Goal: Task Accomplishment & Management: Use online tool/utility

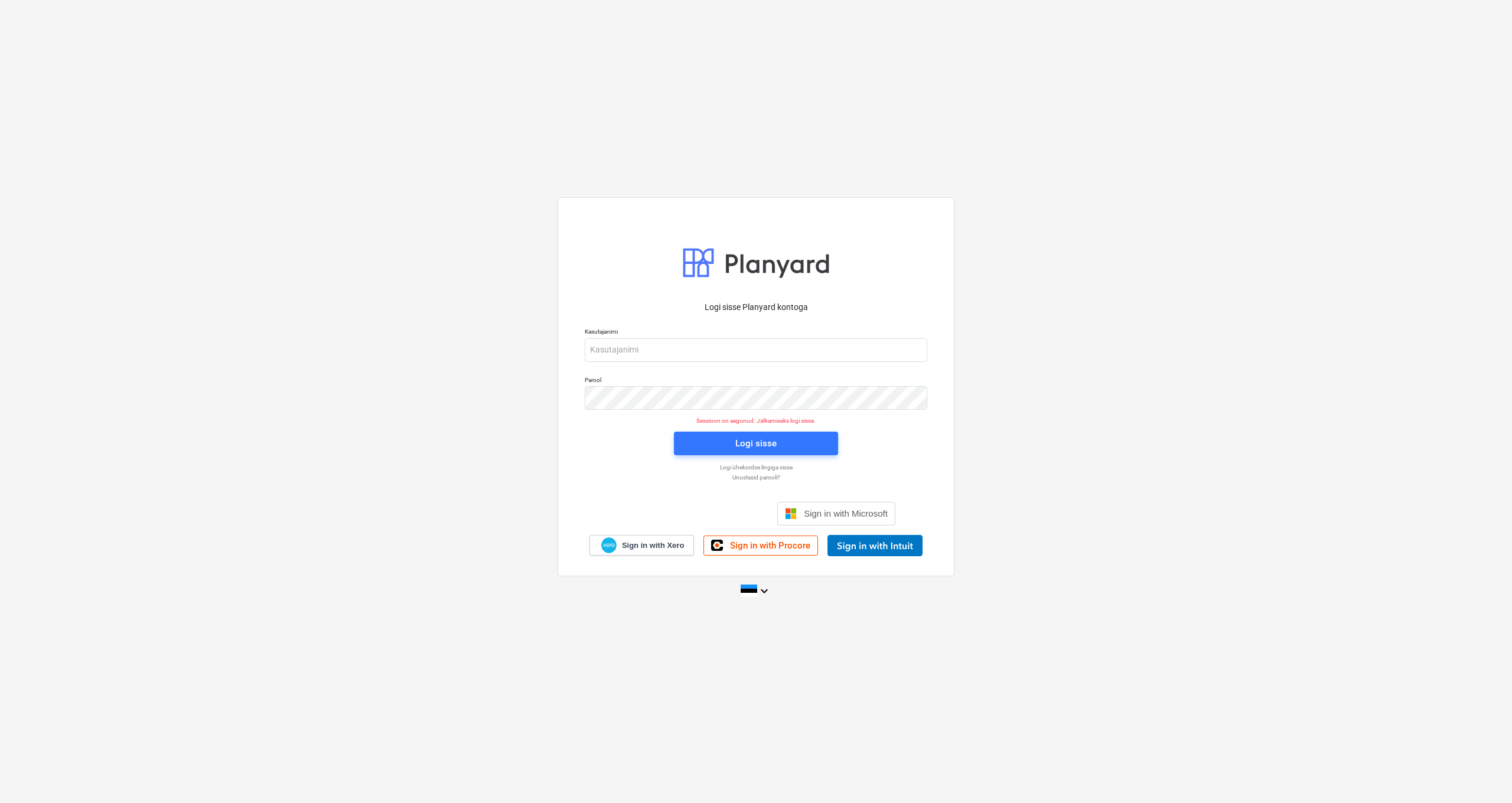
click at [726, 521] on div "Logi sisse Google’i kontoga. Avaneb uuel vahelehel" at bounding box center [693, 514] width 152 height 26
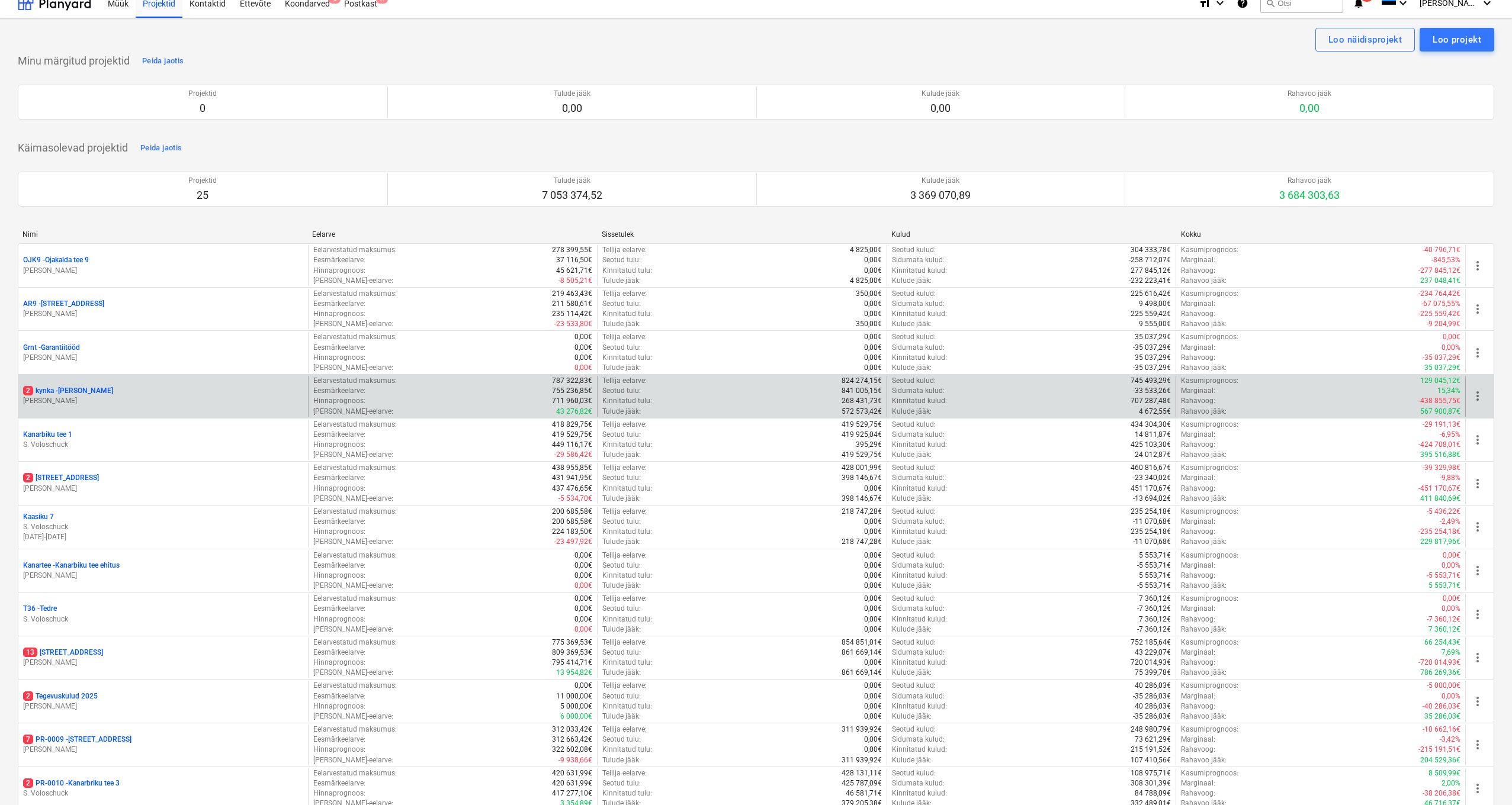
scroll to position [12, 0]
click at [49, 380] on div "2 kynka - Künka R. Sarapuu" at bounding box center [163, 394] width 290 height 40
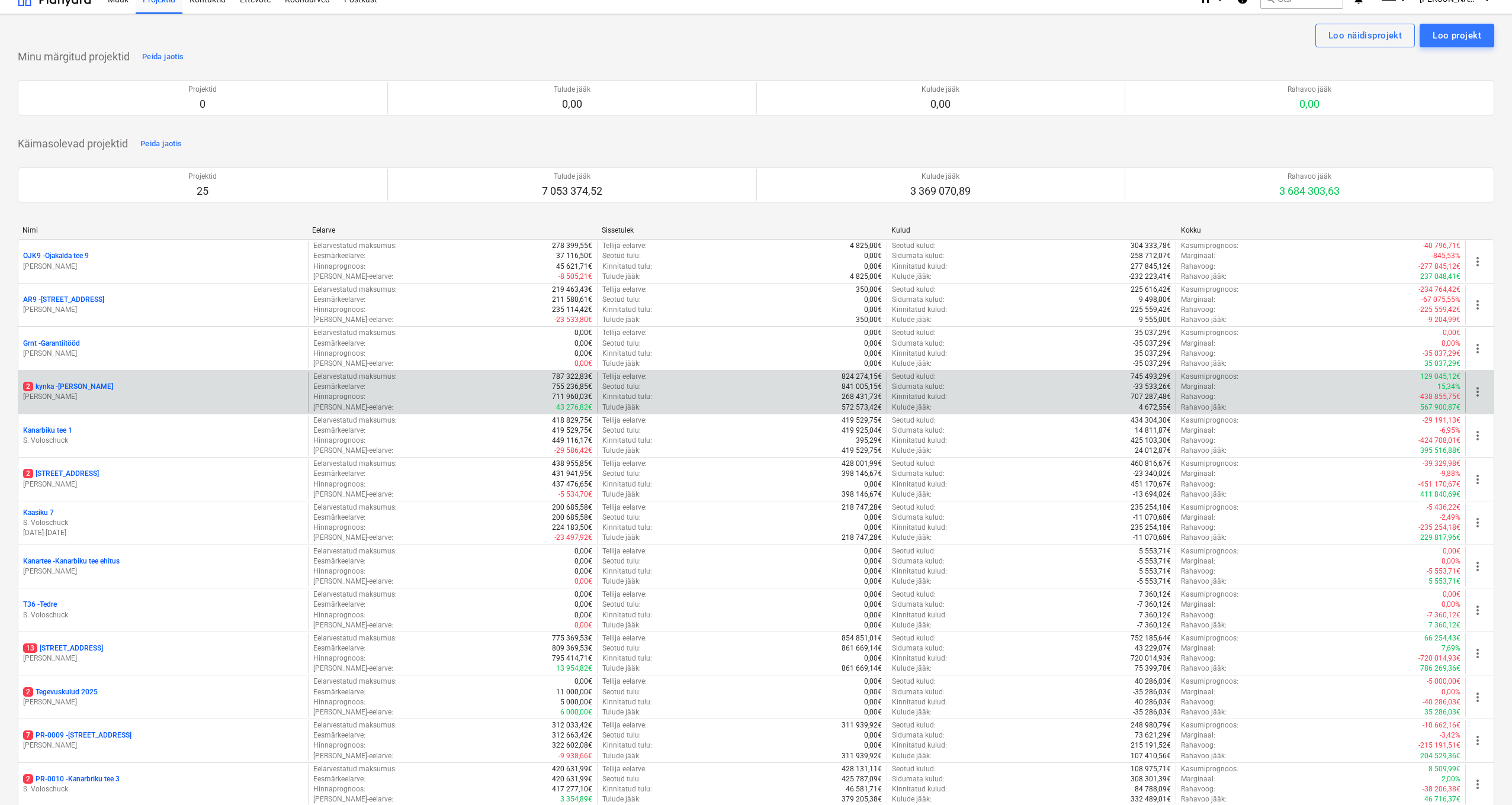
click at [45, 386] on p "2 kynka - Künka" at bounding box center [68, 387] width 90 height 10
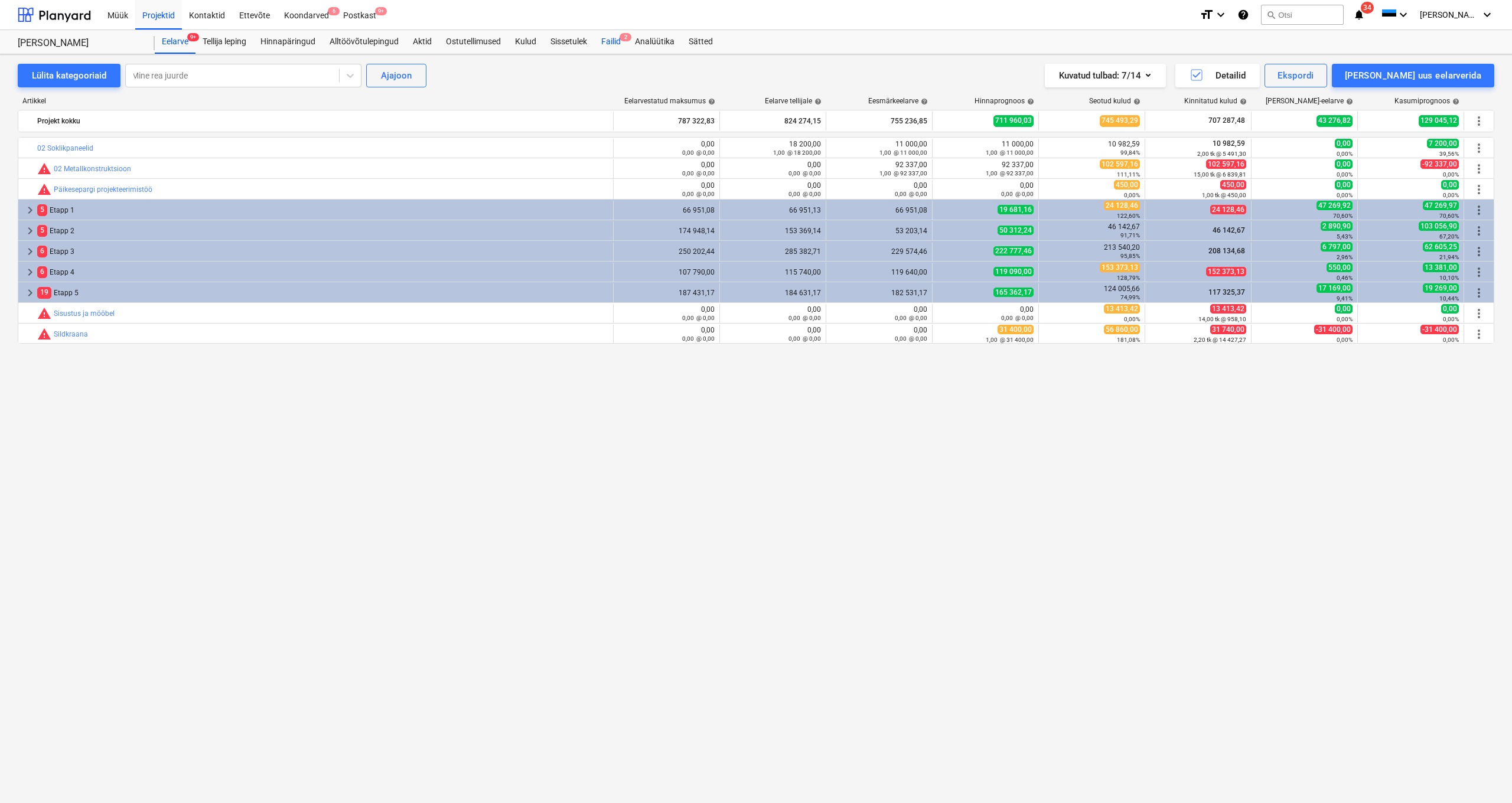
click at [621, 32] on div "Failid 2" at bounding box center [610, 42] width 34 height 24
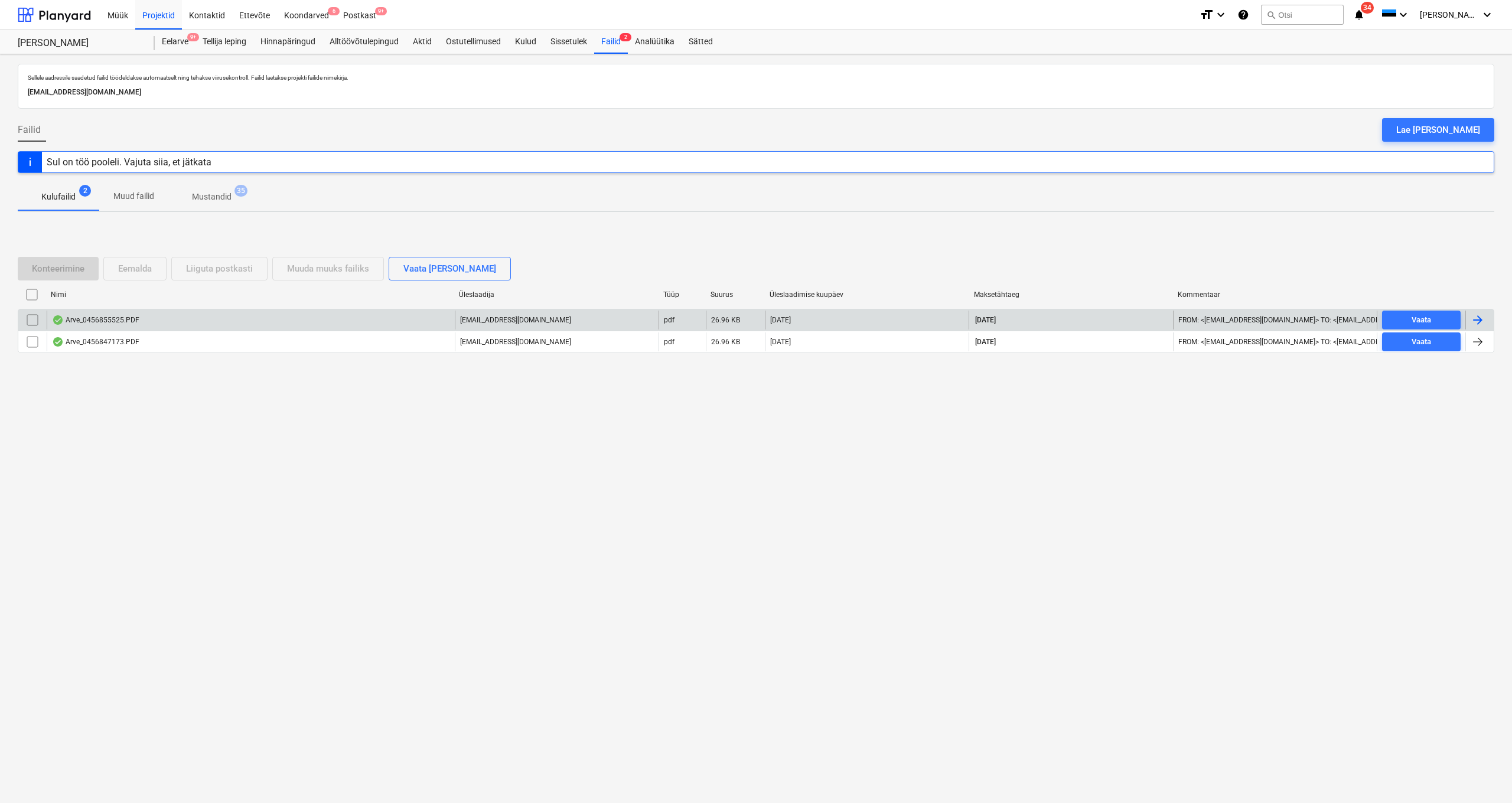
click at [110, 310] on div "Arve_0456855525.PDF" at bounding box center [251, 320] width 408 height 19
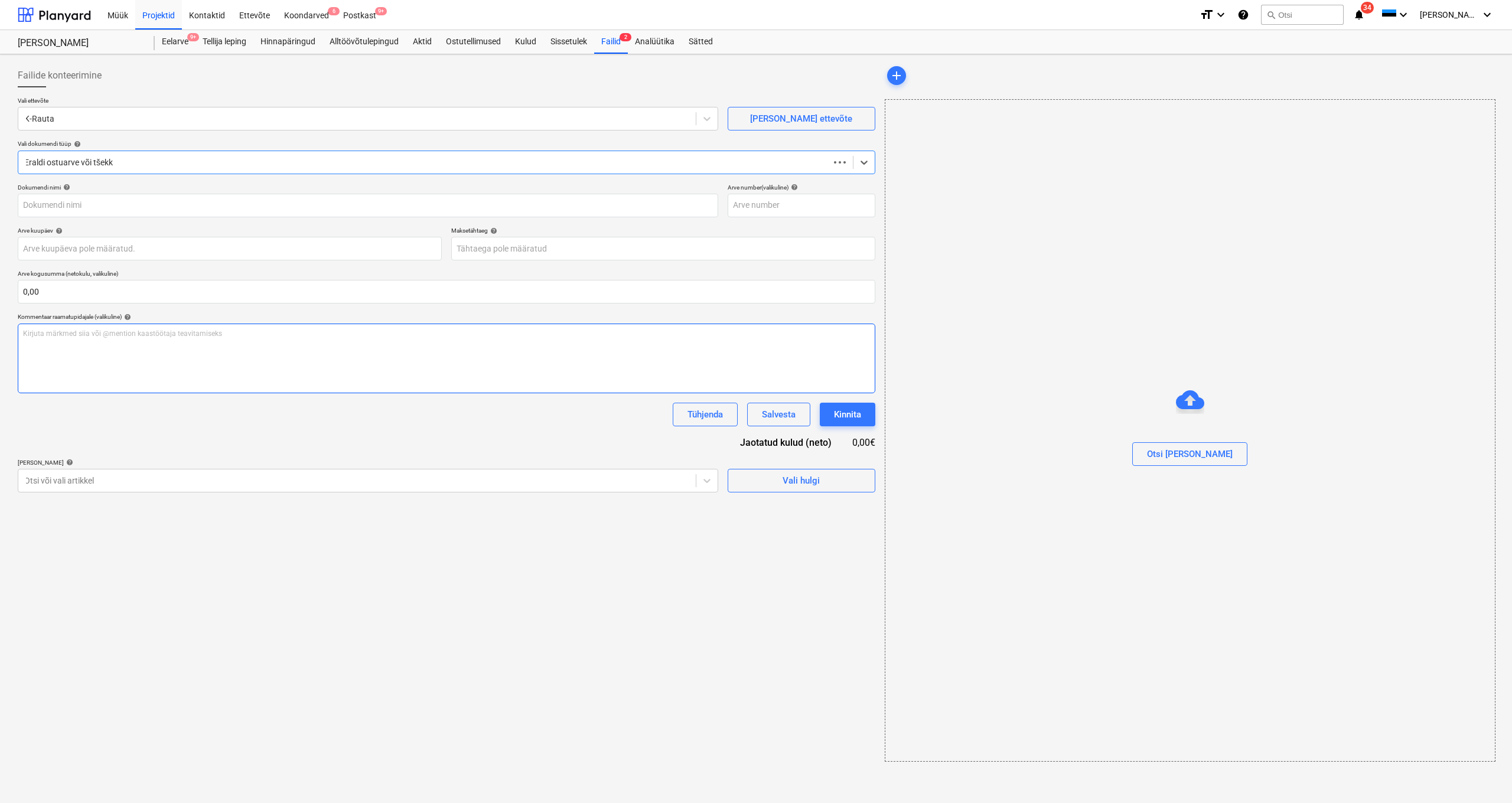
type input "456855525"
type input "13 Aug 2025"
type input "12 Sep 2025"
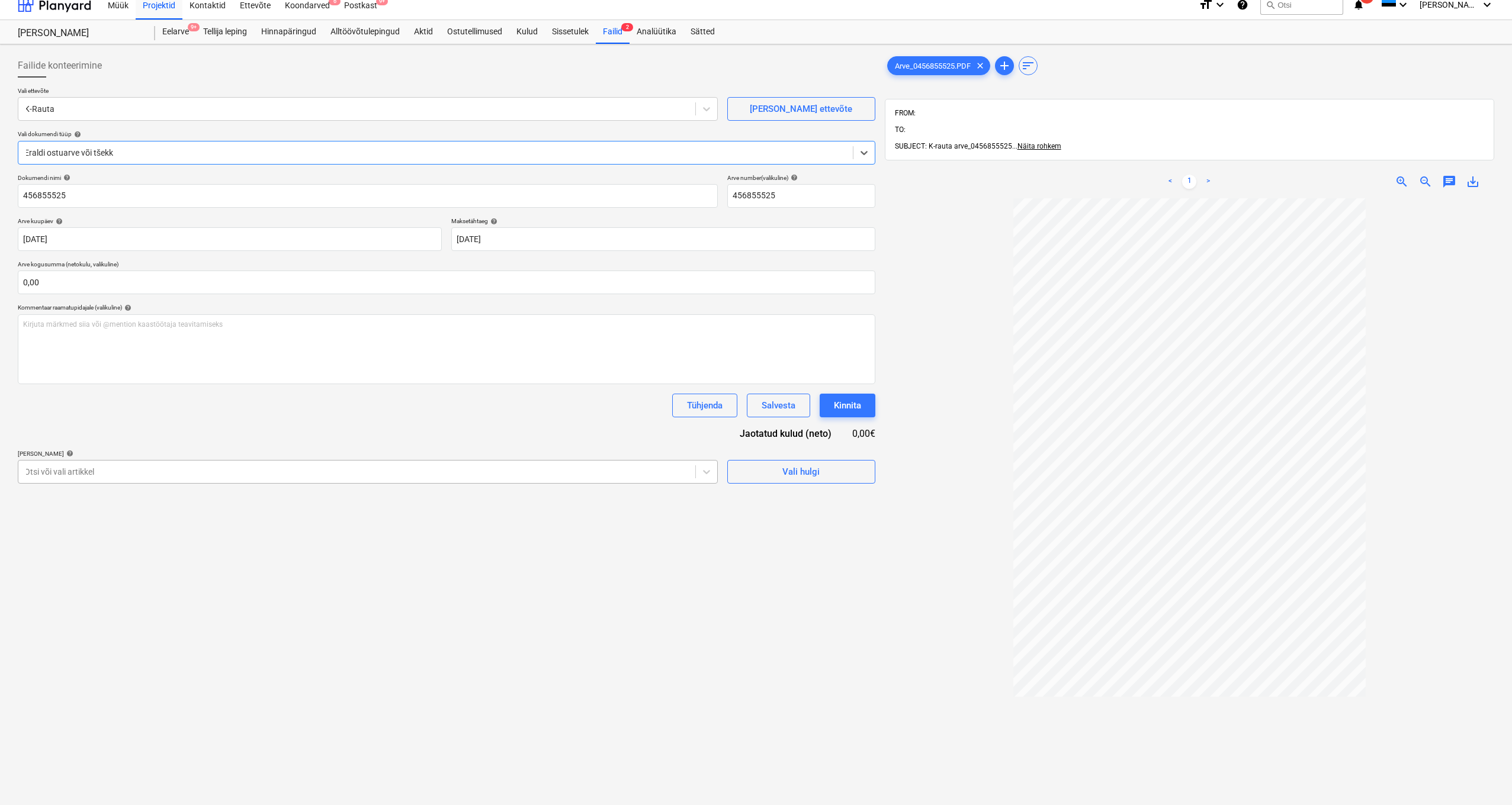
drag, startPoint x: 704, startPoint y: 464, endPoint x: 692, endPoint y: 468, distance: 12.6
click at [704, 464] on div at bounding box center [707, 472] width 21 height 21
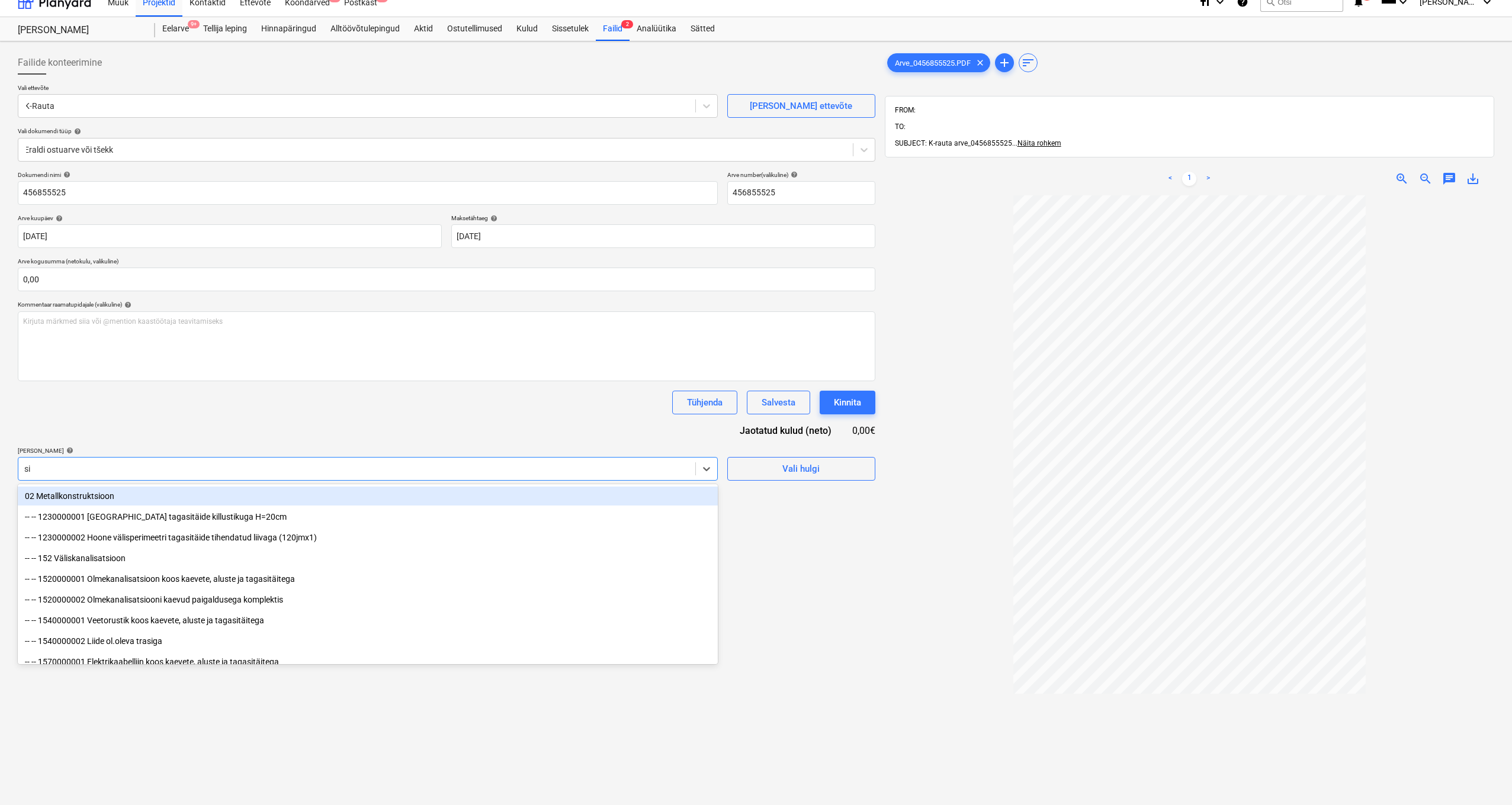
type input "sis"
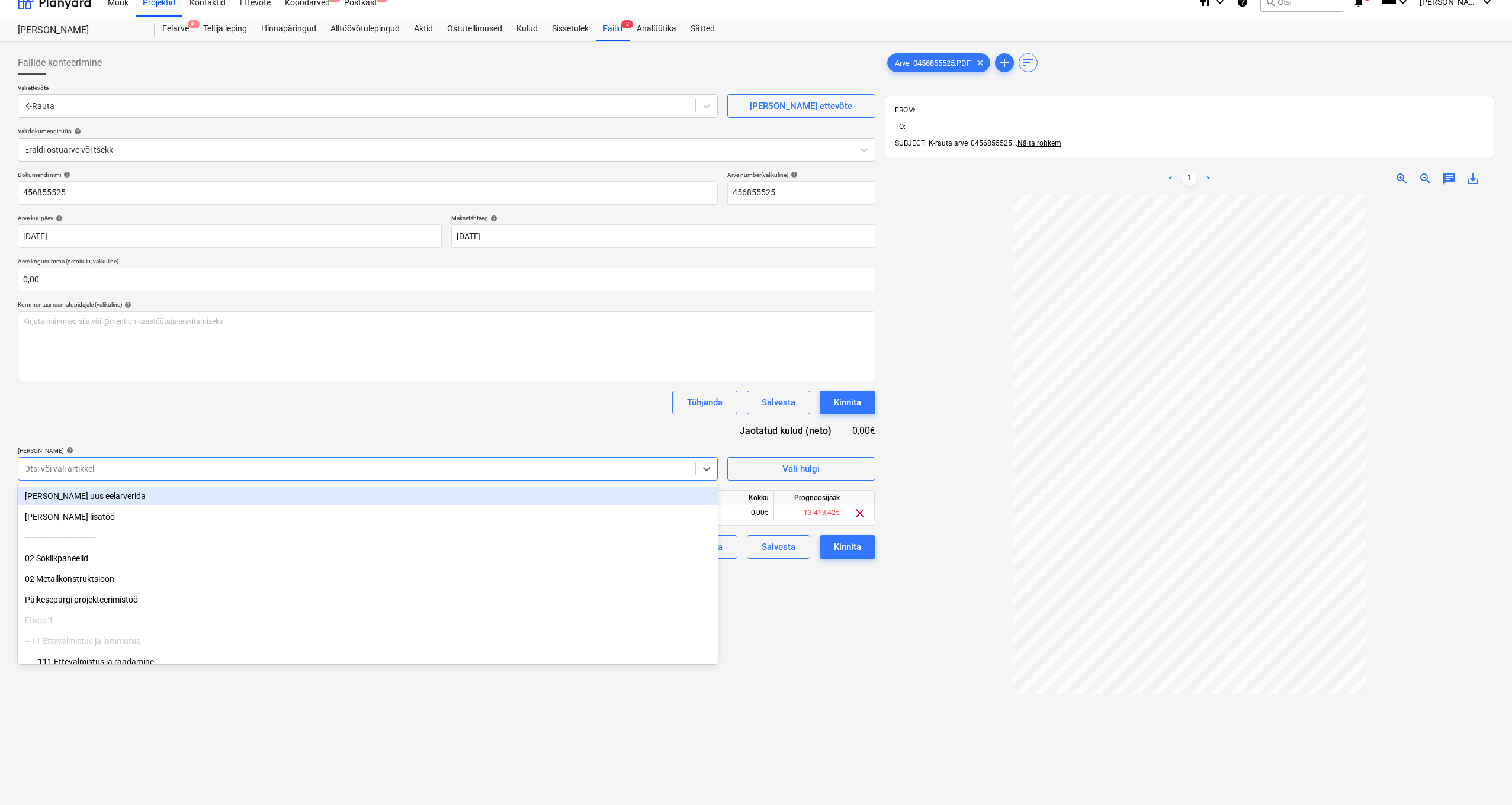
click at [485, 399] on div "Tühjenda Salvesta Kinnita" at bounding box center [447, 402] width 857 height 24
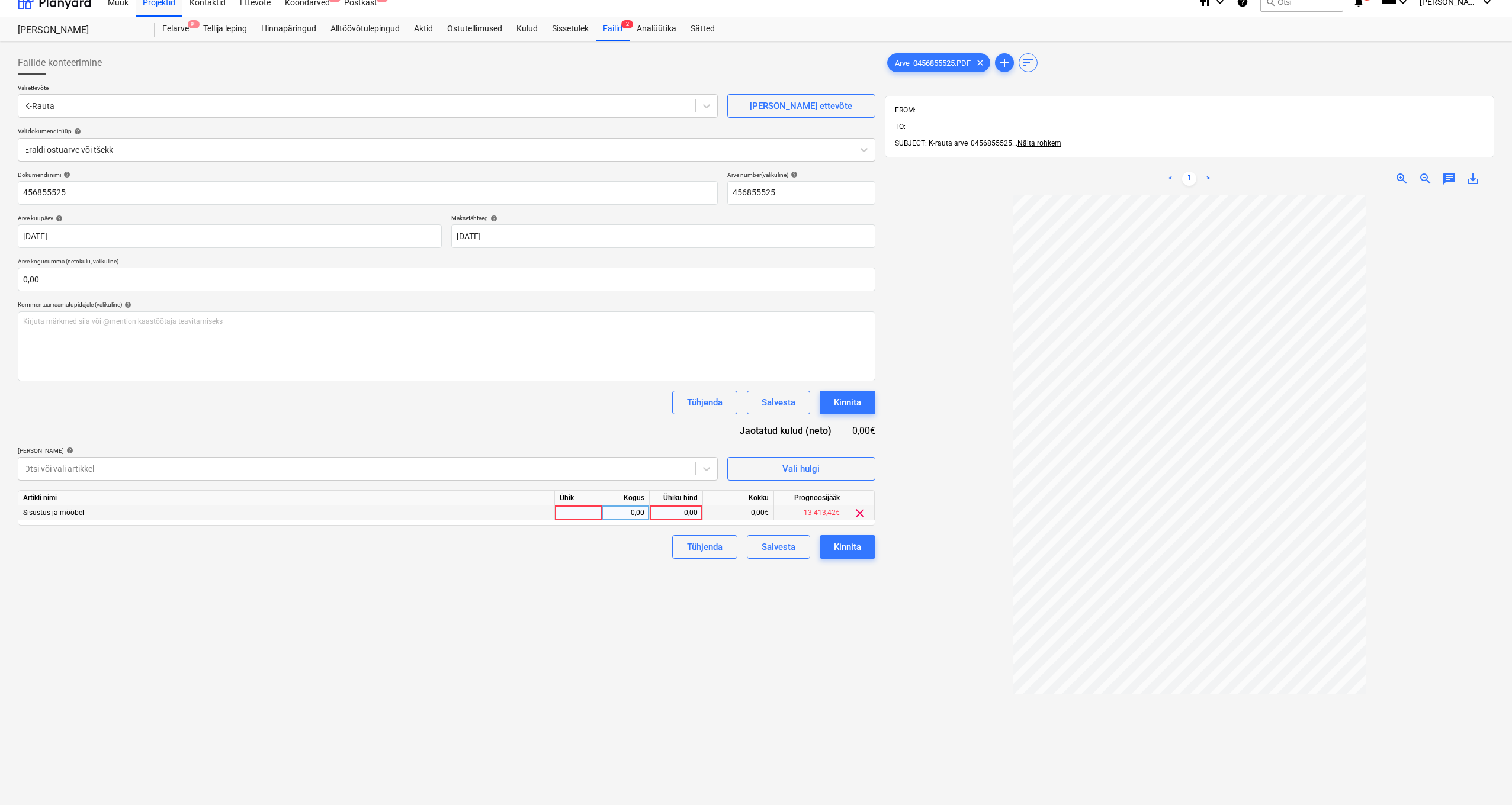
click at [685, 511] on div "0,00" at bounding box center [675, 513] width 43 height 15
type input "294,35"
click at [66, 282] on input "text" at bounding box center [447, 279] width 857 height 24
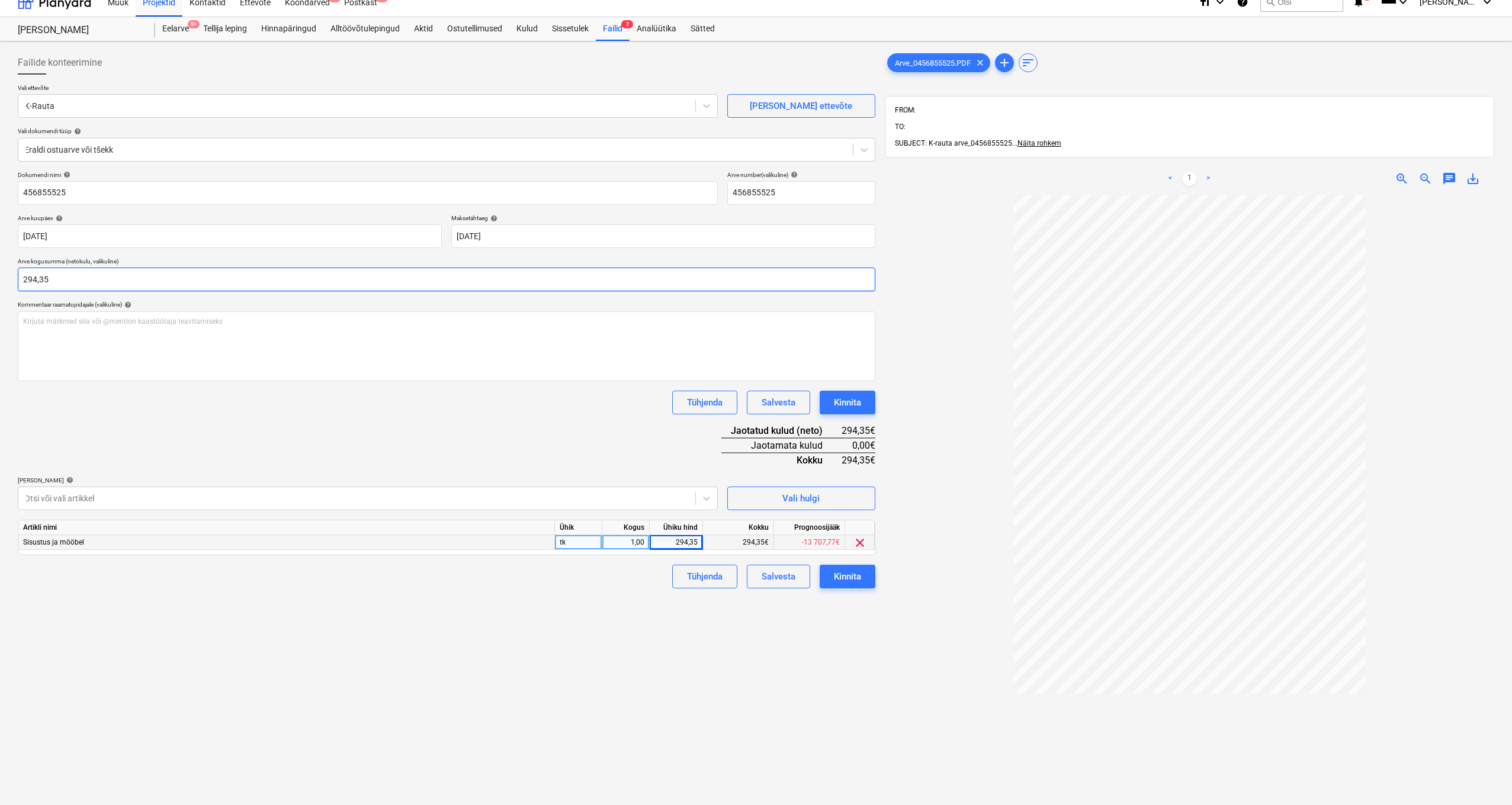
type input "294,35"
click at [168, 436] on div "Dokumendi nimi help 456855525 Arve number (valikuline) help 456855525 Arve kuup…" at bounding box center [447, 380] width 857 height 418
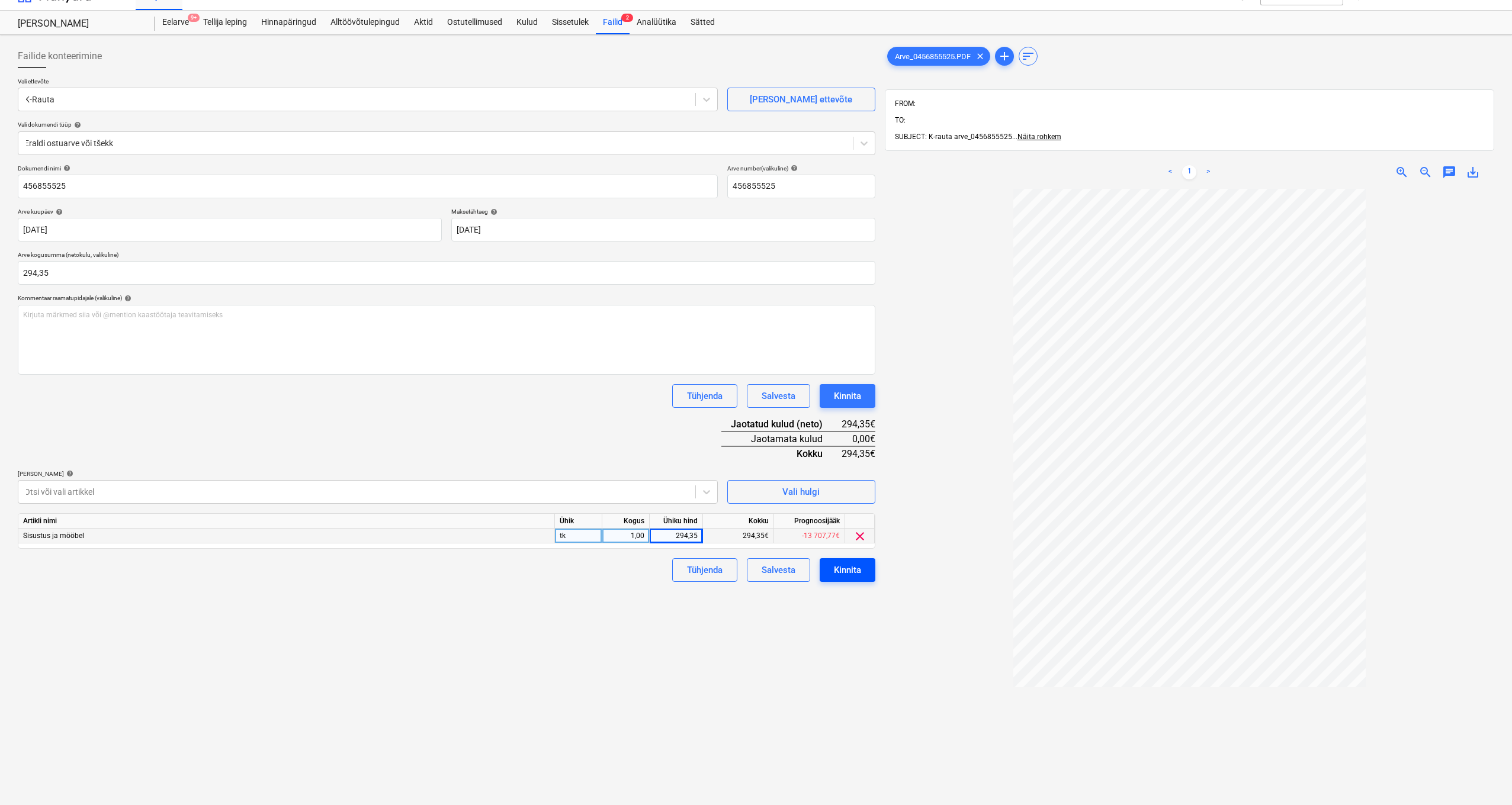
click at [849, 571] on div "Kinnita" at bounding box center [847, 570] width 27 height 16
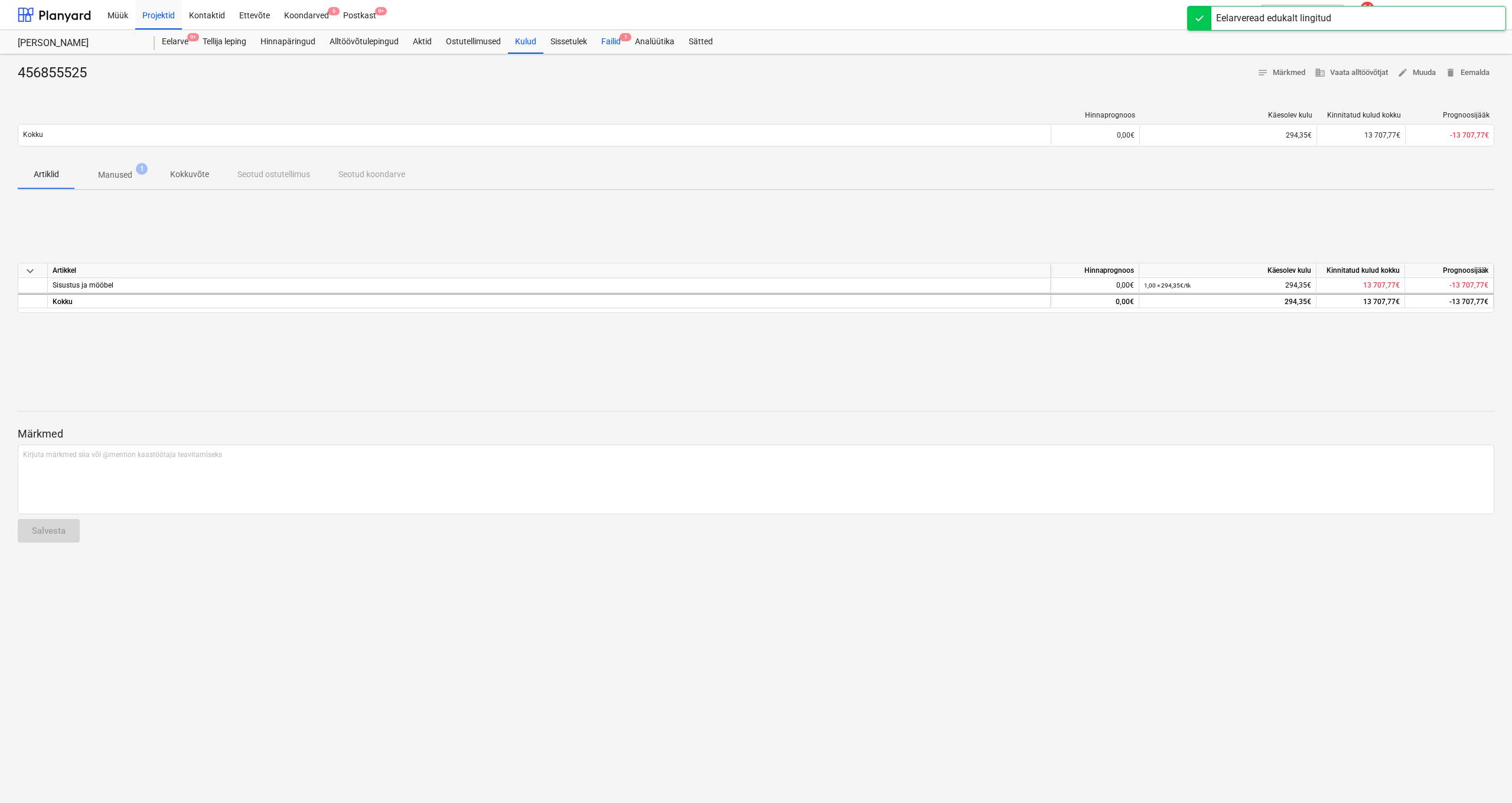
click at [615, 42] on div "Failid 1" at bounding box center [610, 42] width 34 height 24
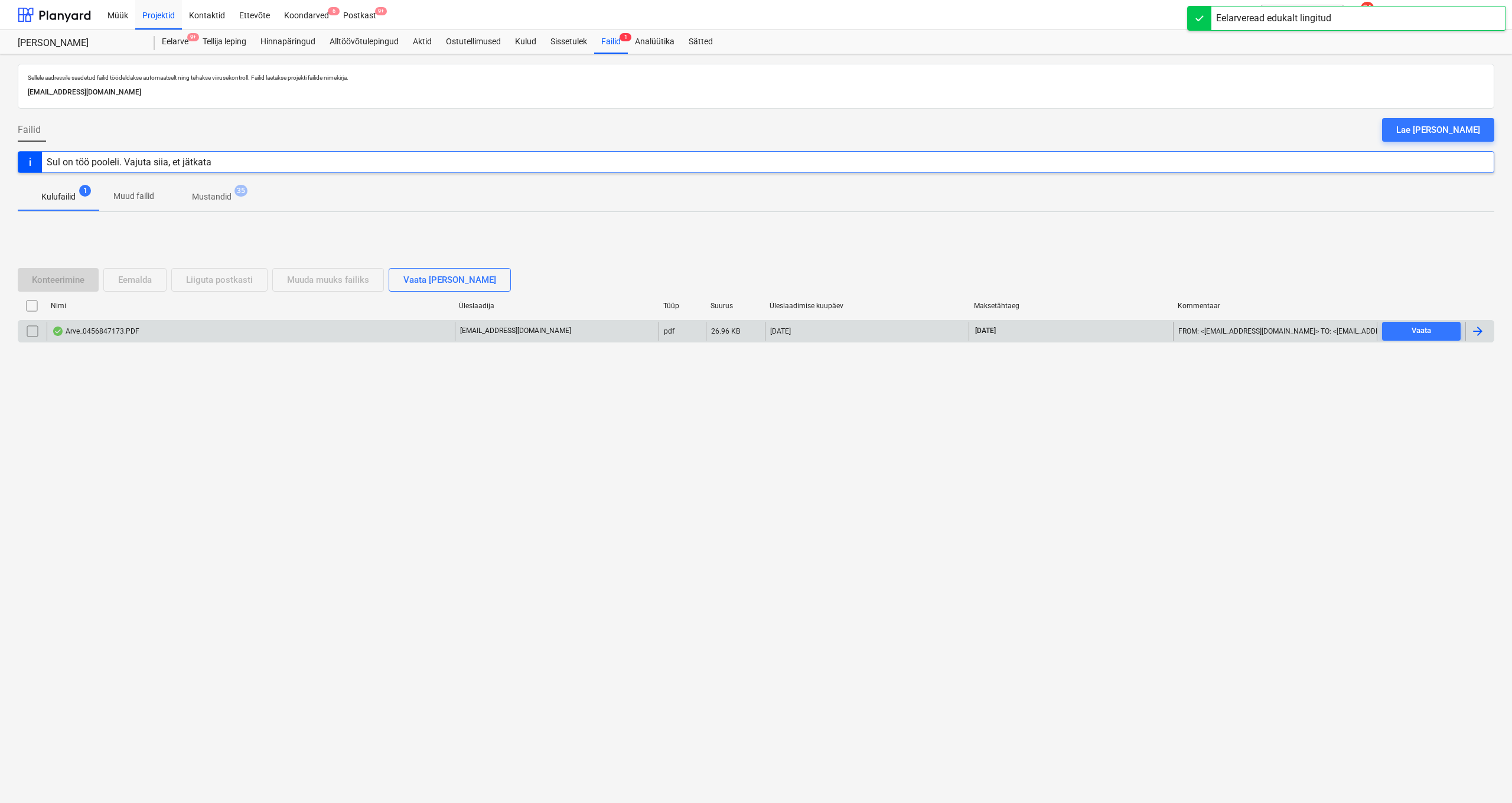
click at [133, 329] on div "Arve_0456847173.PDF" at bounding box center [96, 331] width 87 height 9
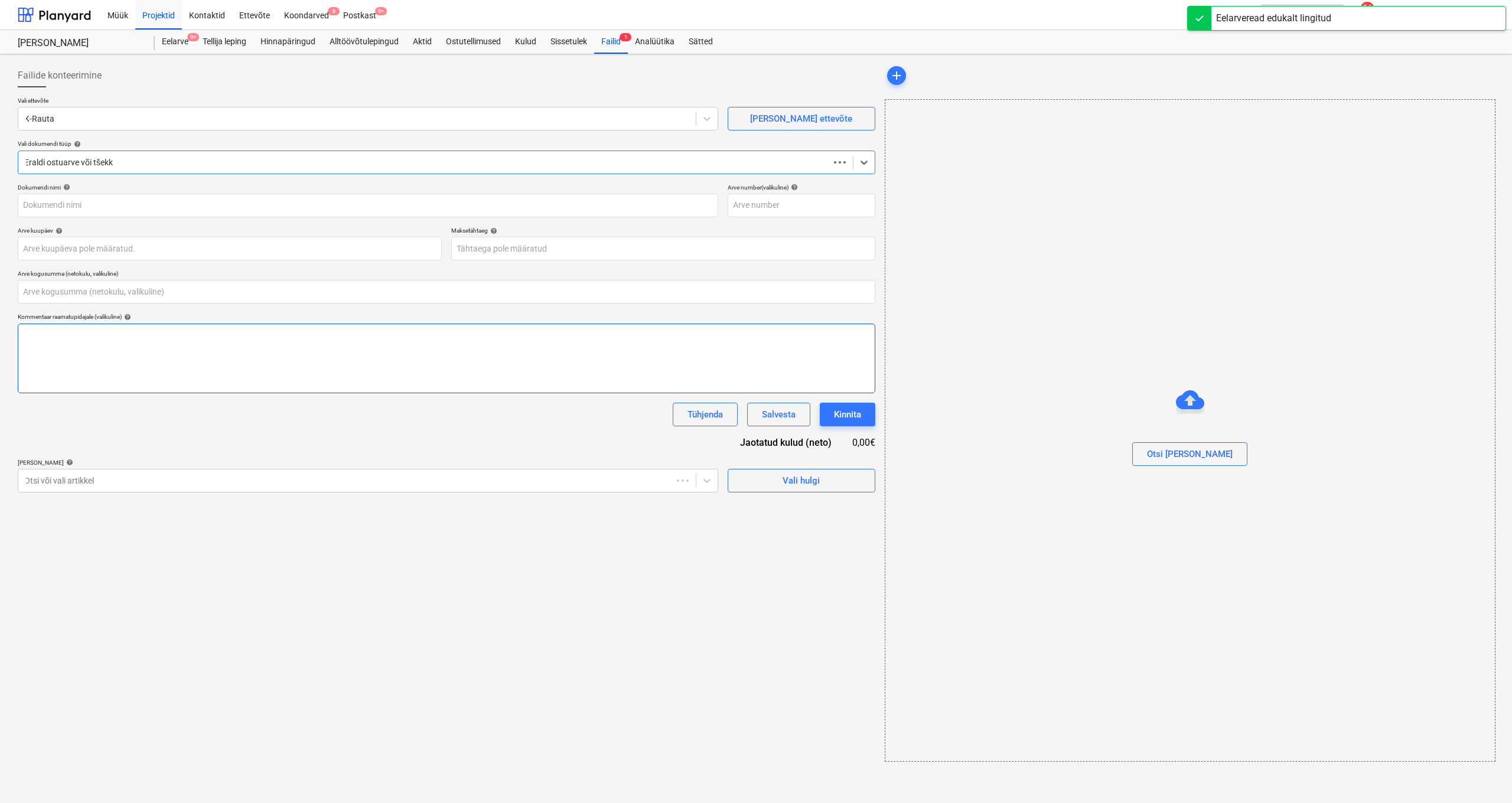
type input "0,00"
type input "456847173"
type input "13 Aug 2025"
type input "12 Sep 2025"
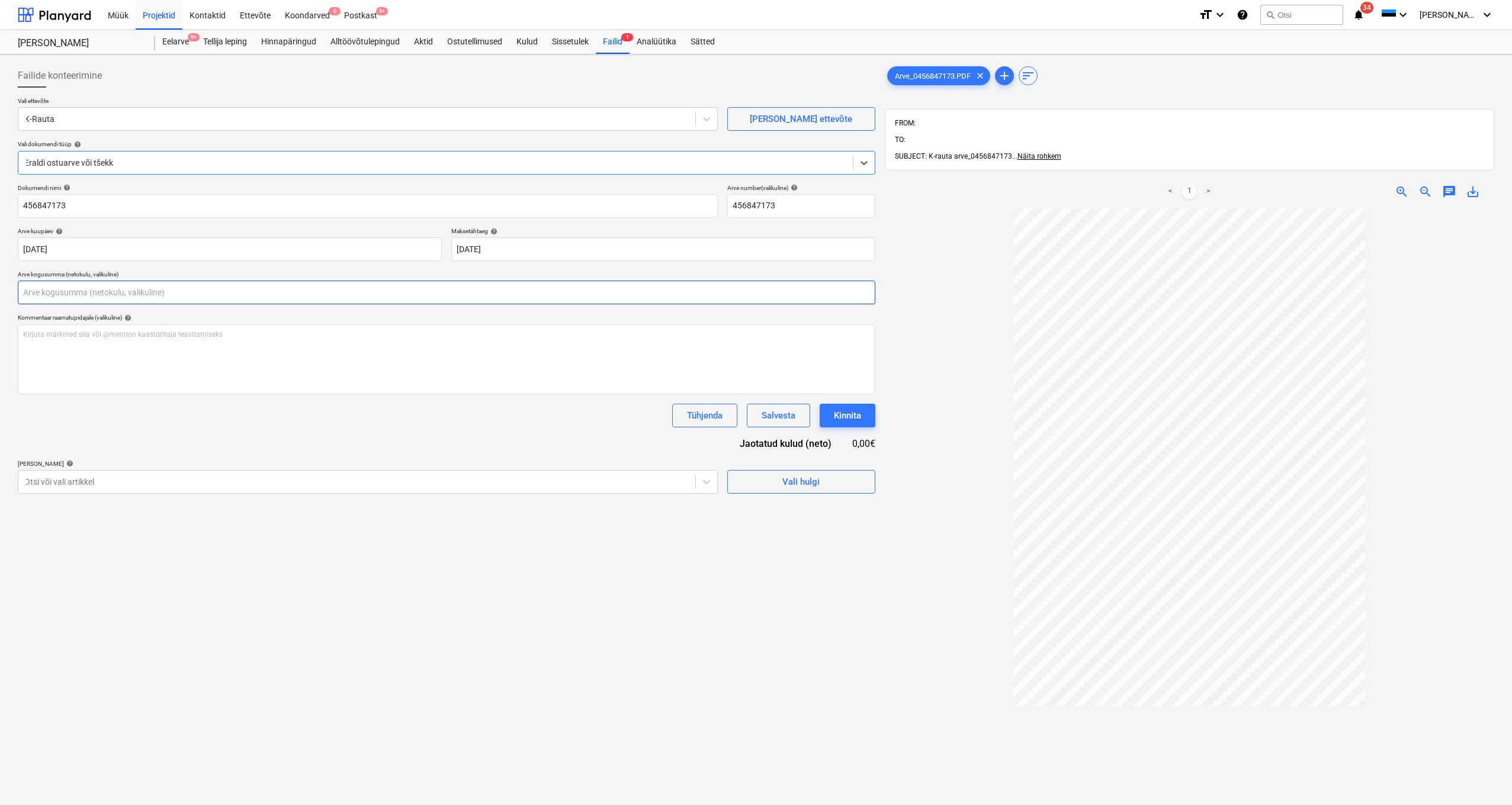
click at [268, 296] on input "text" at bounding box center [447, 292] width 857 height 24
type input "87,90"
click at [312, 505] on div at bounding box center [356, 511] width 665 height 12
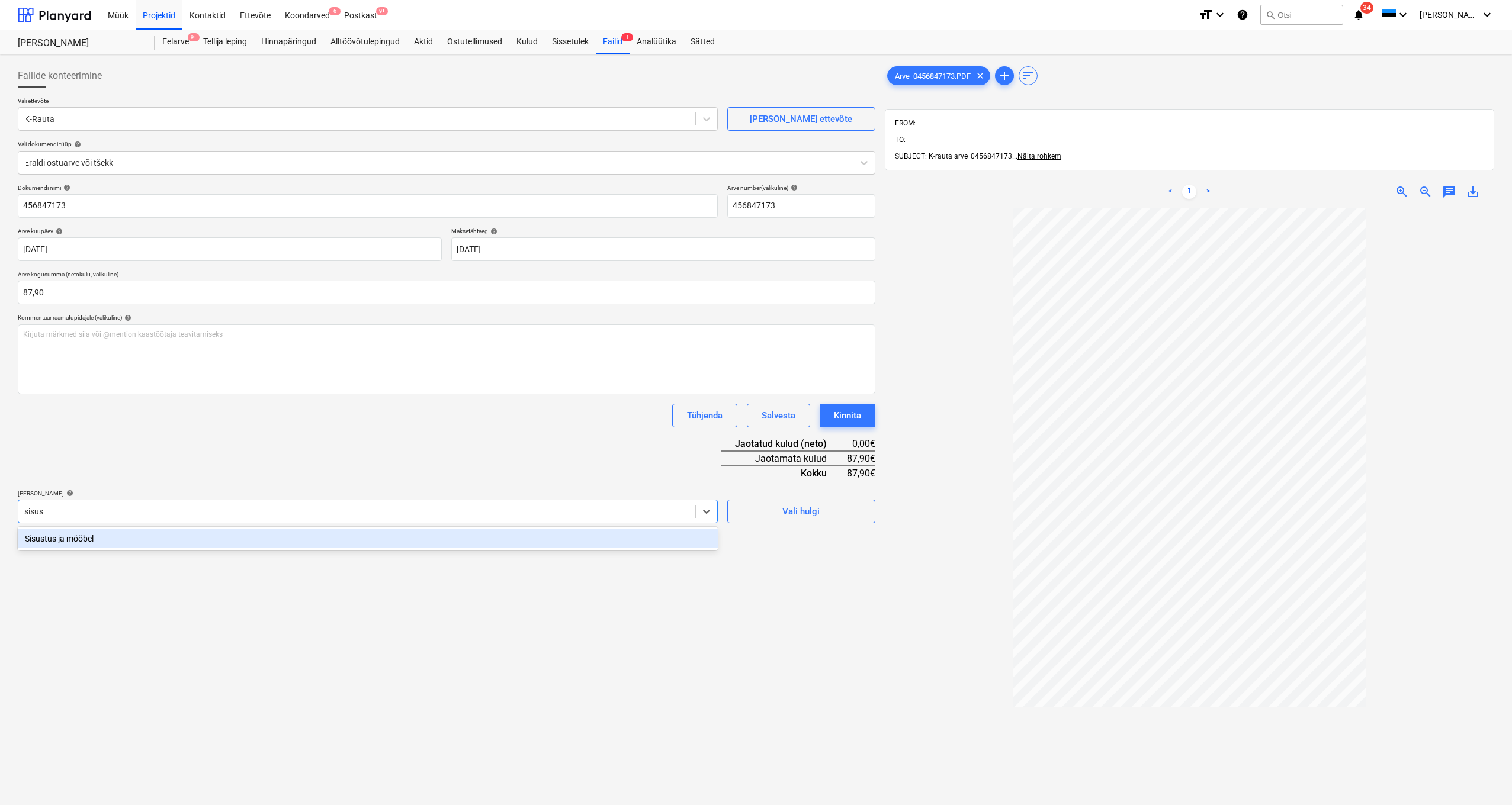
type input "sisust"
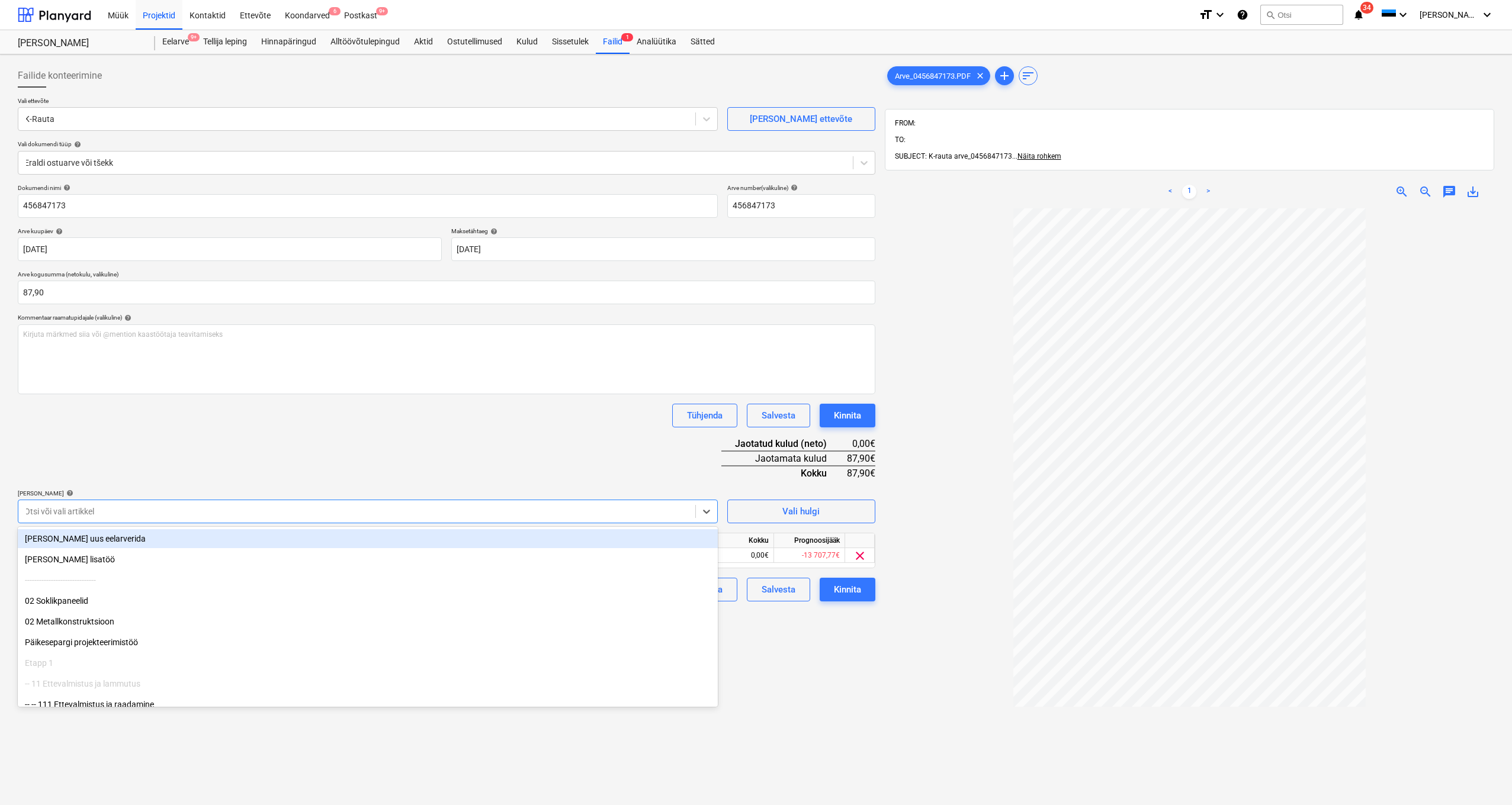
click at [318, 465] on div "Dokumendi nimi help 456847173 Arve number (valikuline) help 456847173 Arve kuup…" at bounding box center [447, 393] width 857 height 418
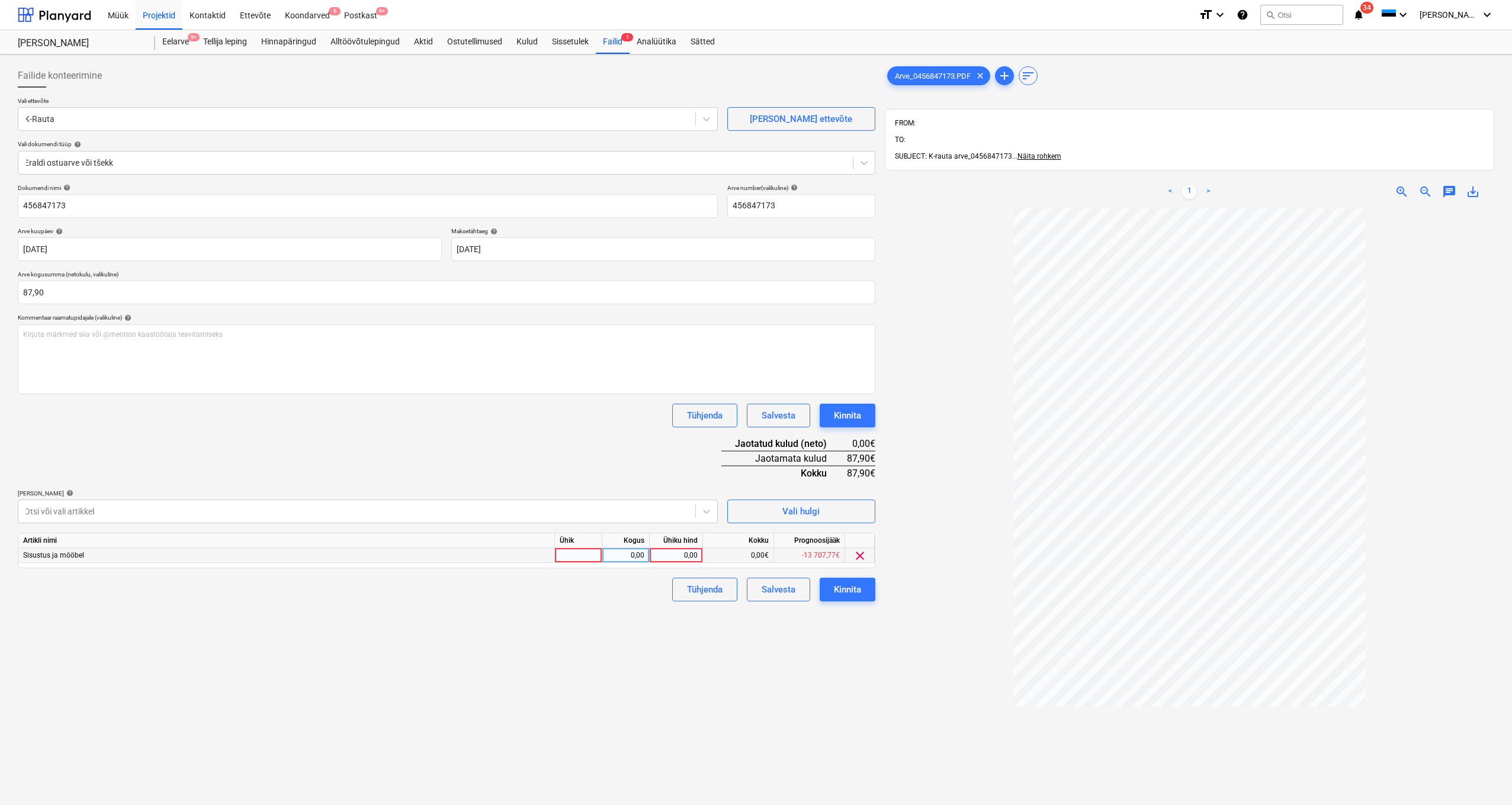
click at [694, 556] on div "0,00" at bounding box center [675, 556] width 43 height 15
type input "87,90"
click at [437, 495] on div "Lisa artiklid help" at bounding box center [368, 493] width 700 height 7
click at [377, 481] on div "Dokumendi nimi help 456847173 Arve number (valikuline) help 456847173 Arve kuup…" at bounding box center [447, 393] width 857 height 418
click at [623, 626] on div "Failide konteerimine Vali ettevõte K-Rauta Lisa uus ettevõte Vali dokumendi tüü…" at bounding box center [447, 523] width 867 height 926
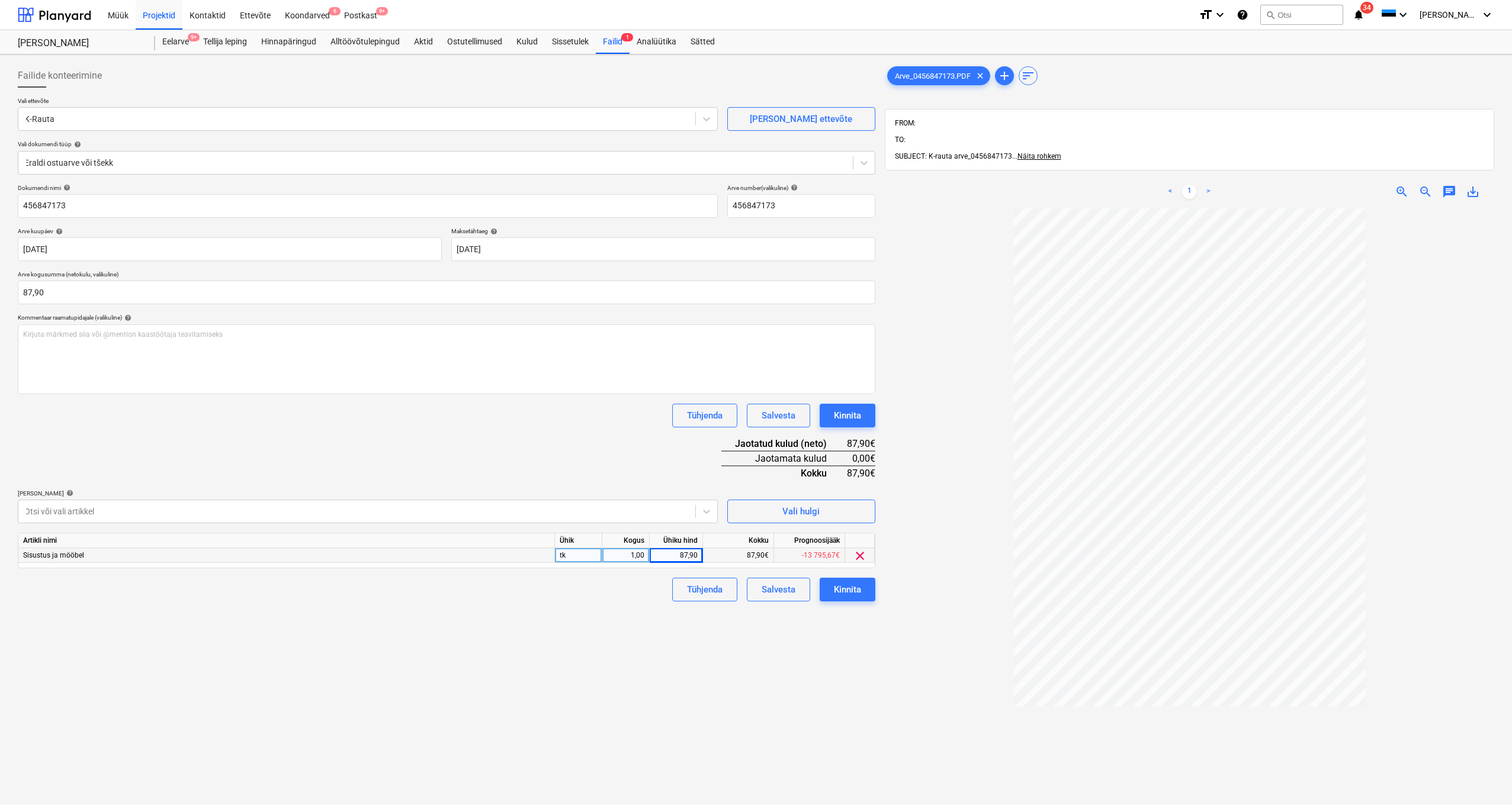
click at [360, 481] on div "Dokumendi nimi help 456847173 Arve number (valikuline) help 456847173 Arve kuup…" at bounding box center [447, 393] width 857 height 418
click at [621, 552] on div "1,00" at bounding box center [625, 555] width 37 height 15
click at [493, 510] on div at bounding box center [356, 510] width 665 height 12
click at [495, 506] on div at bounding box center [356, 510] width 665 height 12
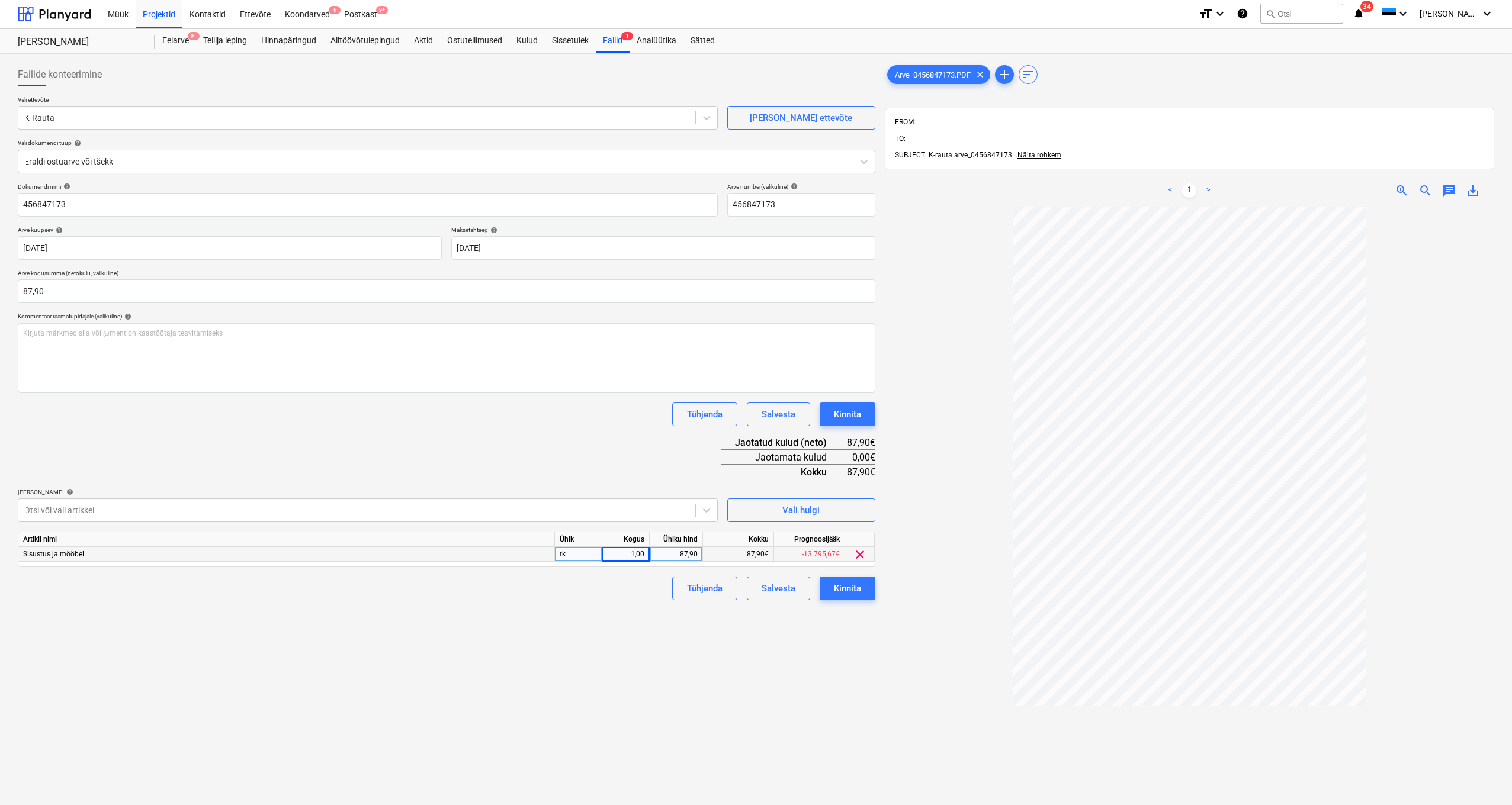
click at [815, 662] on div "Failide konteerimine Vali ettevõte K-Rauta Lisa uus ettevõte Vali dokumendi tüü…" at bounding box center [447, 521] width 867 height 926
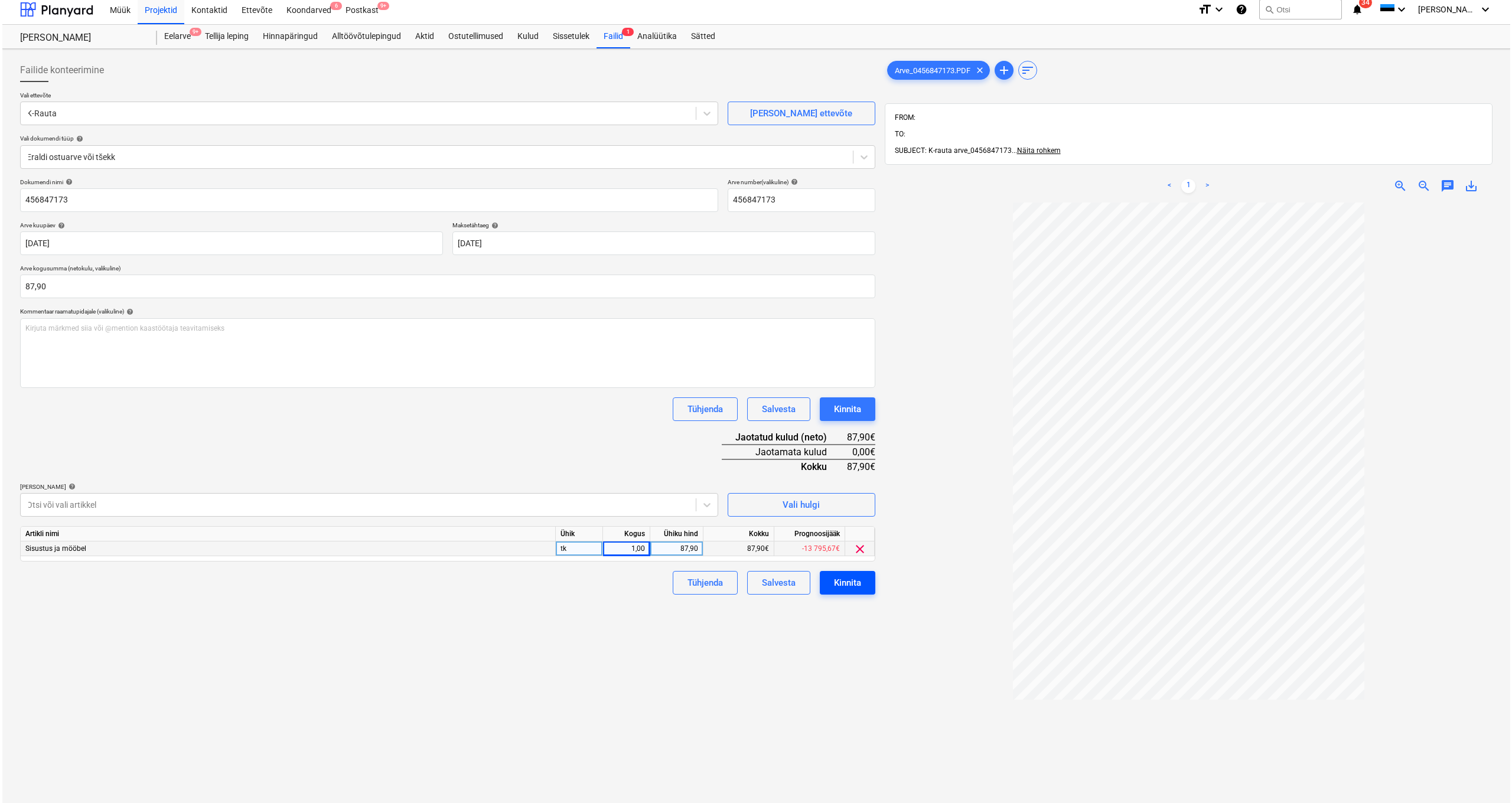
scroll to position [7, 0]
click at [852, 584] on div "Kinnita" at bounding box center [845, 581] width 27 height 16
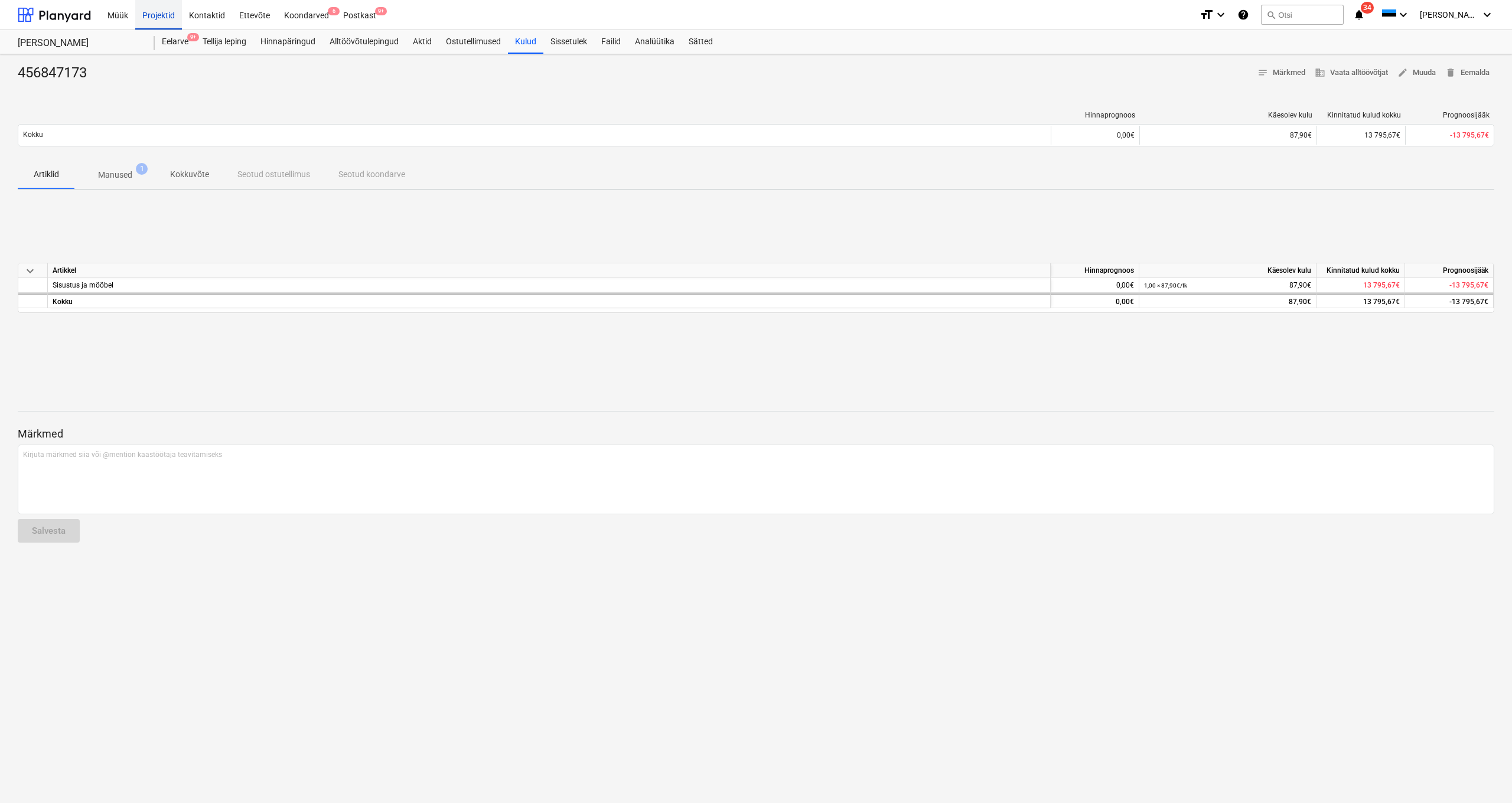
click at [147, 18] on div "Projektid" at bounding box center [158, 14] width 47 height 30
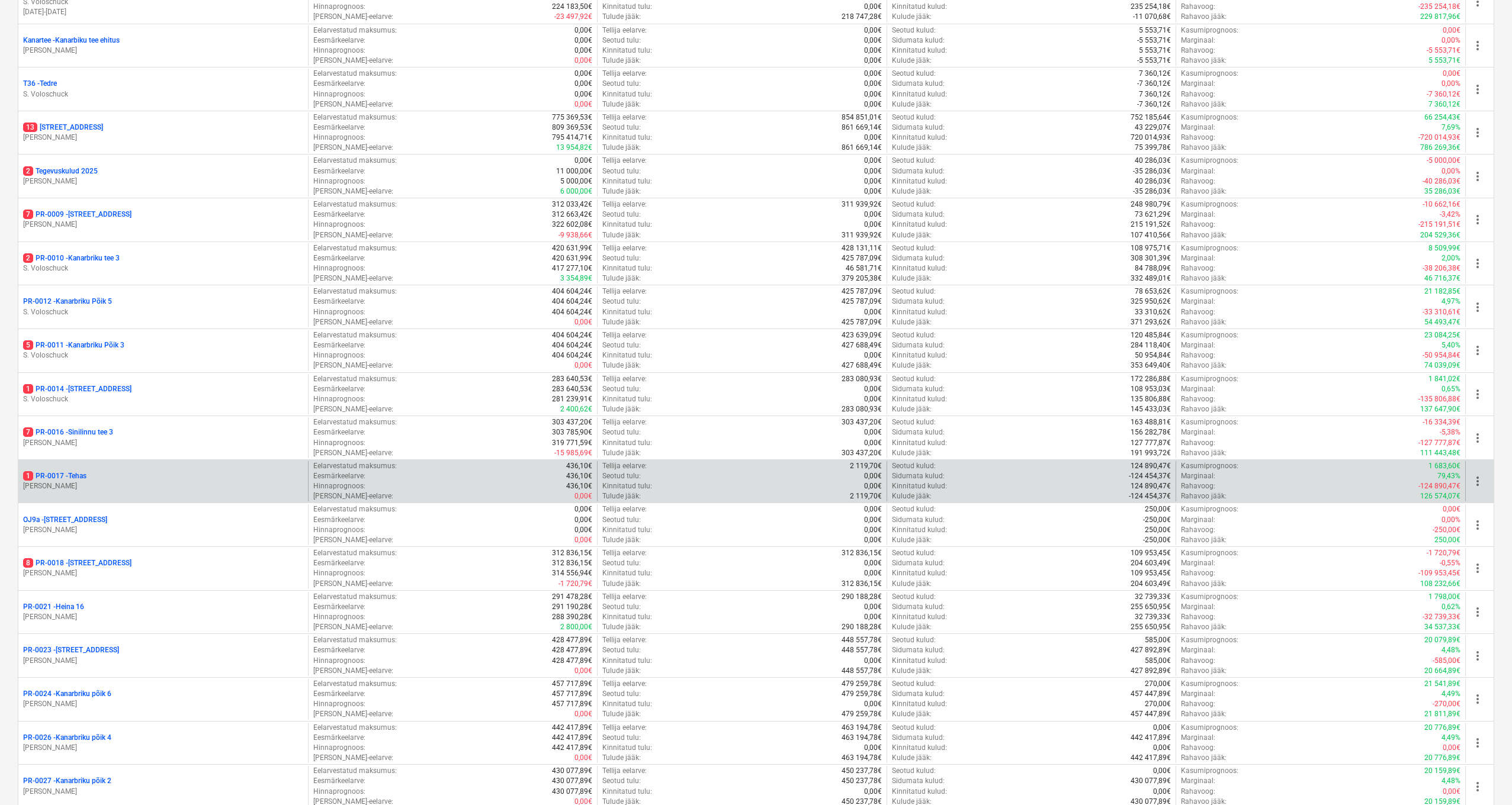
scroll to position [537, 0]
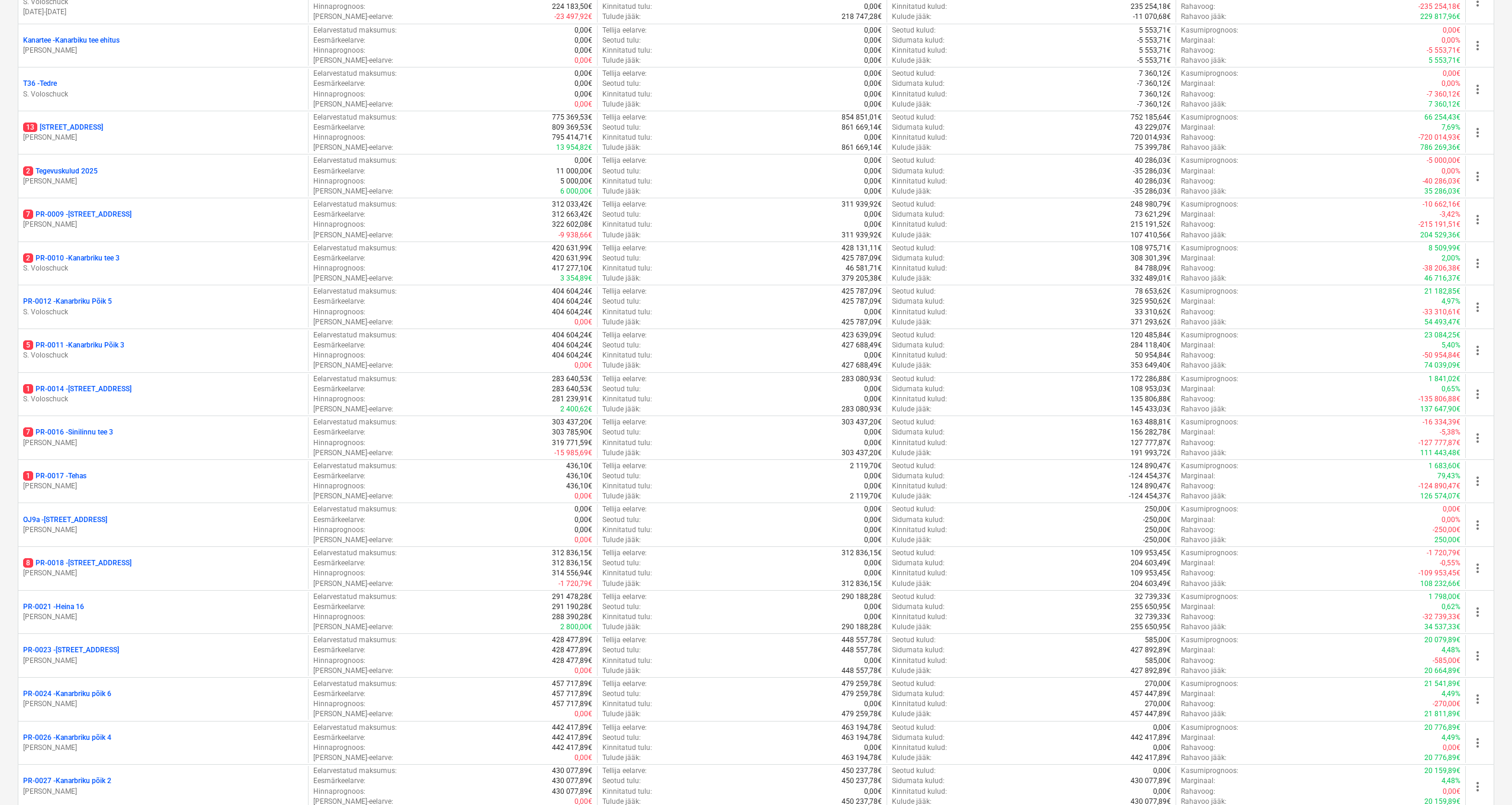
click at [66, 471] on p "1 PR-0017 - Tehas" at bounding box center [55, 476] width 64 height 10
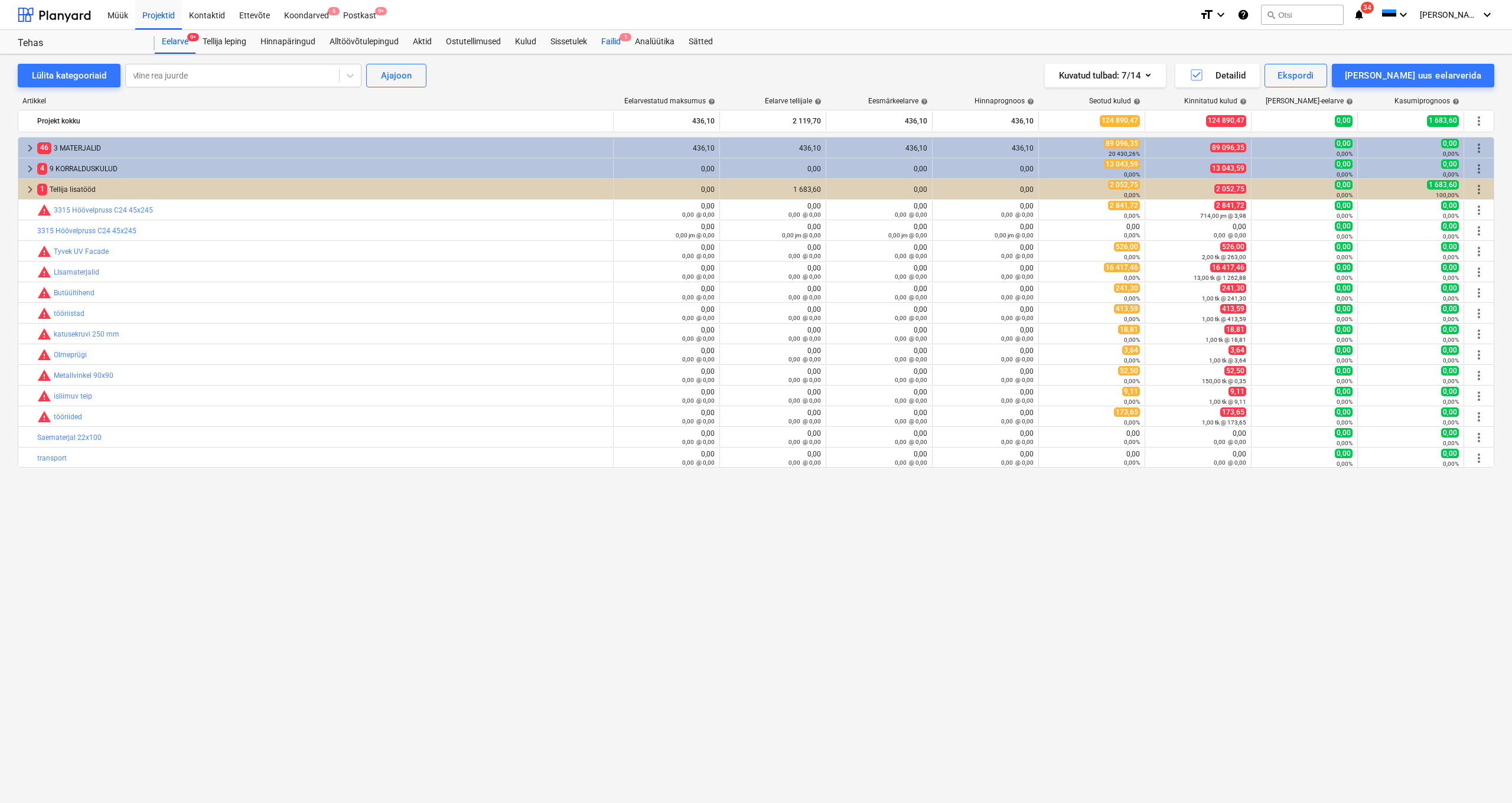
scroll to position [0, 1]
click at [615, 42] on div "Failid 1" at bounding box center [610, 42] width 34 height 24
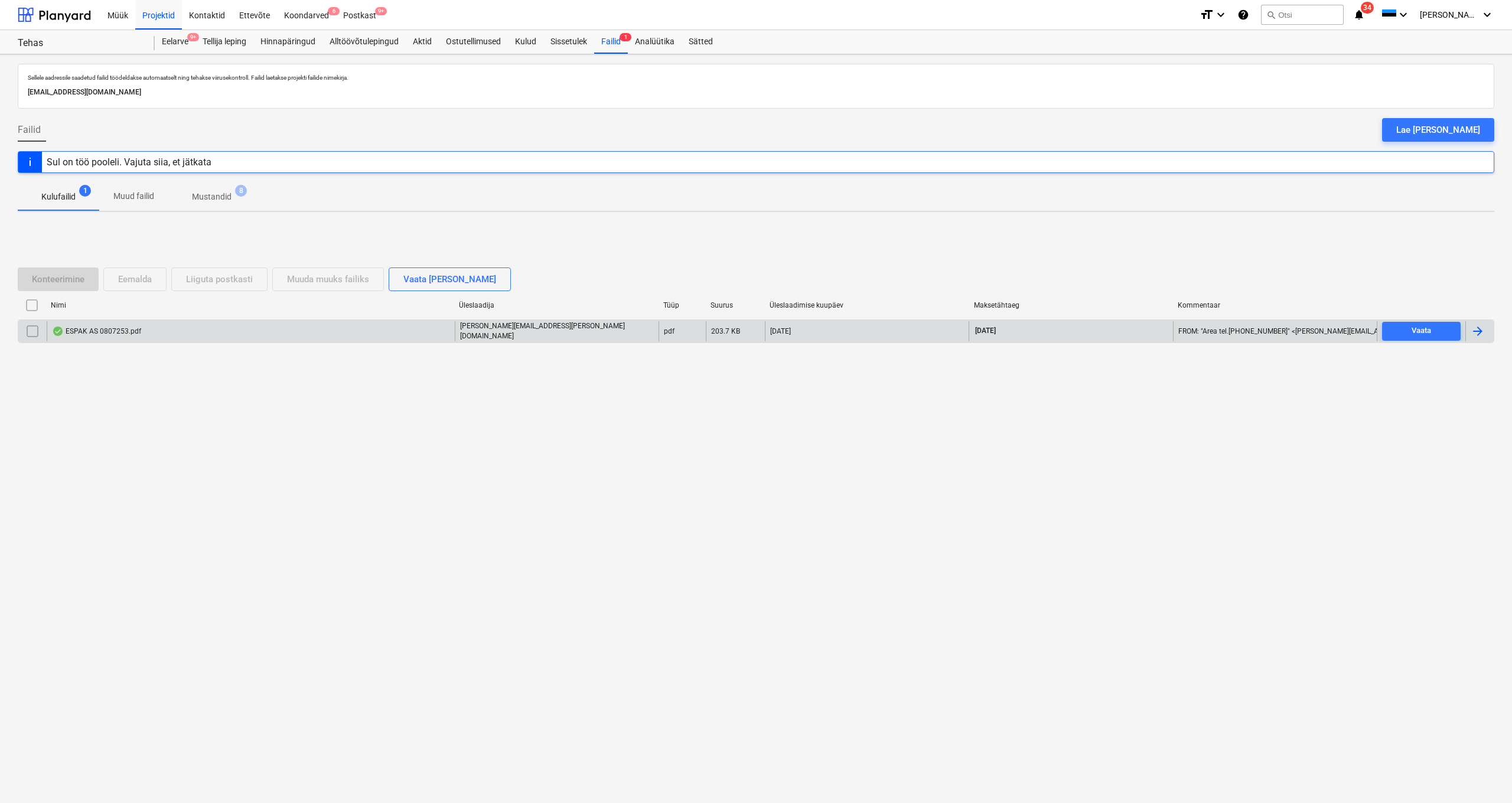
click at [105, 336] on div "ESPAK AS 0807253.pdf" at bounding box center [251, 331] width 408 height 20
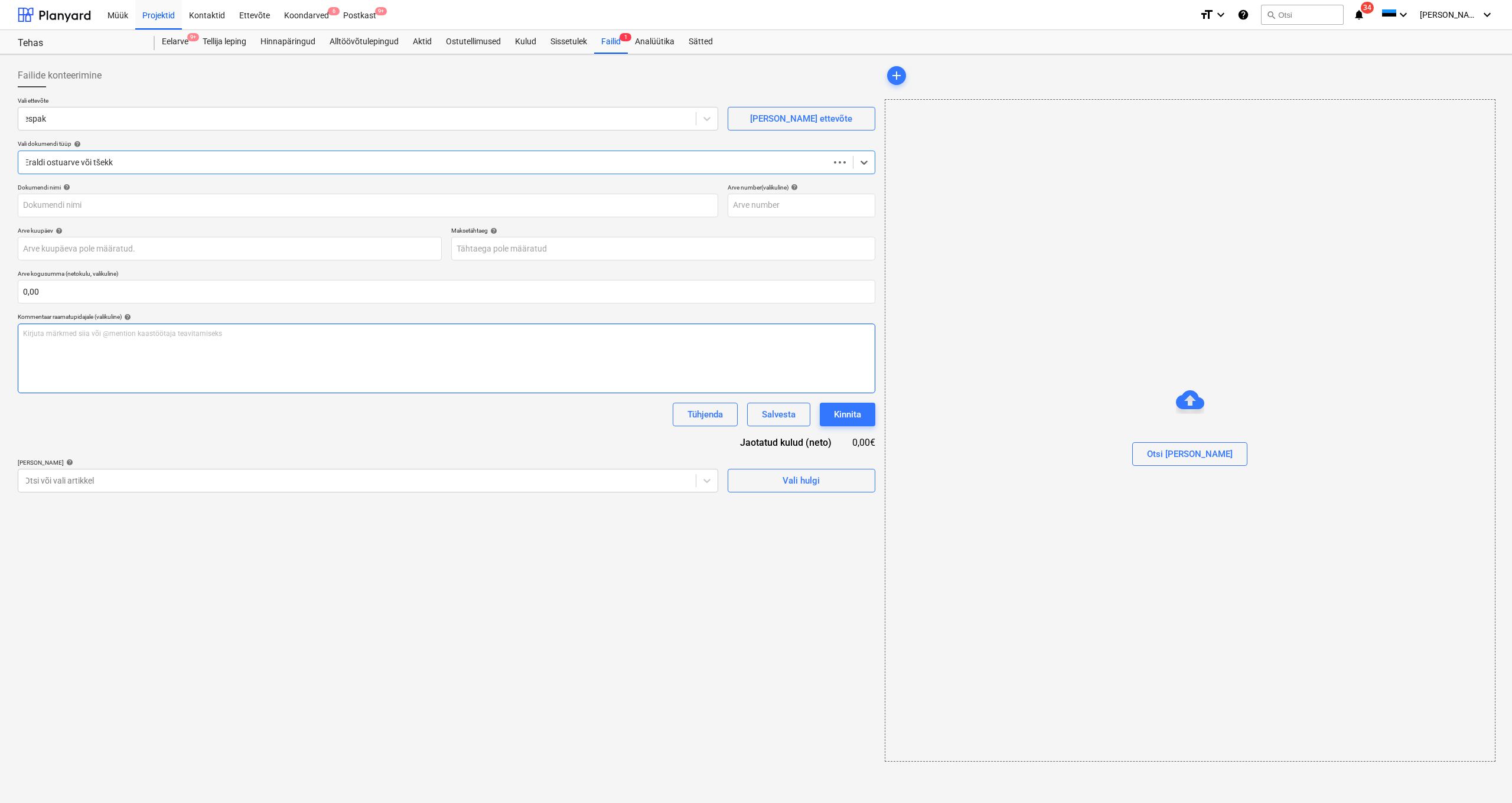
type input "0807253"
type input "13 Aug 2025"
type input "12 Sep 2025"
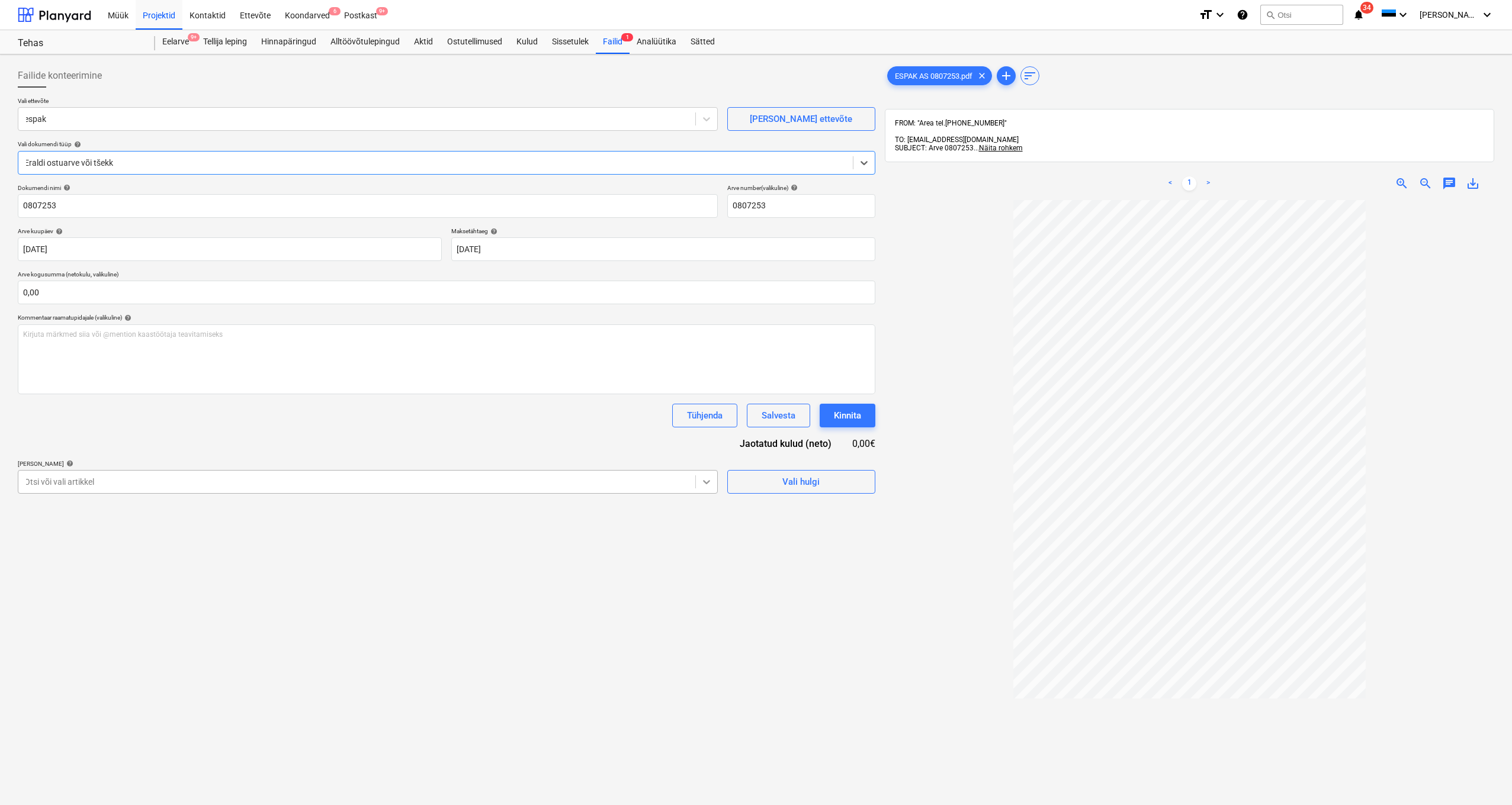
click at [707, 478] on icon at bounding box center [706, 482] width 12 height 12
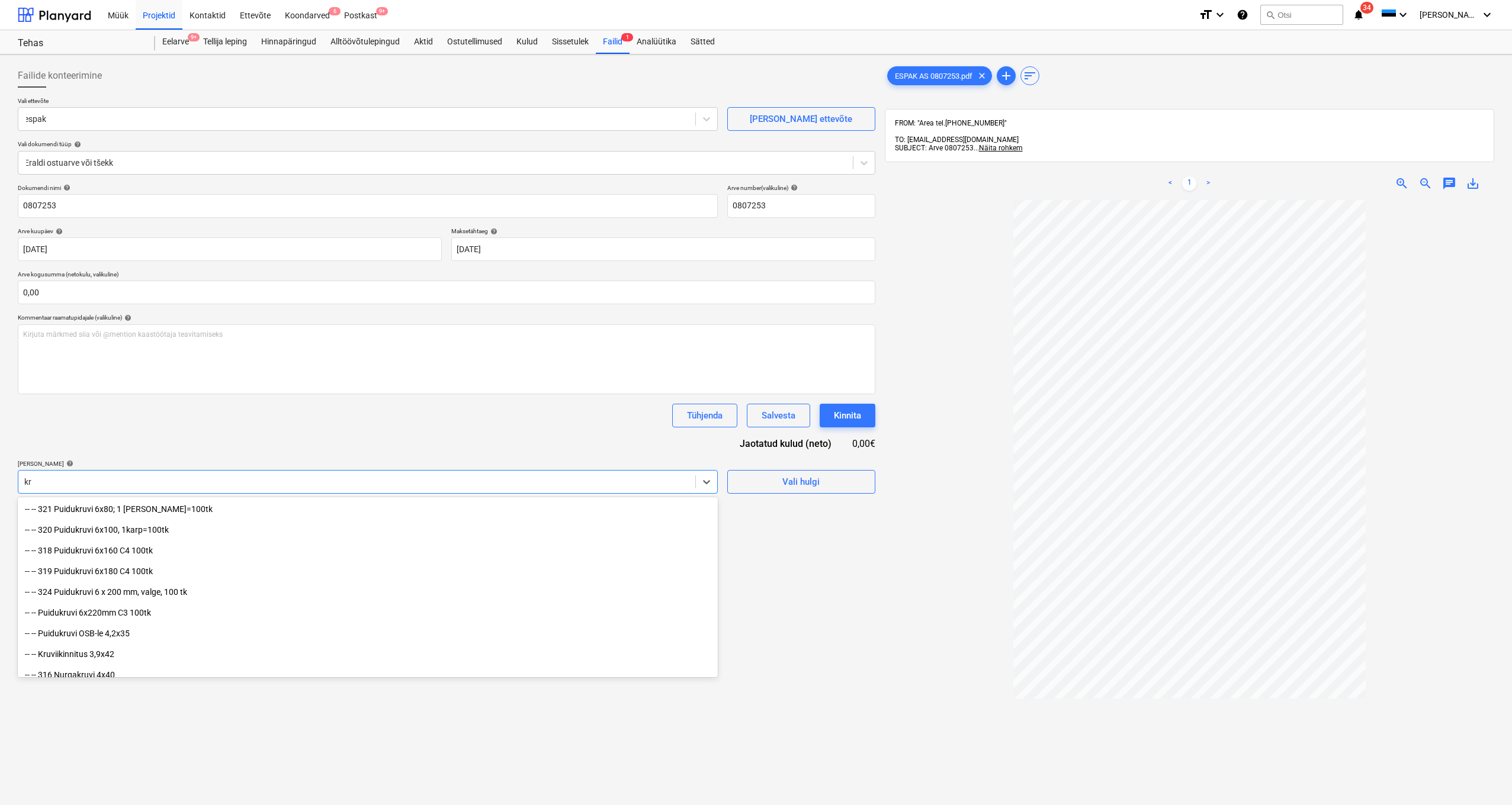
type input "k"
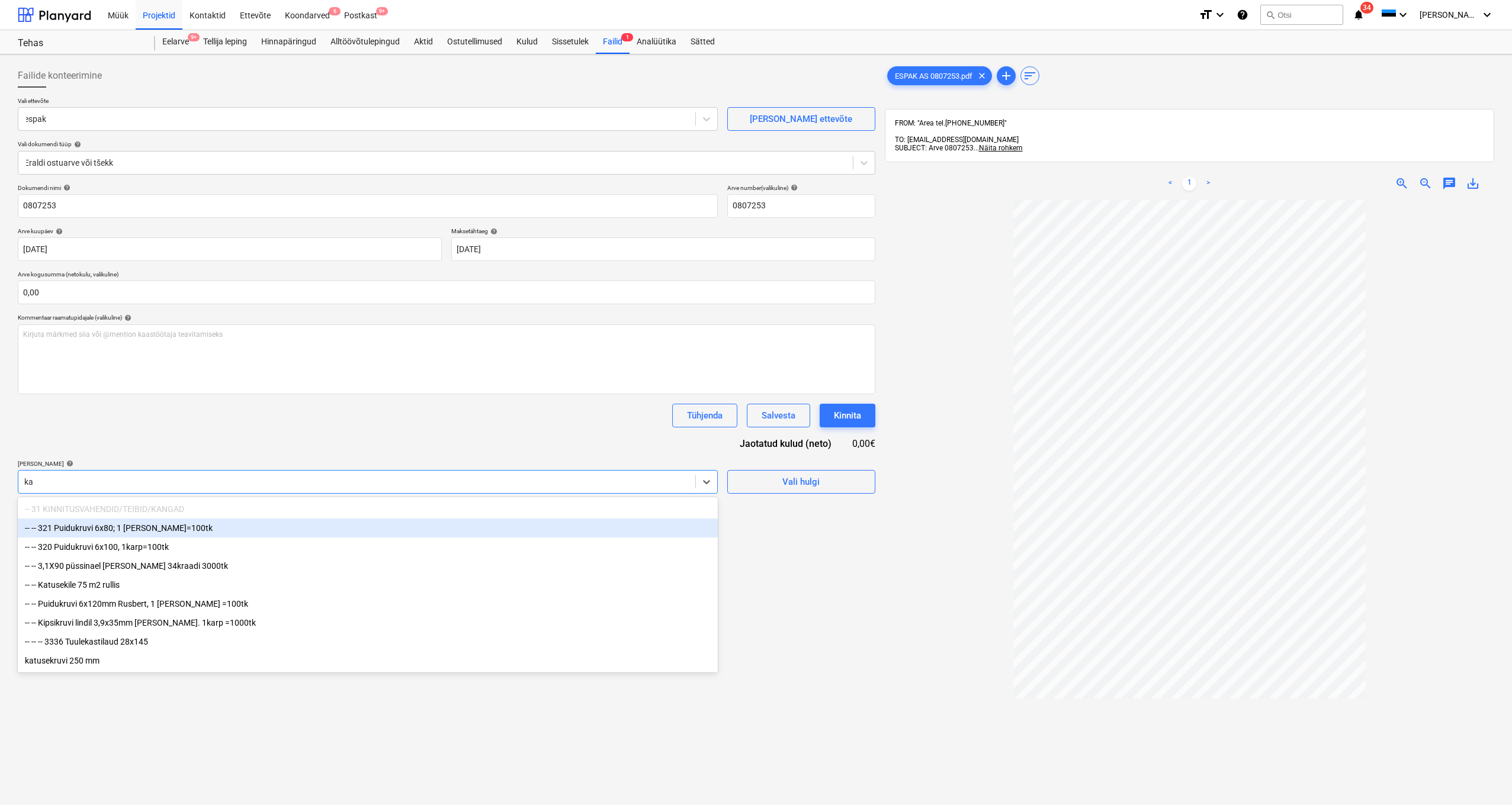
type input "k"
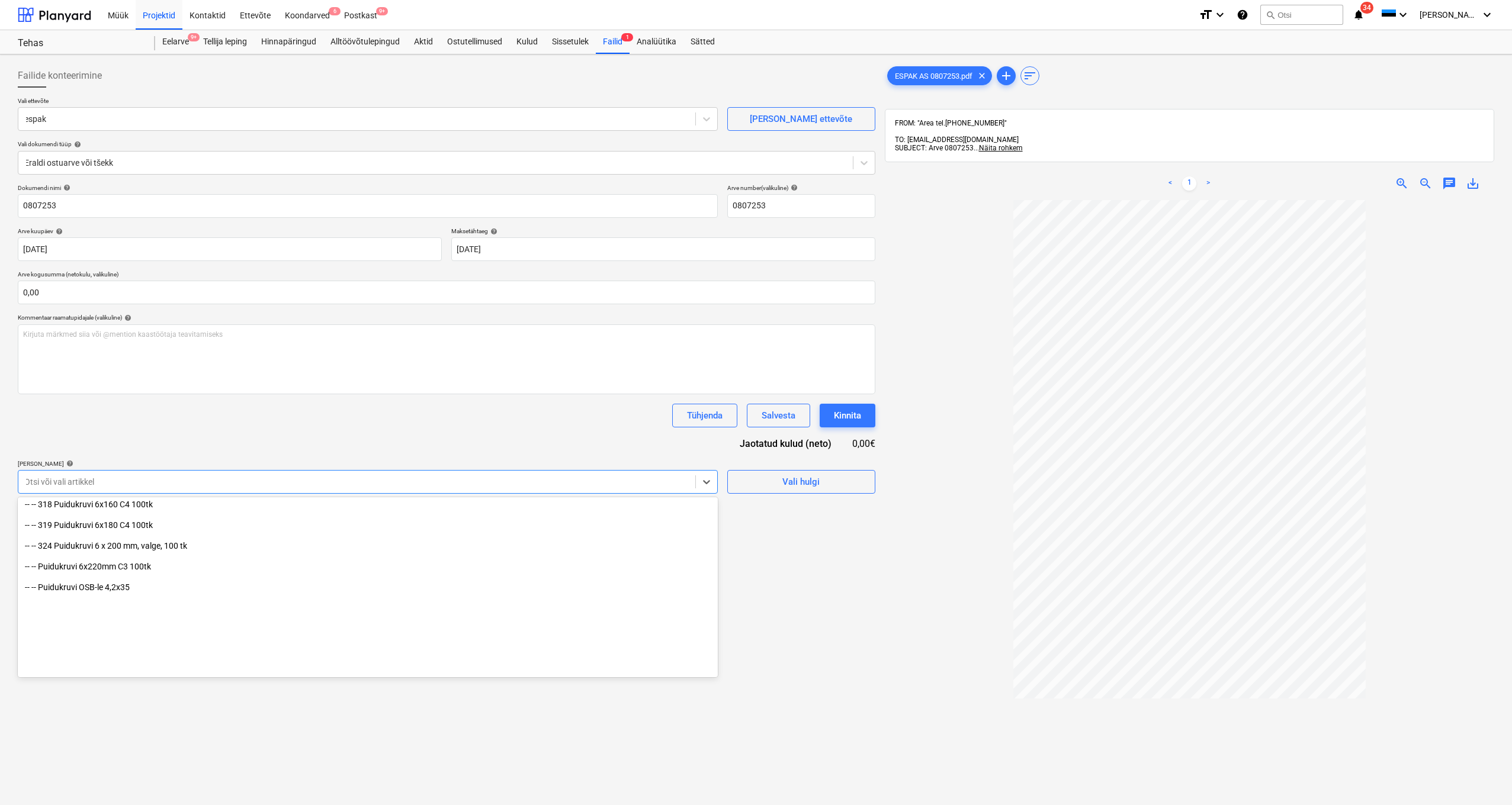
scroll to position [2185, 0]
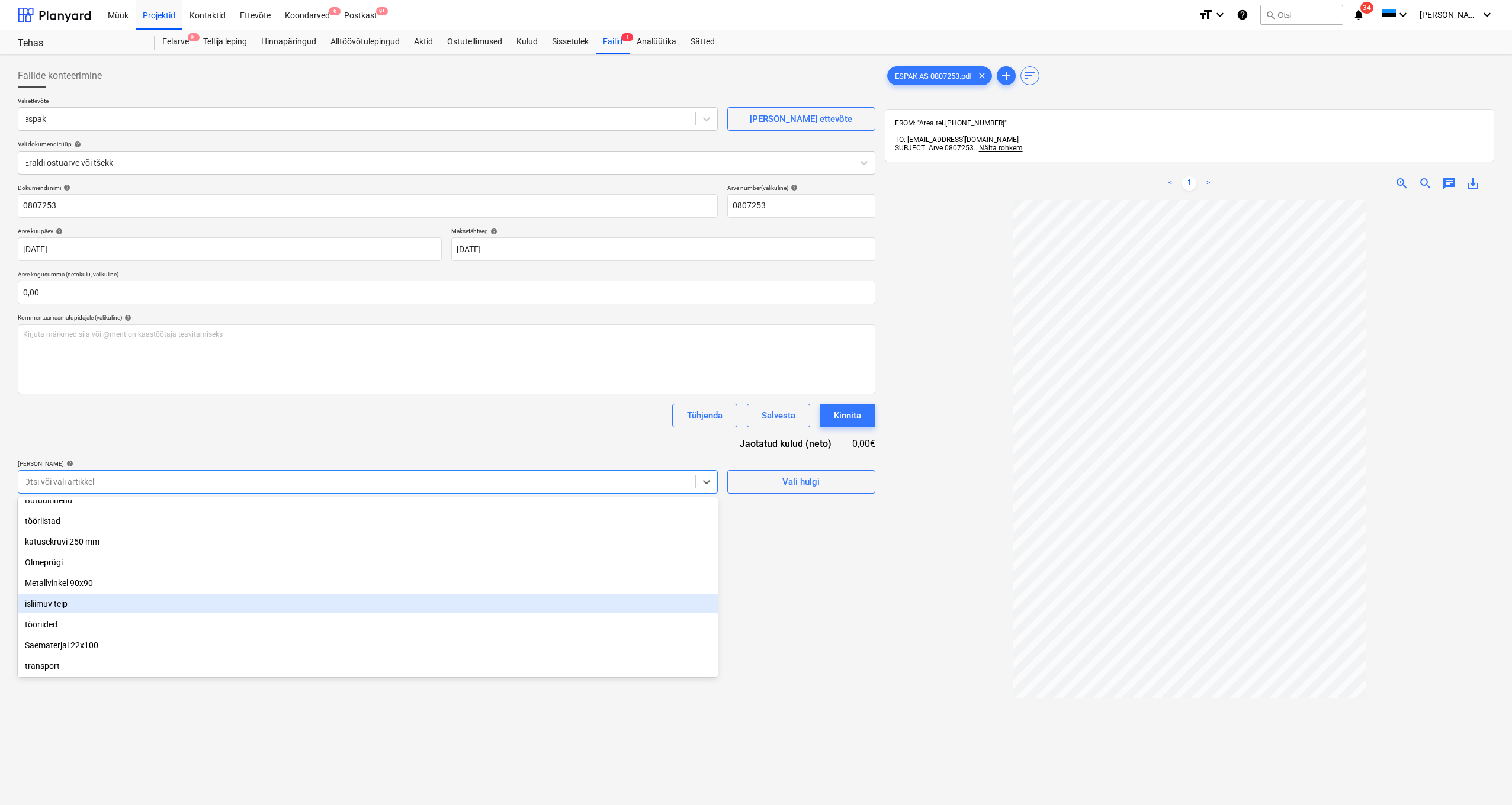
drag, startPoint x: 70, startPoint y: 602, endPoint x: 78, endPoint y: 592, distance: 12.8
click at [70, 602] on div "isliimuv teip" at bounding box center [368, 604] width 700 height 19
click at [223, 424] on div "Tühjenda Salvesta Kinnita" at bounding box center [447, 415] width 857 height 24
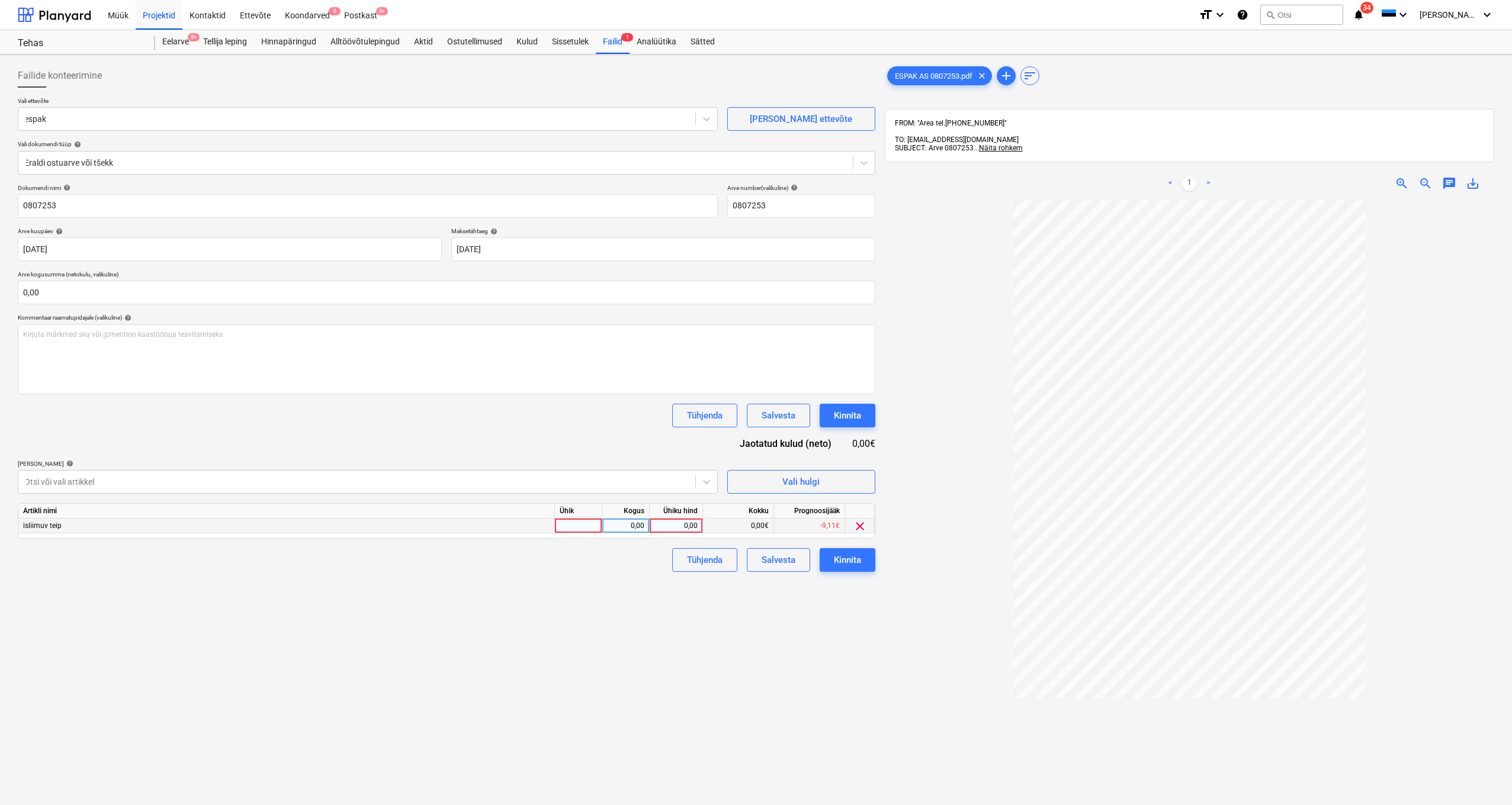
click at [672, 525] on div "0,00" at bounding box center [675, 526] width 43 height 15
type input "32,18"
click at [201, 300] on input "text" at bounding box center [447, 292] width 857 height 24
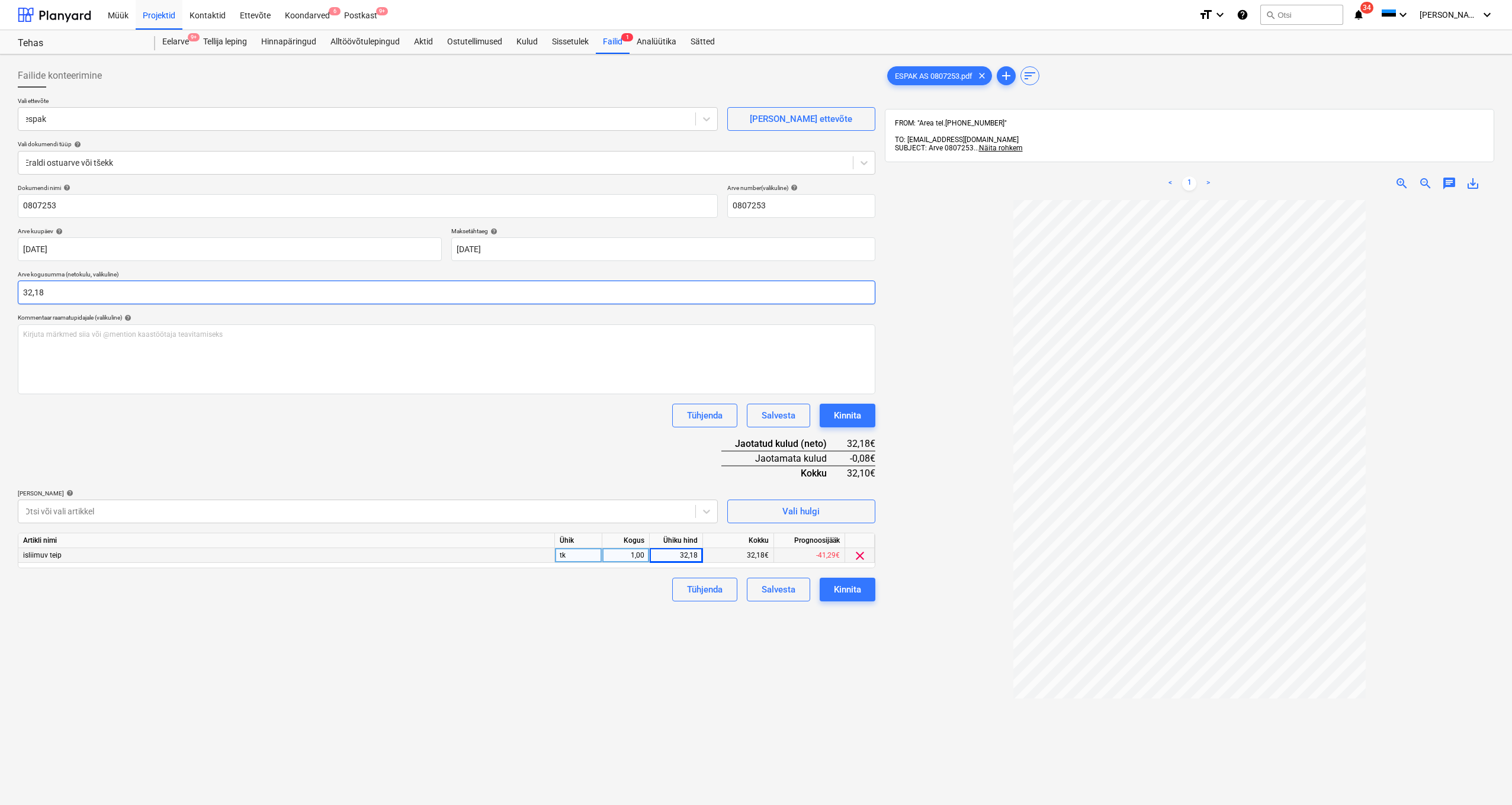
type input "32,18"
click at [545, 463] on div "Dokumendi nimi help 0807253 Arve number (valikuline) help 0807253 Arve kuupäev …" at bounding box center [447, 393] width 857 height 418
click at [841, 587] on div "Kinnita" at bounding box center [847, 590] width 27 height 16
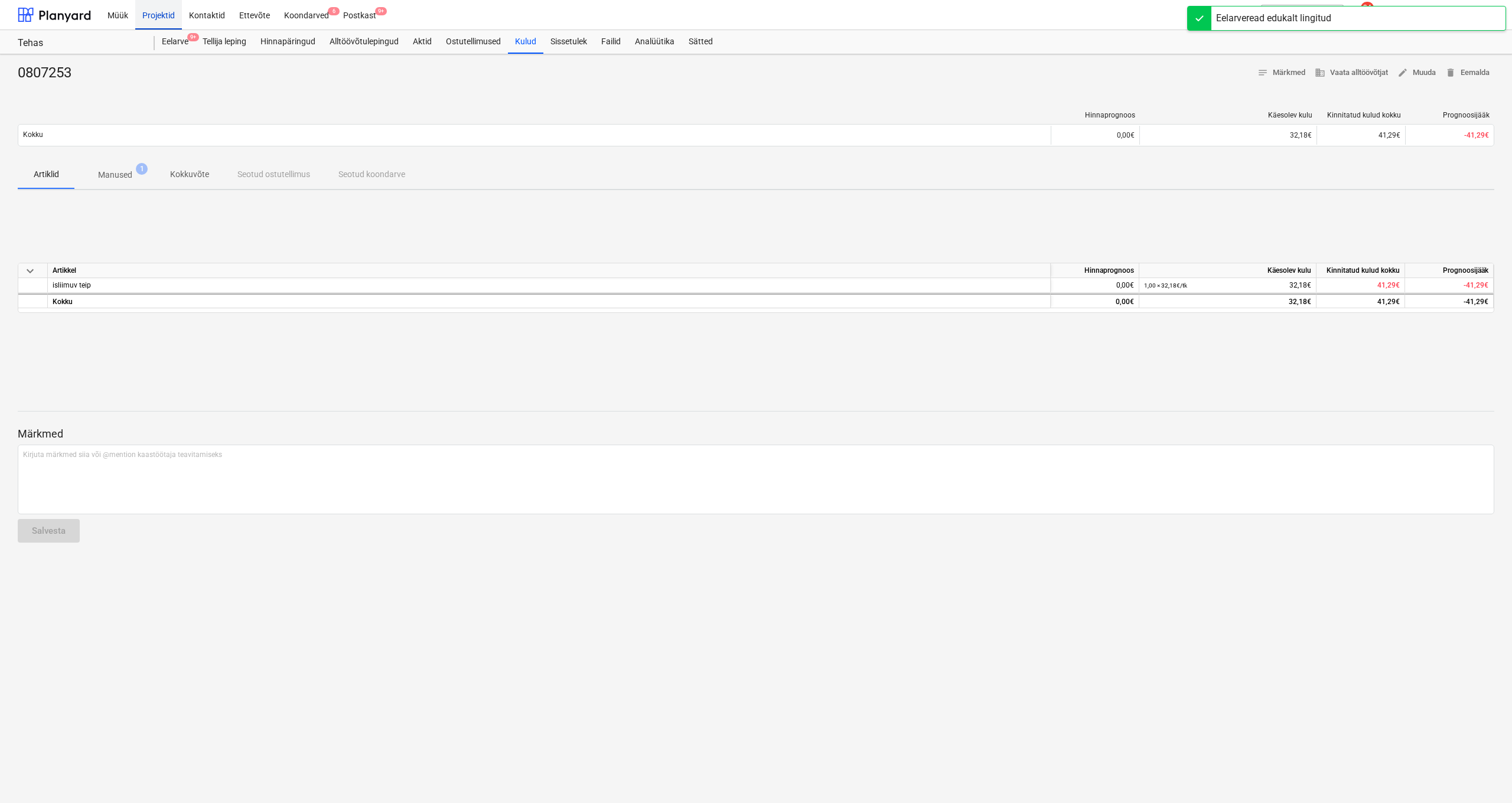
click at [164, 16] on div "Projektid" at bounding box center [158, 14] width 47 height 30
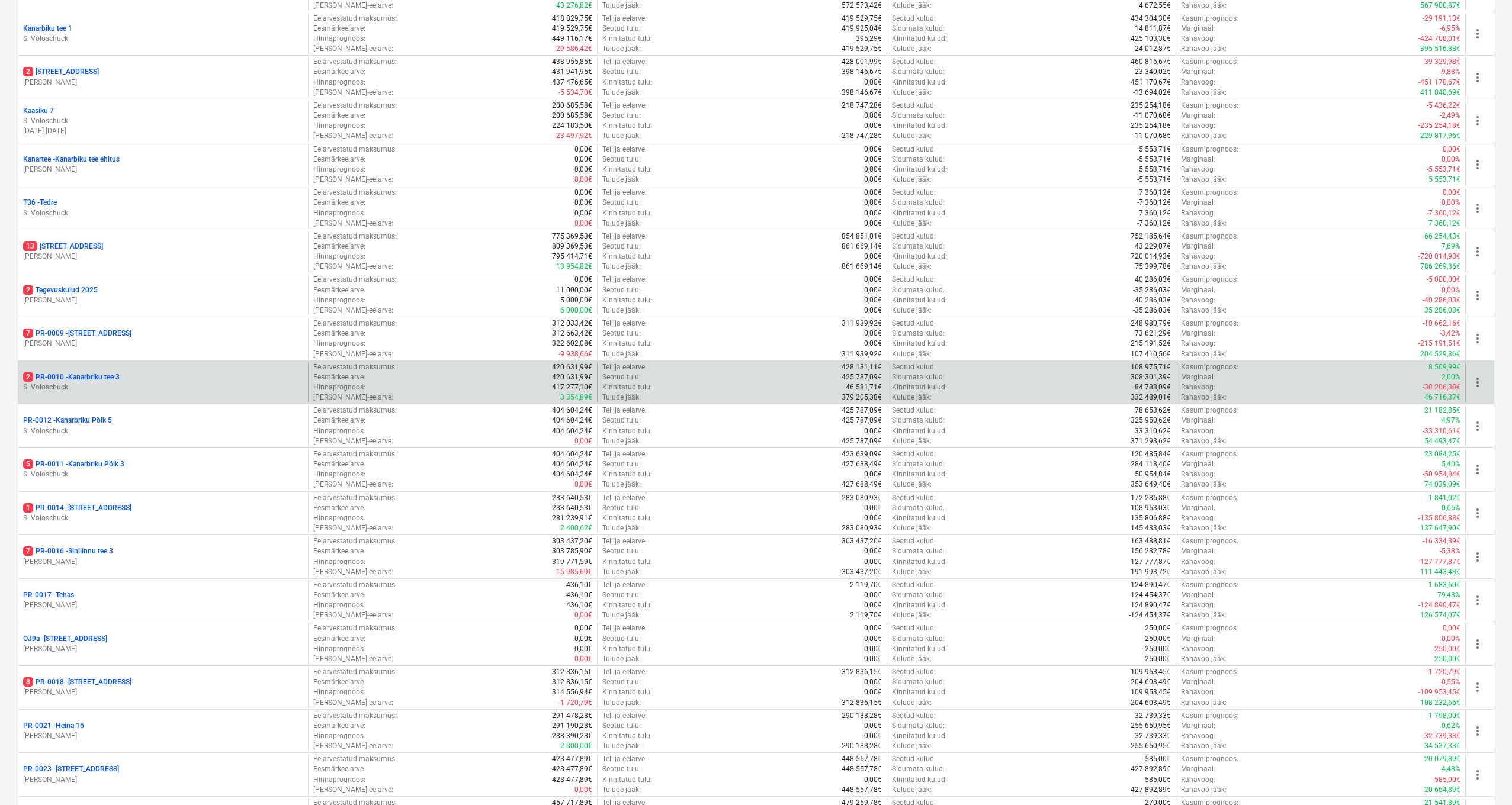
scroll to position [399, 0]
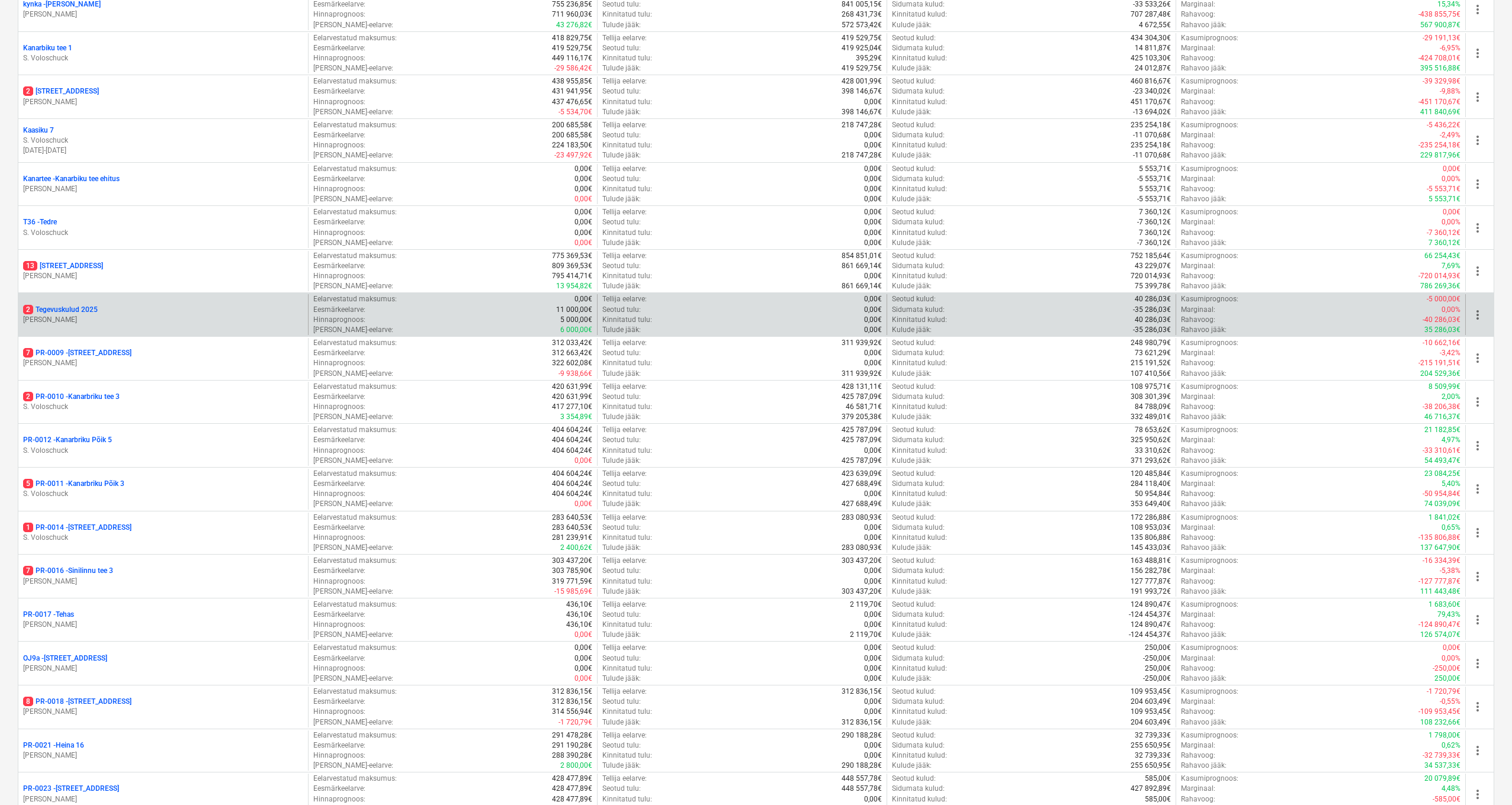
click at [79, 305] on p "2 Tegevuskulud 2025" at bounding box center [60, 310] width 74 height 10
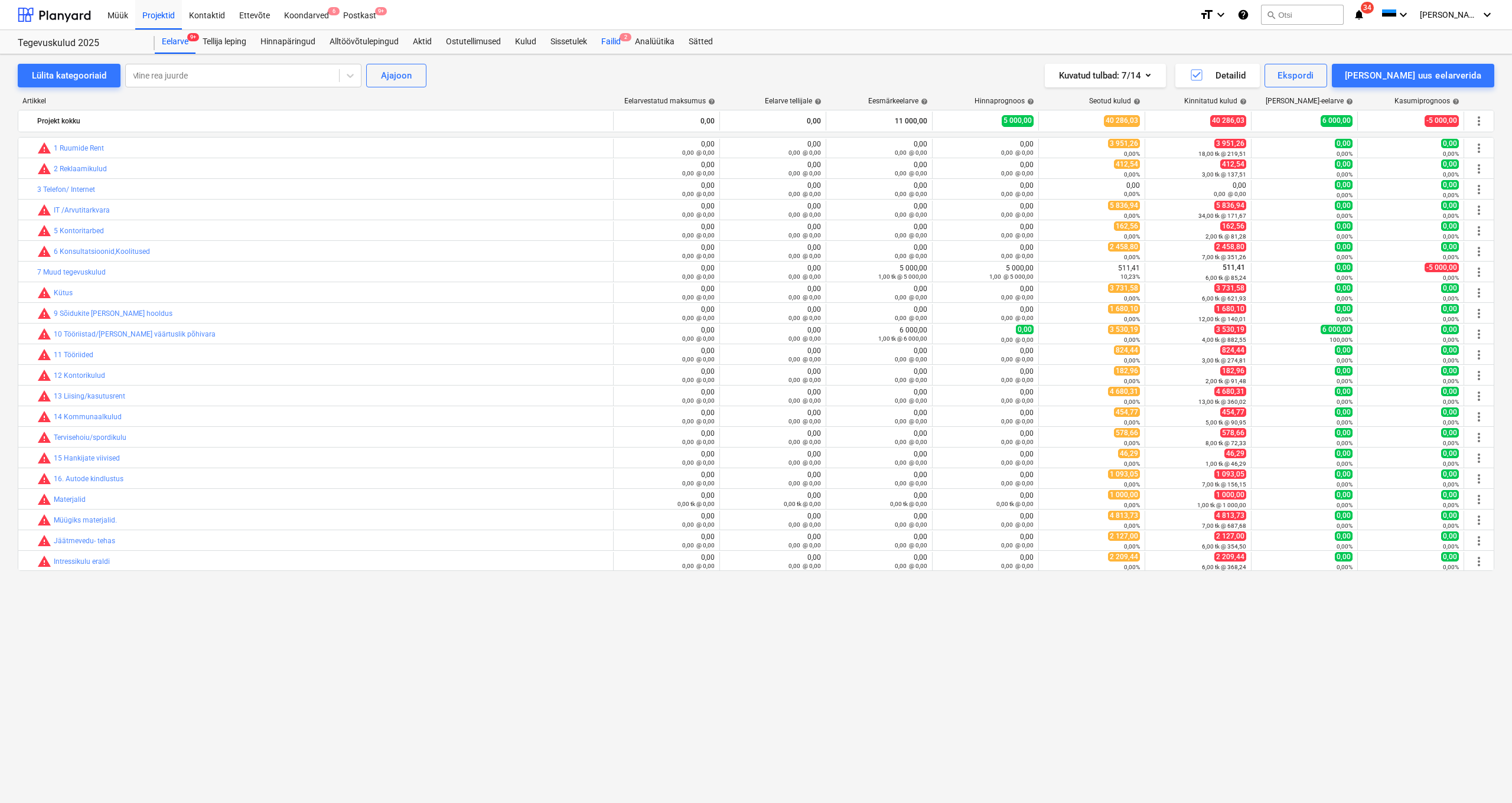
click at [609, 48] on div "Failid 2" at bounding box center [610, 42] width 34 height 24
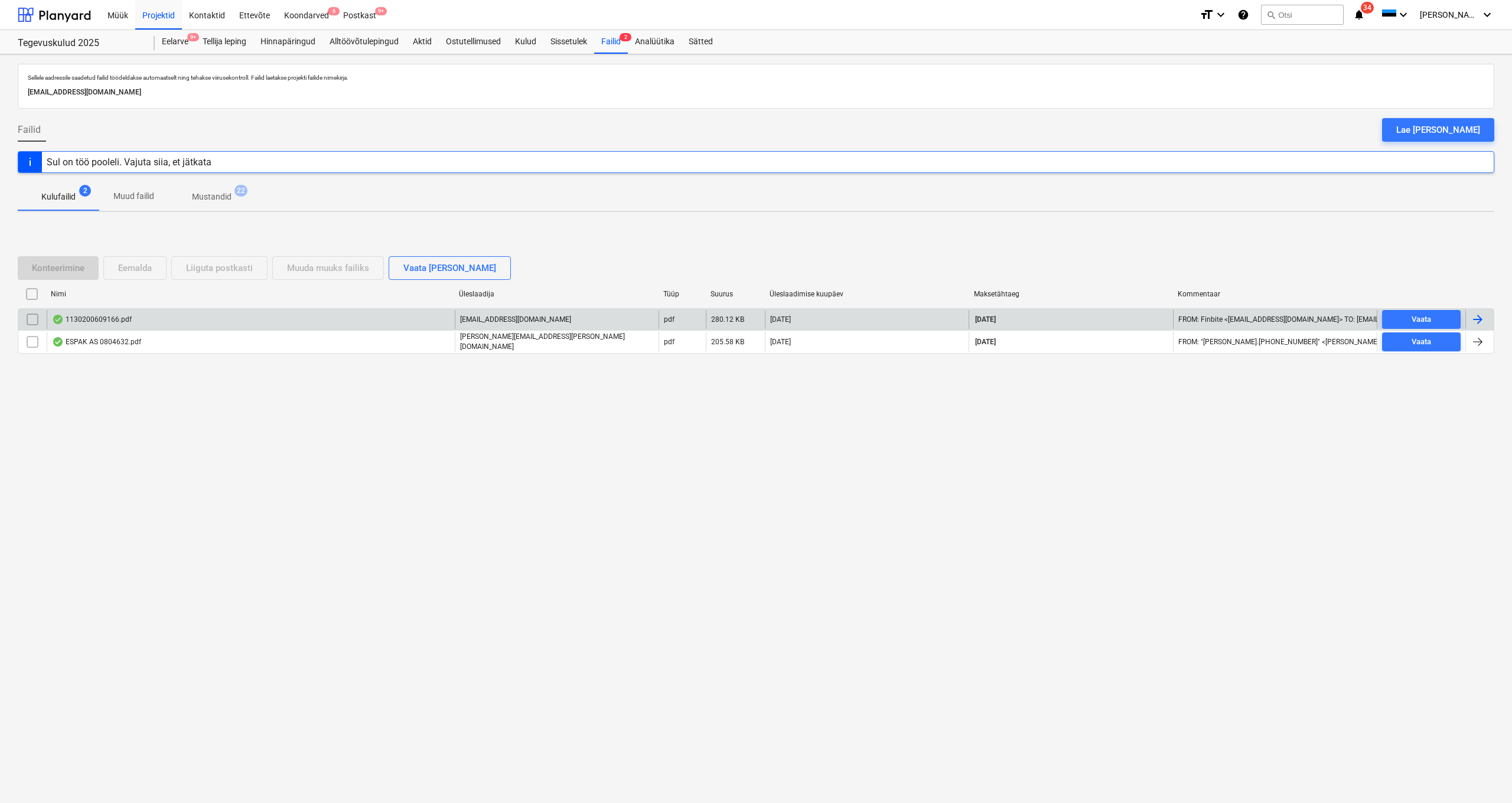
click at [86, 321] on div "1130200609166.pdf" at bounding box center [91, 319] width 80 height 9
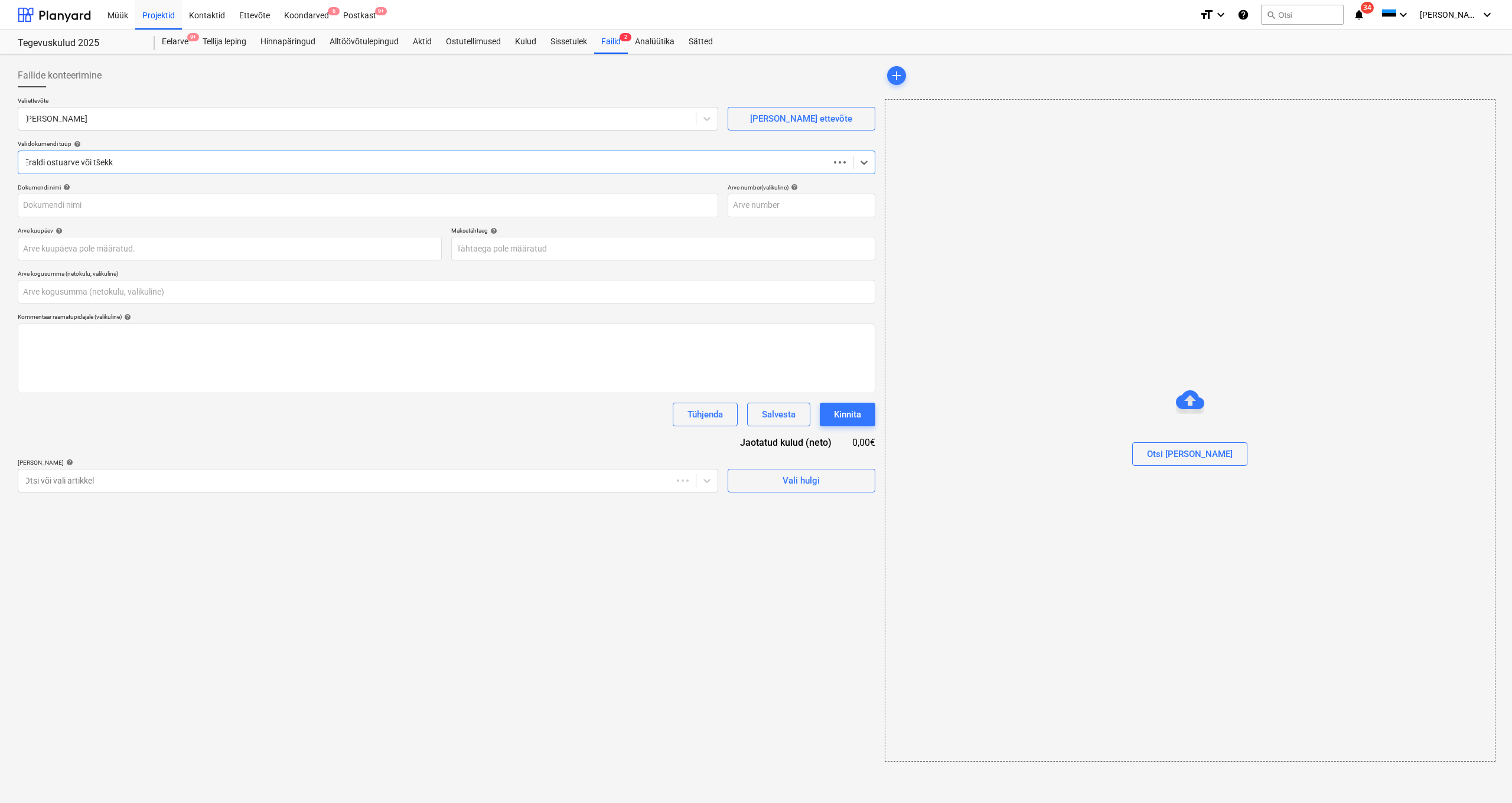
type input "0,00"
type input "1130200609166"
type input "07 Aug 2025"
type input "06 Sep 2025"
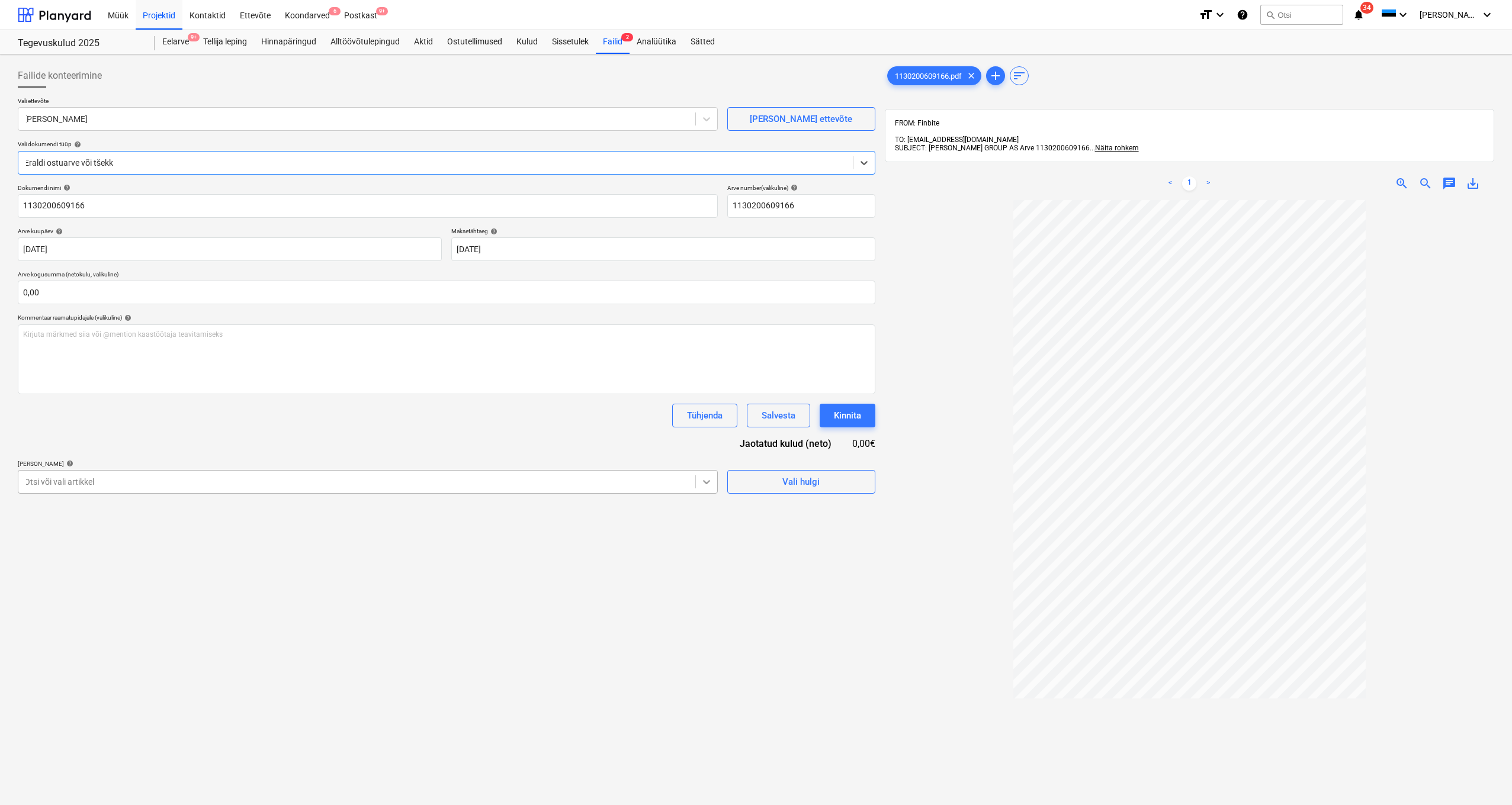
click at [707, 486] on div at bounding box center [707, 482] width 21 height 21
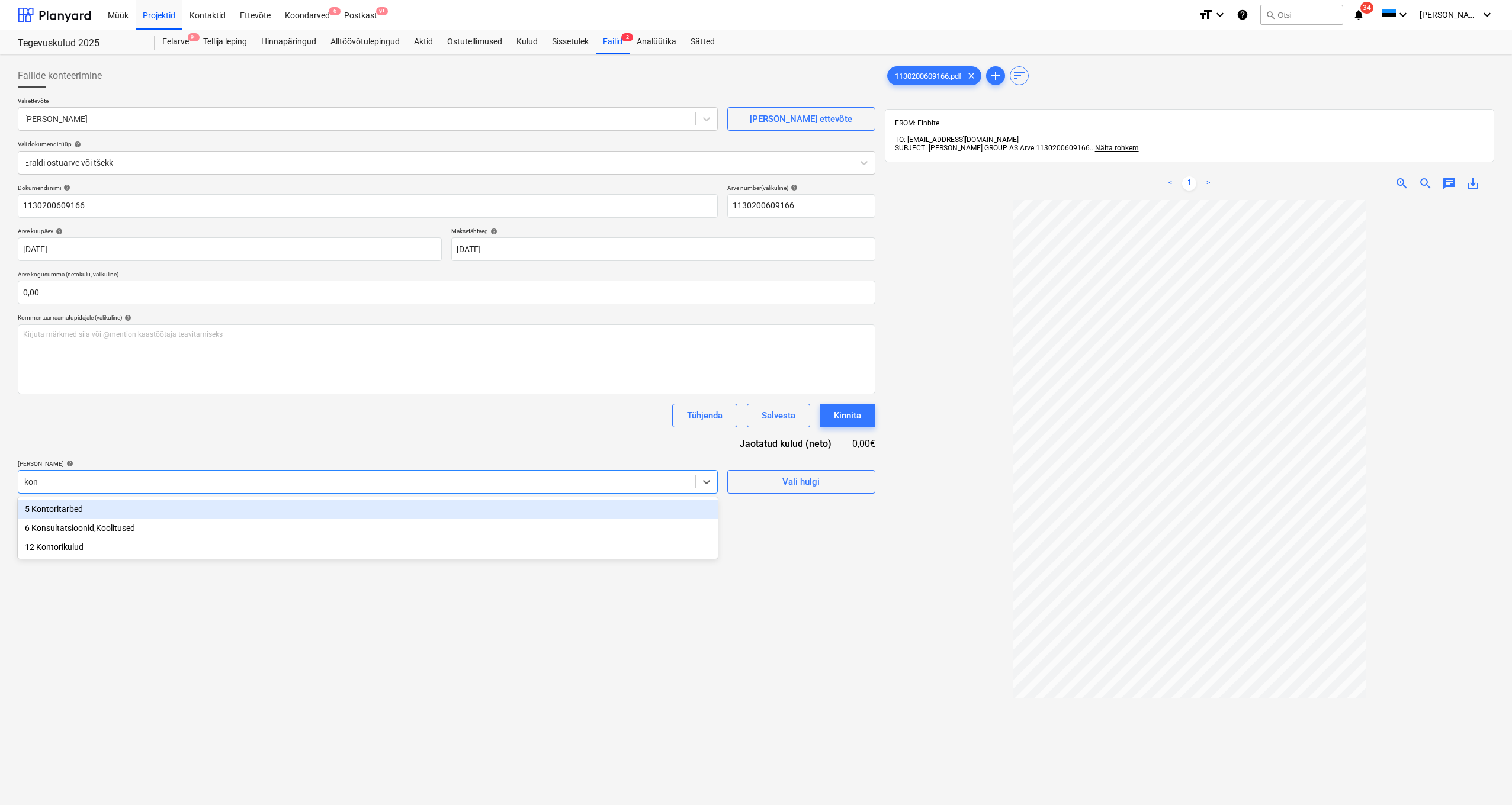
type input "kont"
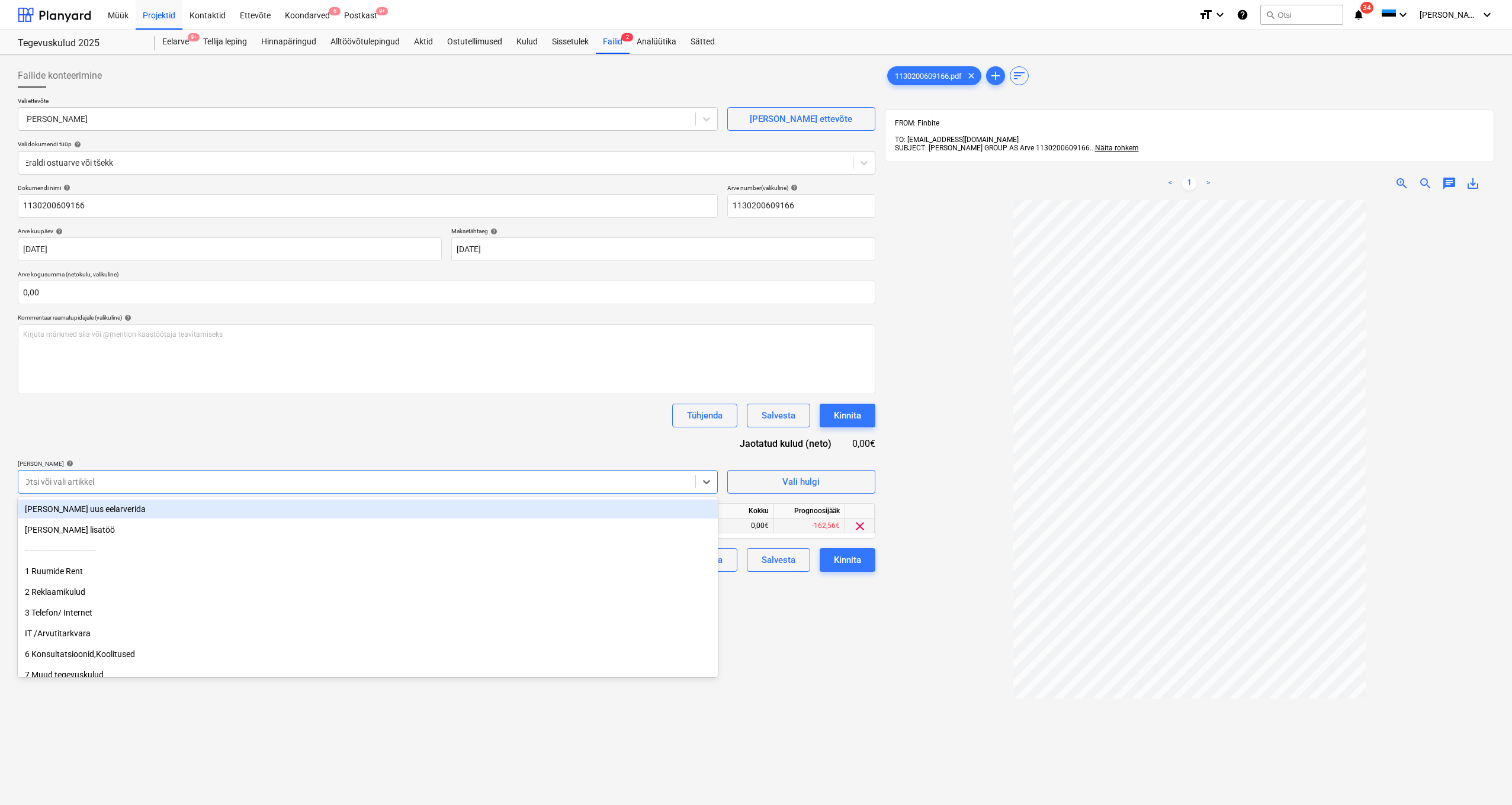
drag, startPoint x: 558, startPoint y: 430, endPoint x: 718, endPoint y: 520, distance: 183.6
click at [558, 430] on div "Dokumendi nimi help 1130200609166 Arve number (valikuline) help 1130200609166 A…" at bounding box center [447, 378] width 857 height 388
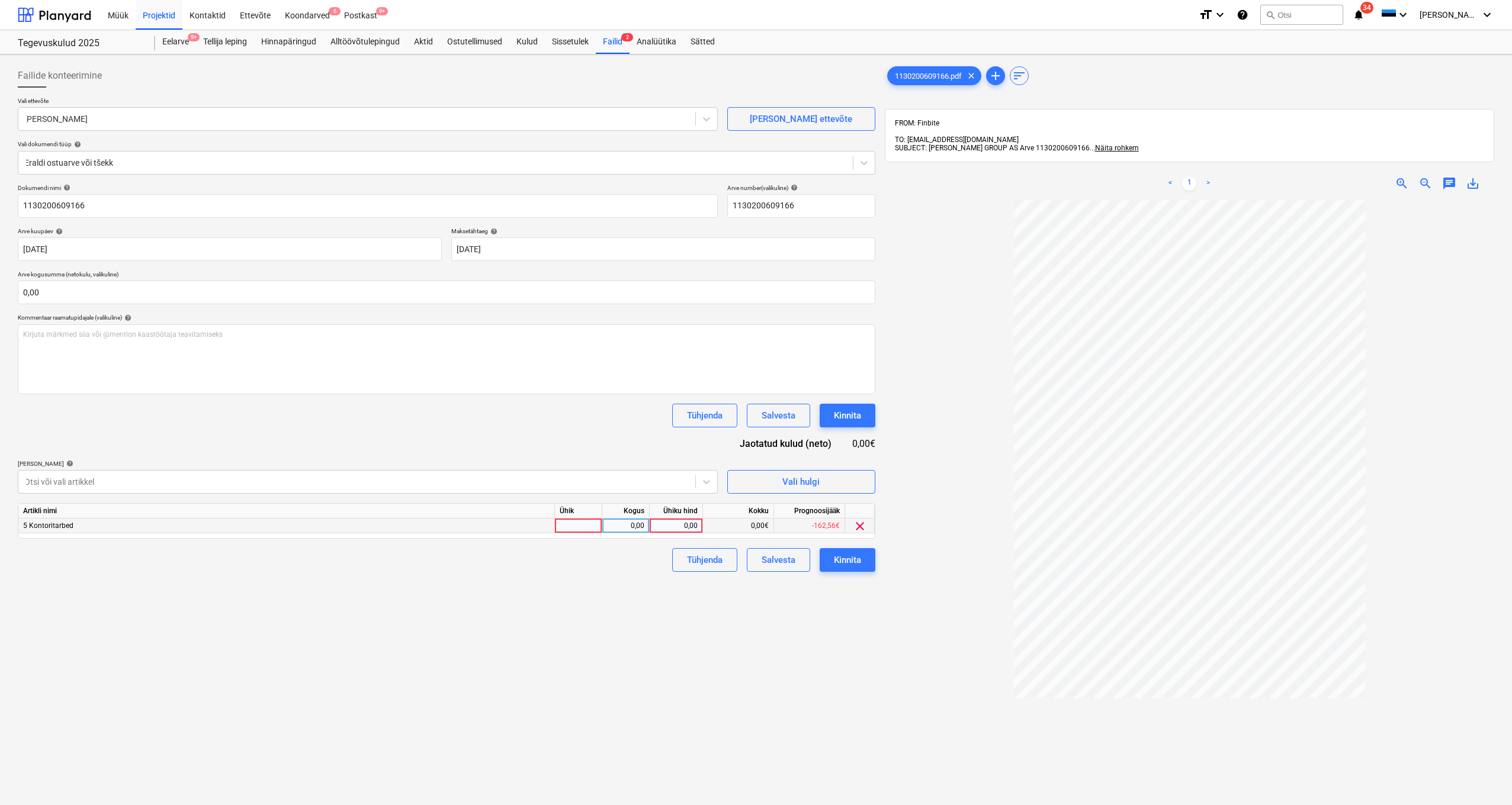
click at [692, 524] on div "0,00" at bounding box center [675, 526] width 43 height 15
type input "114,72"
click at [405, 294] on input "text" at bounding box center [447, 292] width 857 height 24
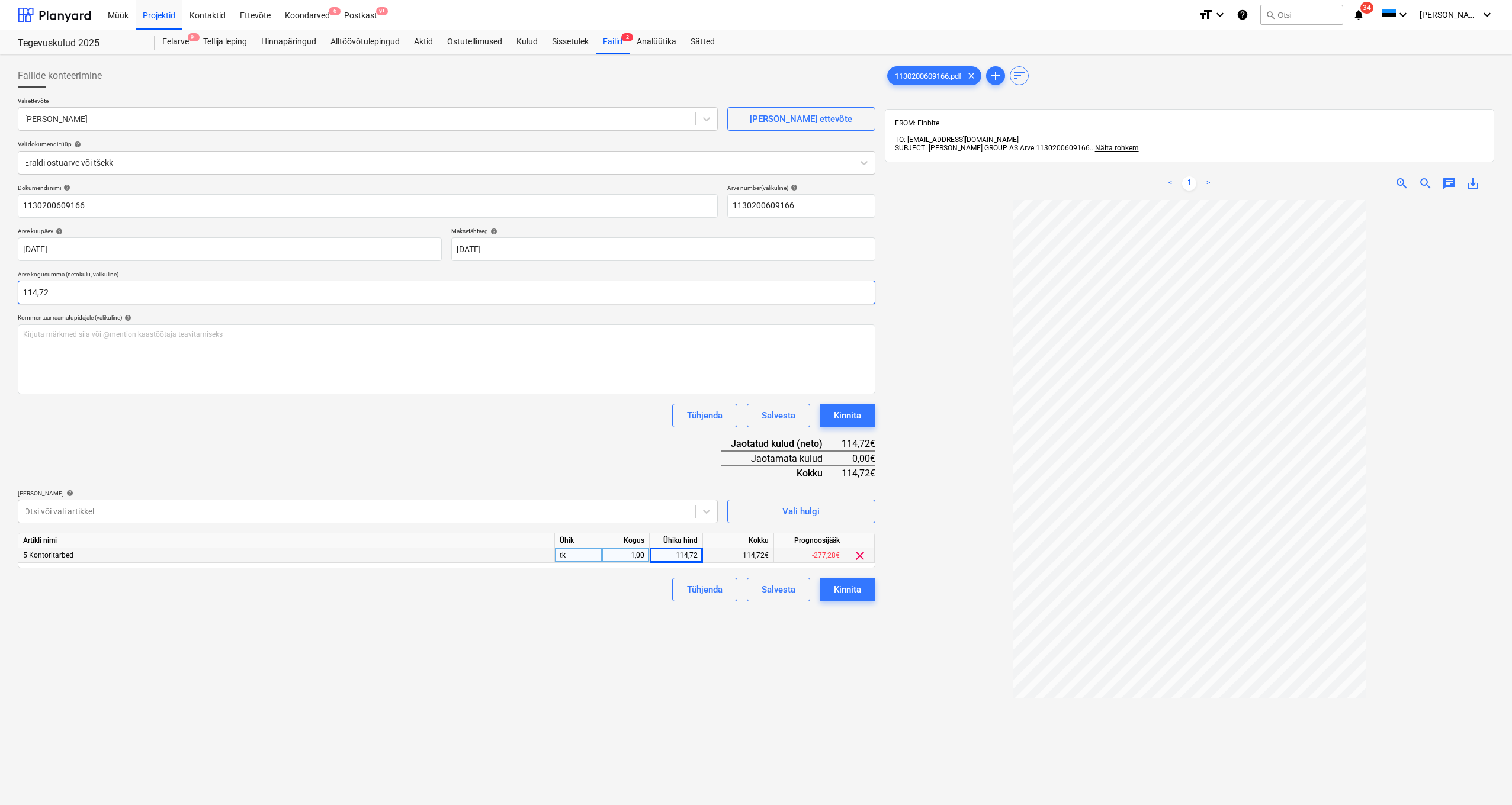
type input "114,72"
click at [414, 418] on div "Tühjenda Salvesta Kinnita" at bounding box center [447, 415] width 857 height 24
click at [851, 591] on div "Kinnita" at bounding box center [847, 590] width 27 height 16
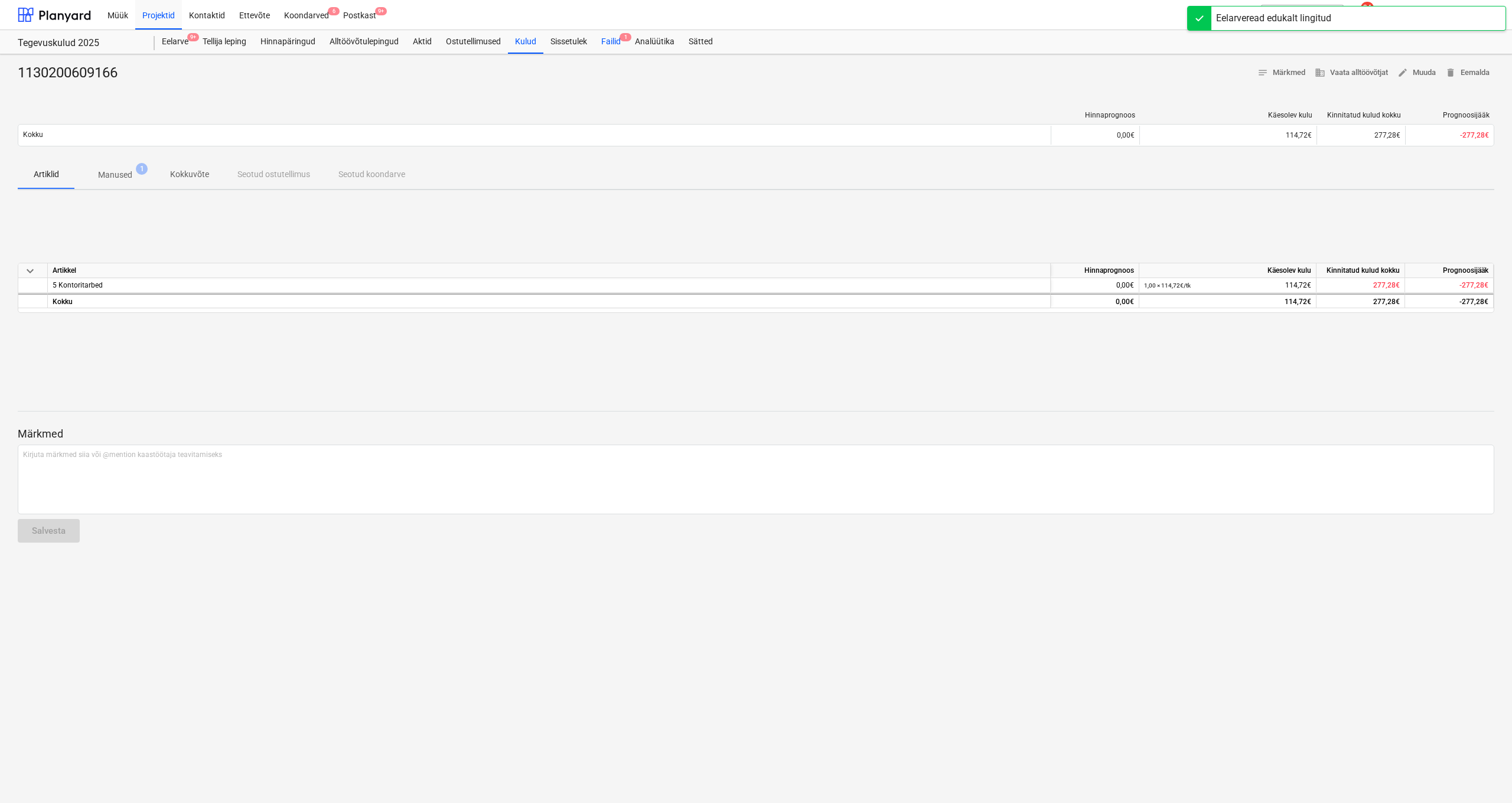
scroll to position [0, 1]
click at [615, 35] on div "Failid 1" at bounding box center [610, 42] width 34 height 24
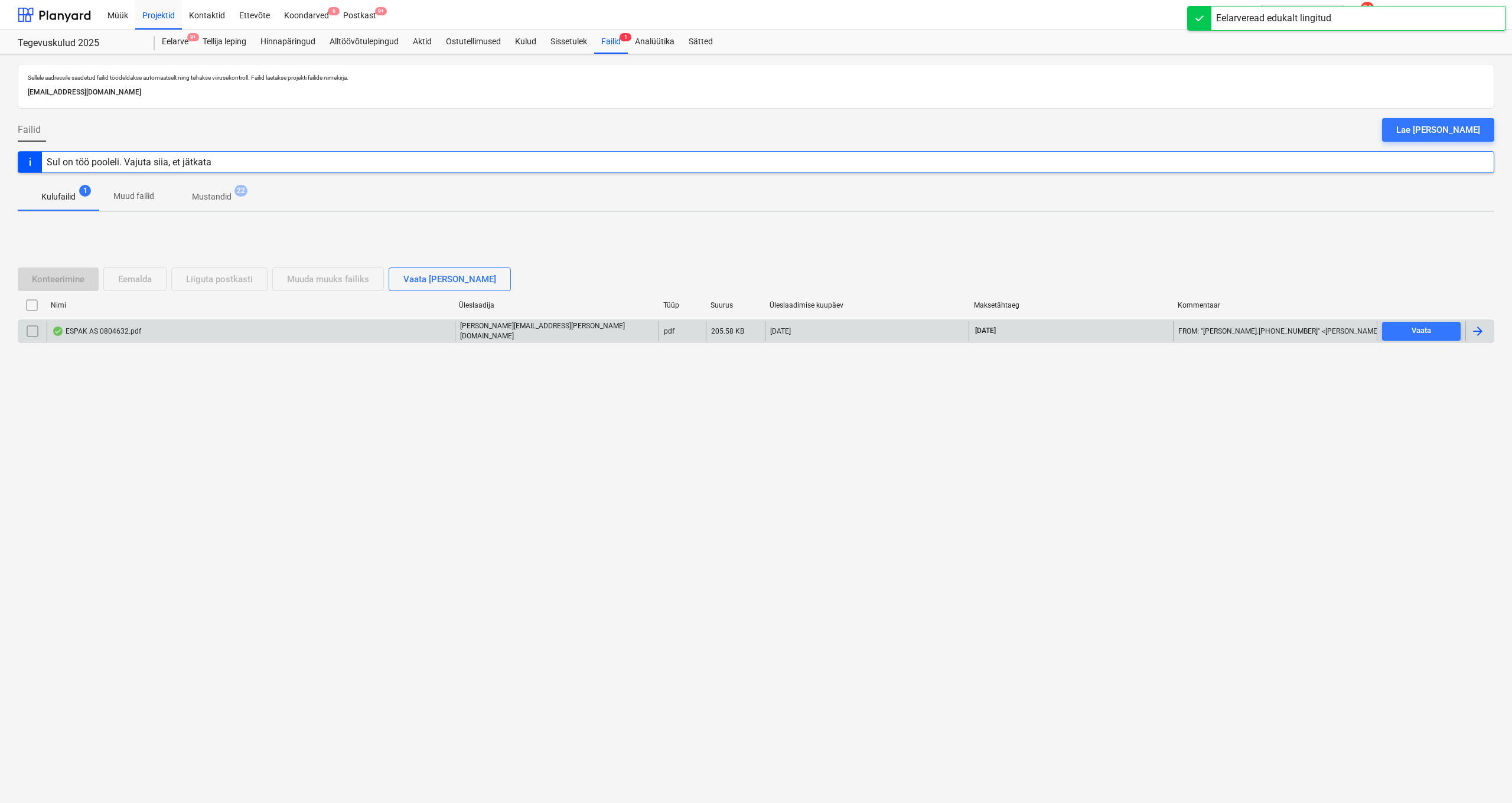
click at [98, 329] on div "ESPAK AS 0804632.pdf" at bounding box center [96, 331] width 89 height 9
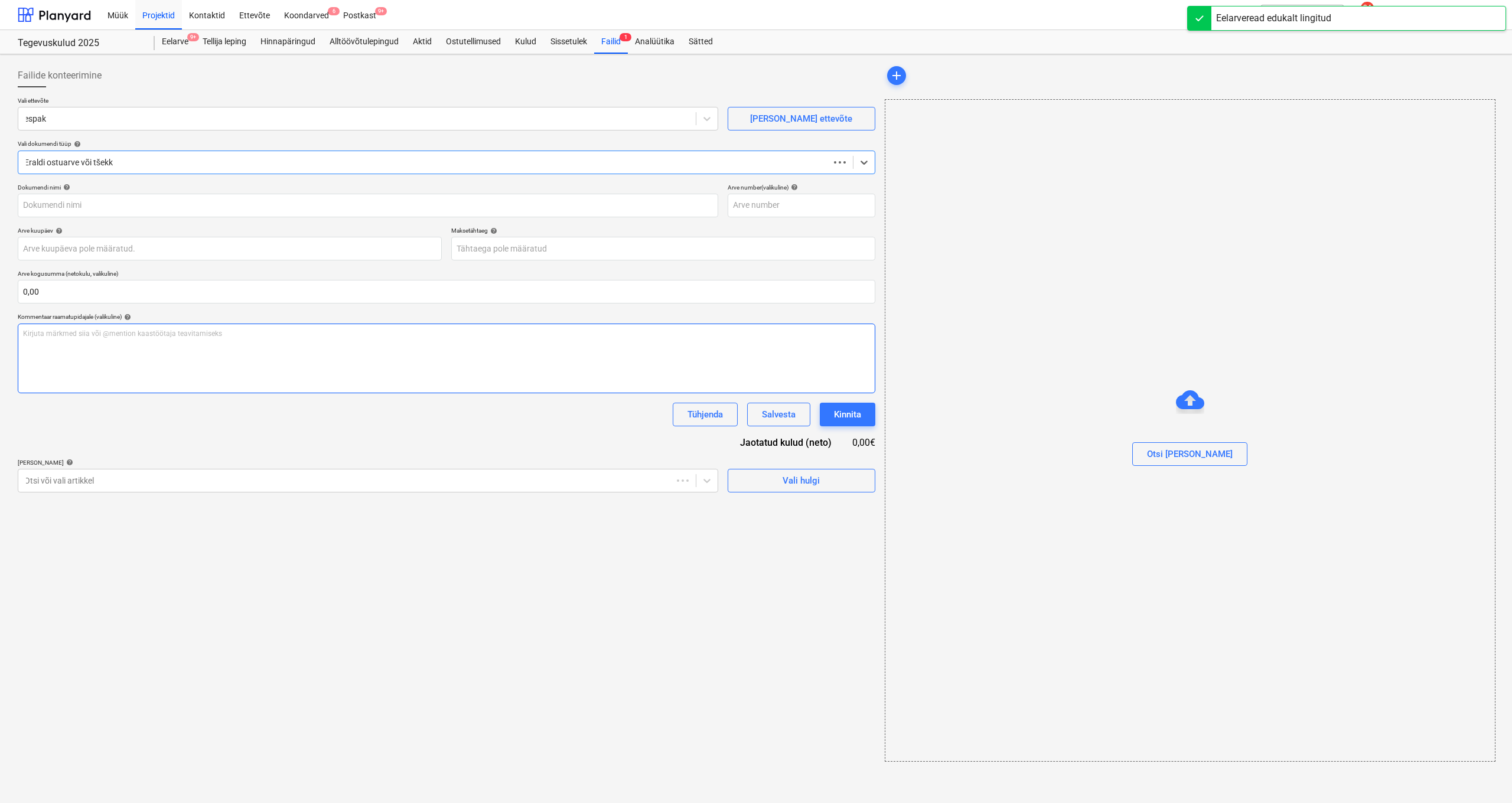
scroll to position [1, 1]
type input "0804632"
type input "08 Aug 2025"
type input "07 Sep 2025"
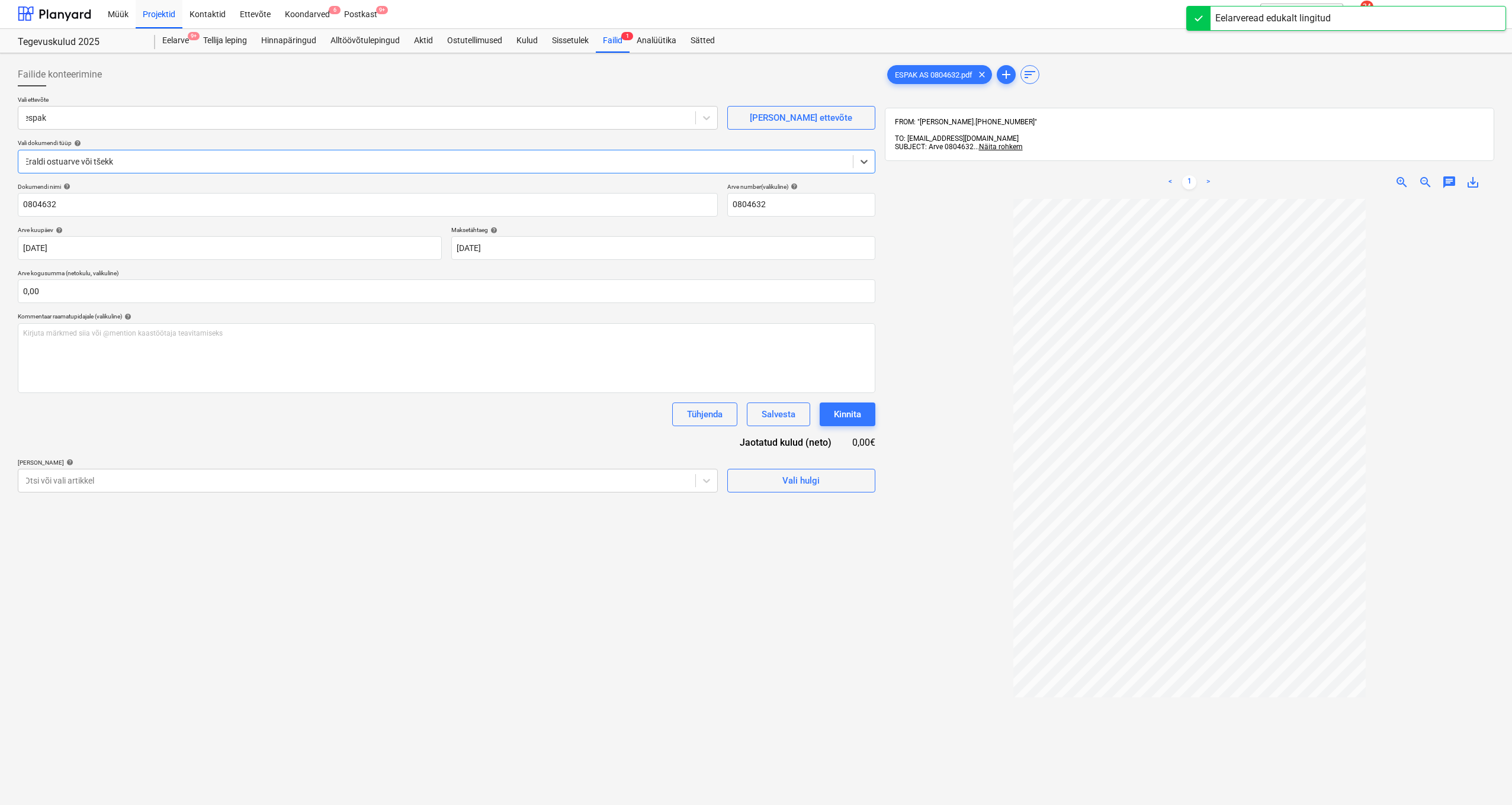
scroll to position [0, 1]
click at [709, 478] on icon at bounding box center [706, 482] width 12 height 12
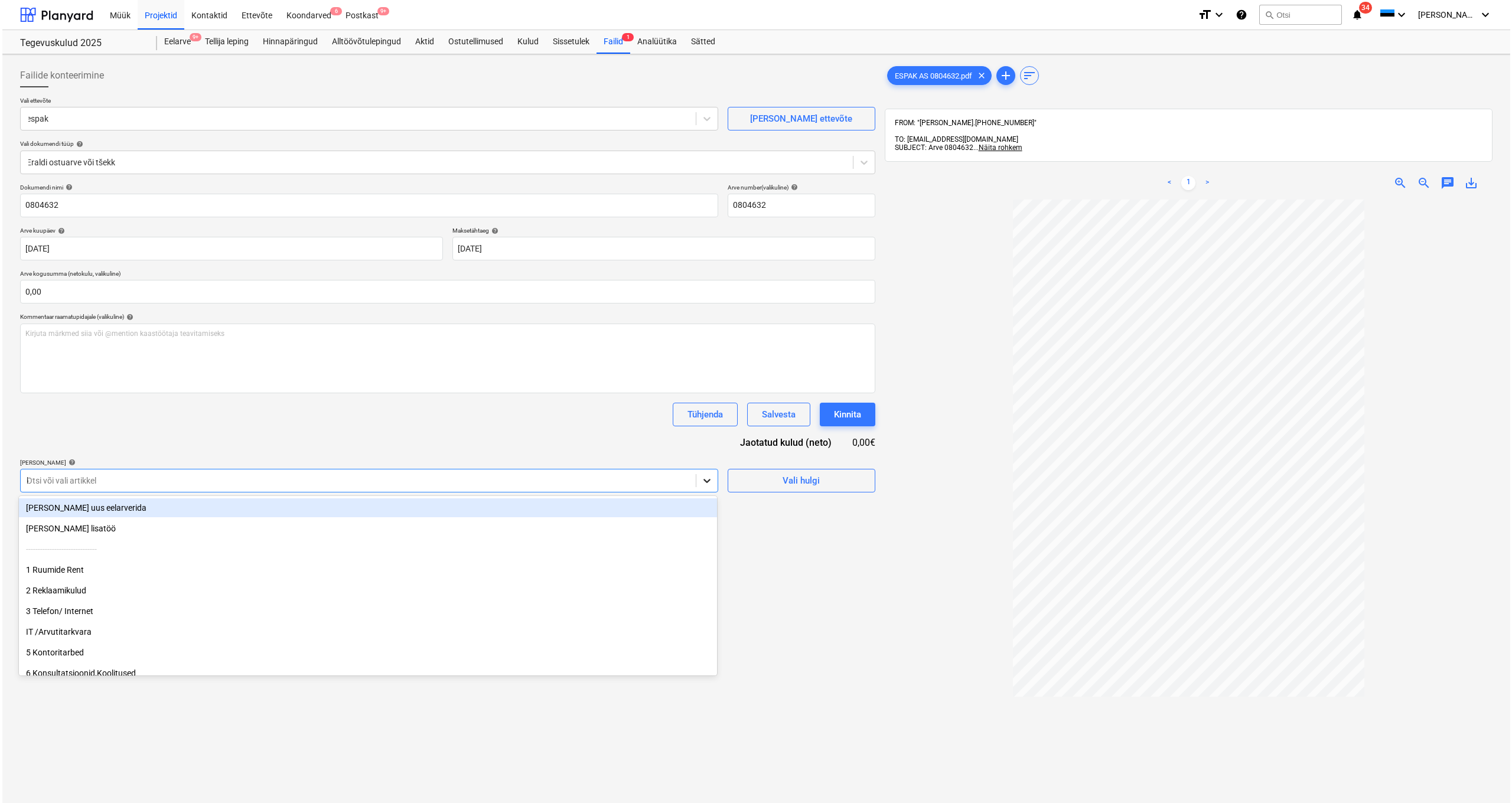
scroll to position [0, 0]
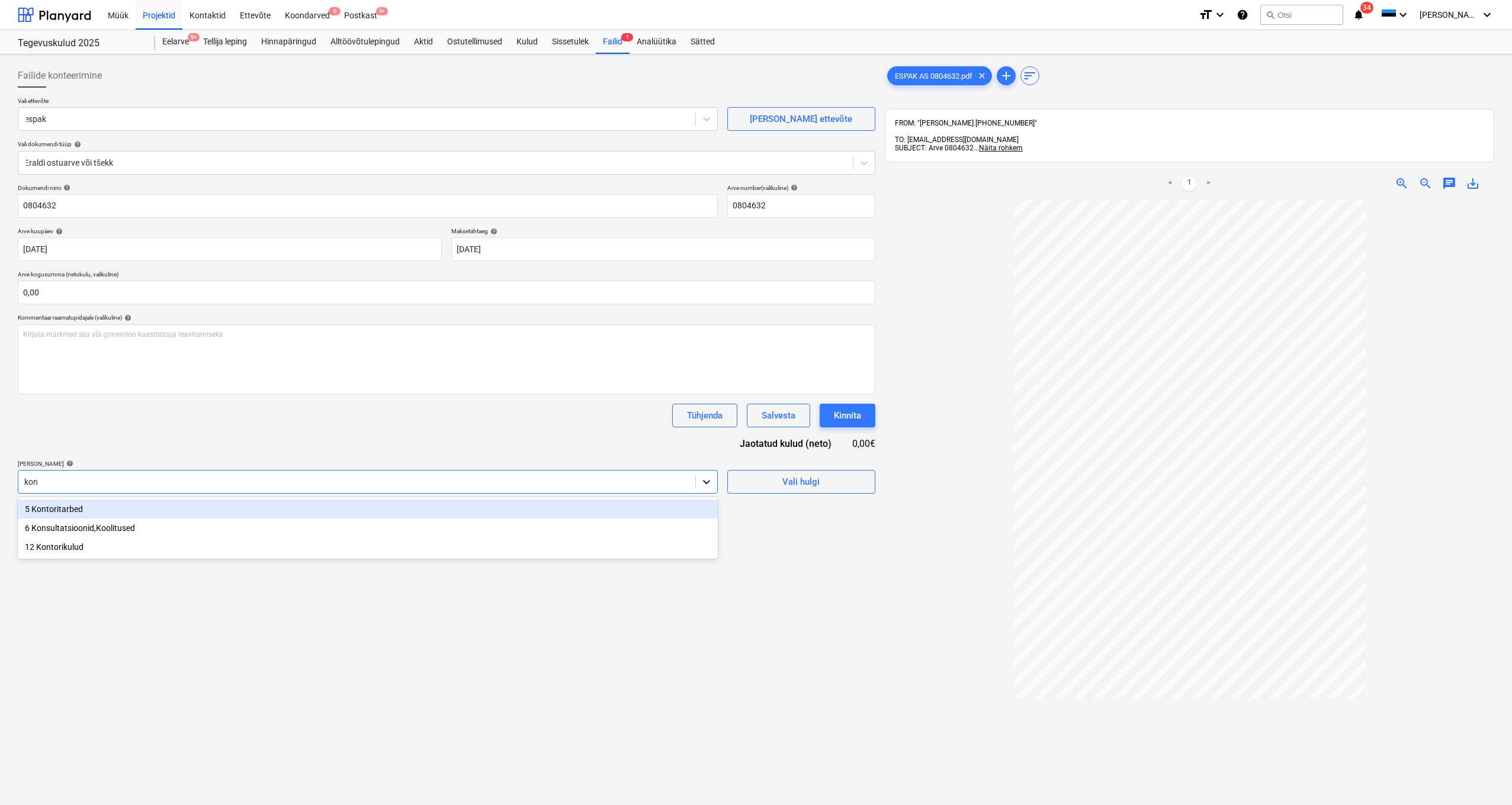
type input "kont"
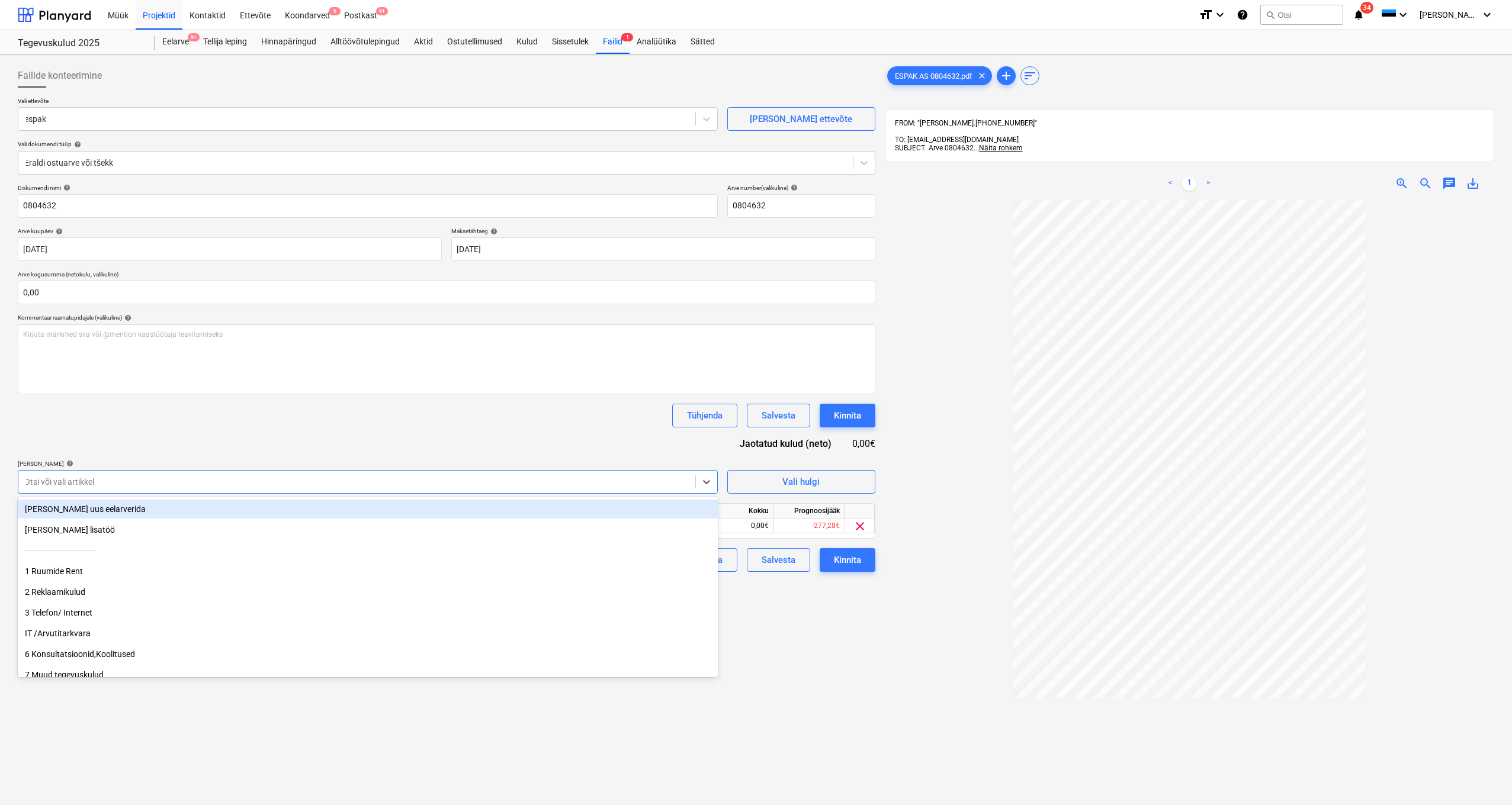
click at [454, 428] on div "Dokumendi nimi help 0804632 Arve number (valikuline) help 0804632 Arve kuupäev …" at bounding box center [447, 378] width 857 height 388
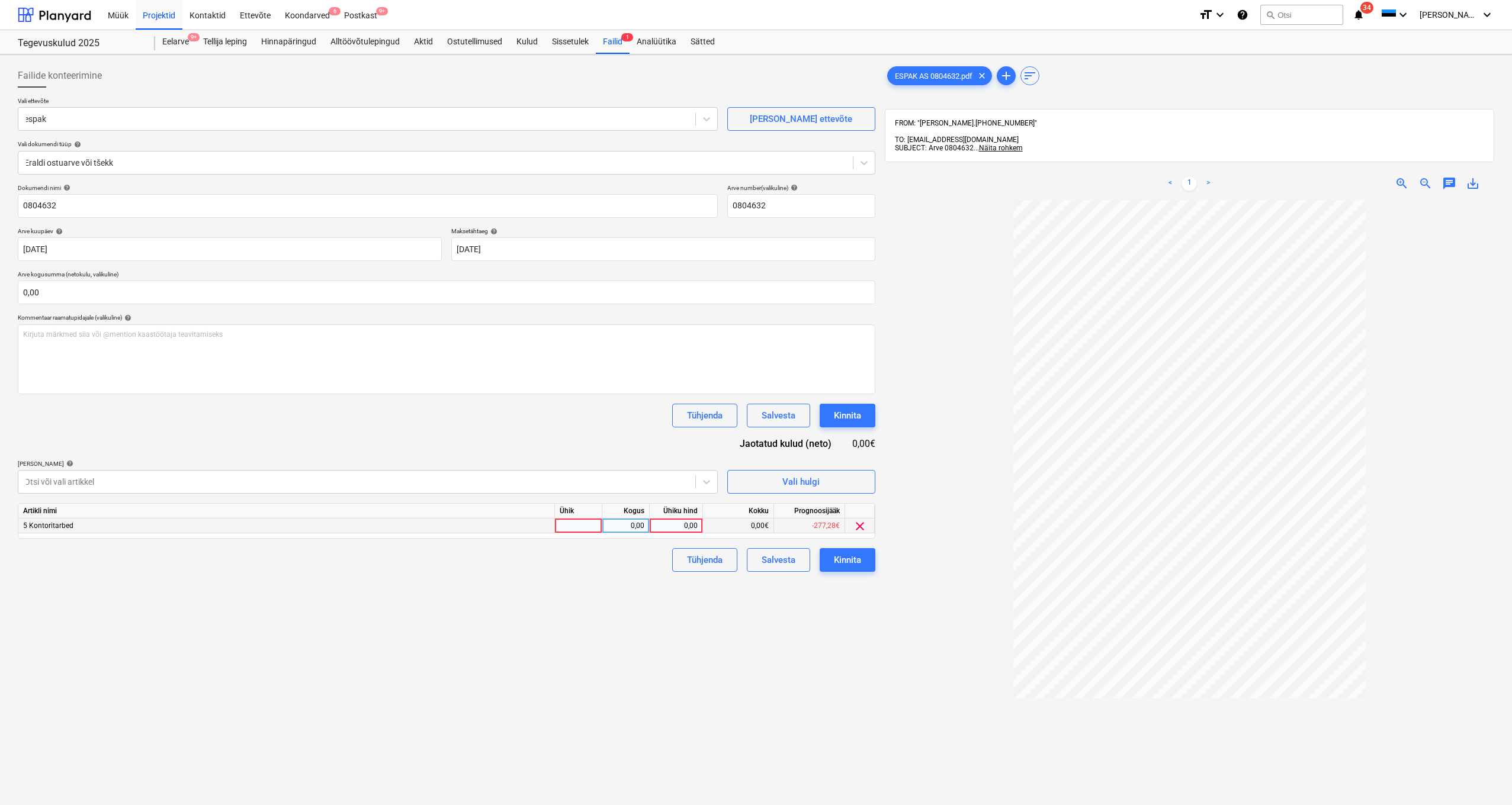
click at [681, 526] on div "0,00" at bounding box center [675, 526] width 43 height 15
type input "613,26"
click at [135, 287] on input "0,00" at bounding box center [447, 292] width 857 height 24
click at [140, 298] on input "text" at bounding box center [447, 292] width 857 height 24
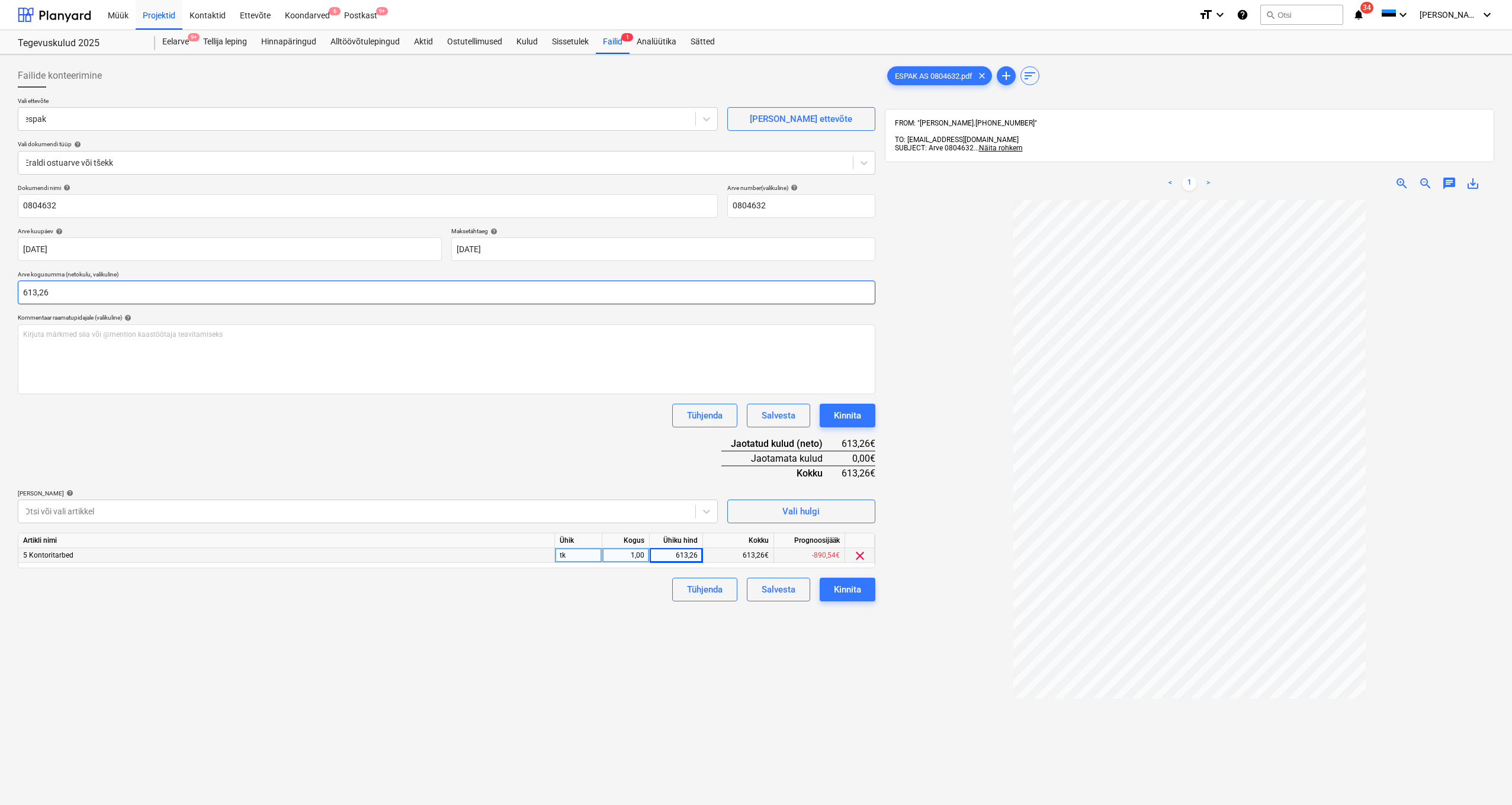
type input "613,26"
click at [216, 415] on div "Tühjenda Salvesta Kinnita" at bounding box center [447, 415] width 857 height 24
click at [849, 586] on div "Kinnita" at bounding box center [847, 590] width 27 height 16
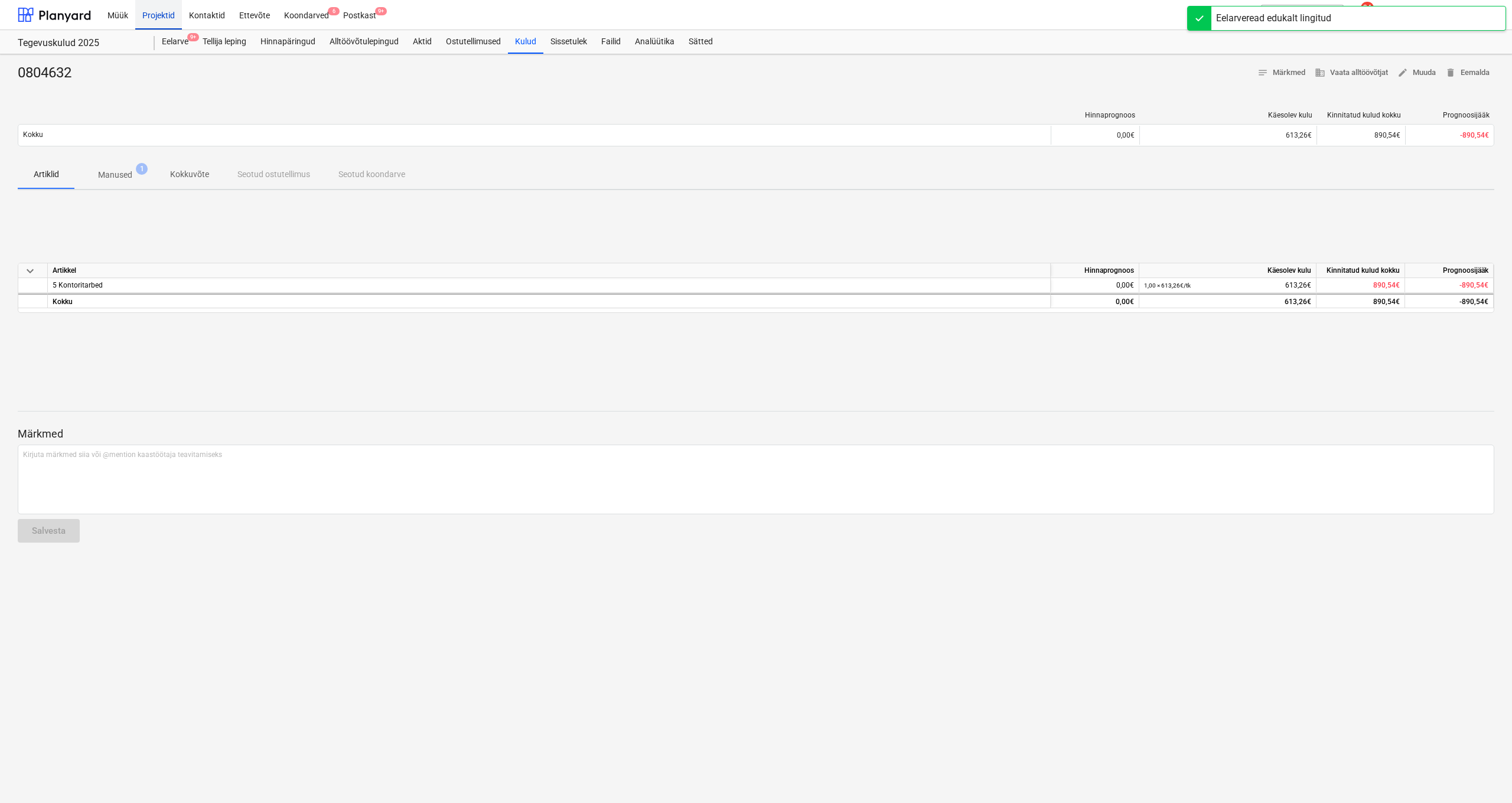
click at [164, 22] on div "Projektid" at bounding box center [158, 14] width 47 height 30
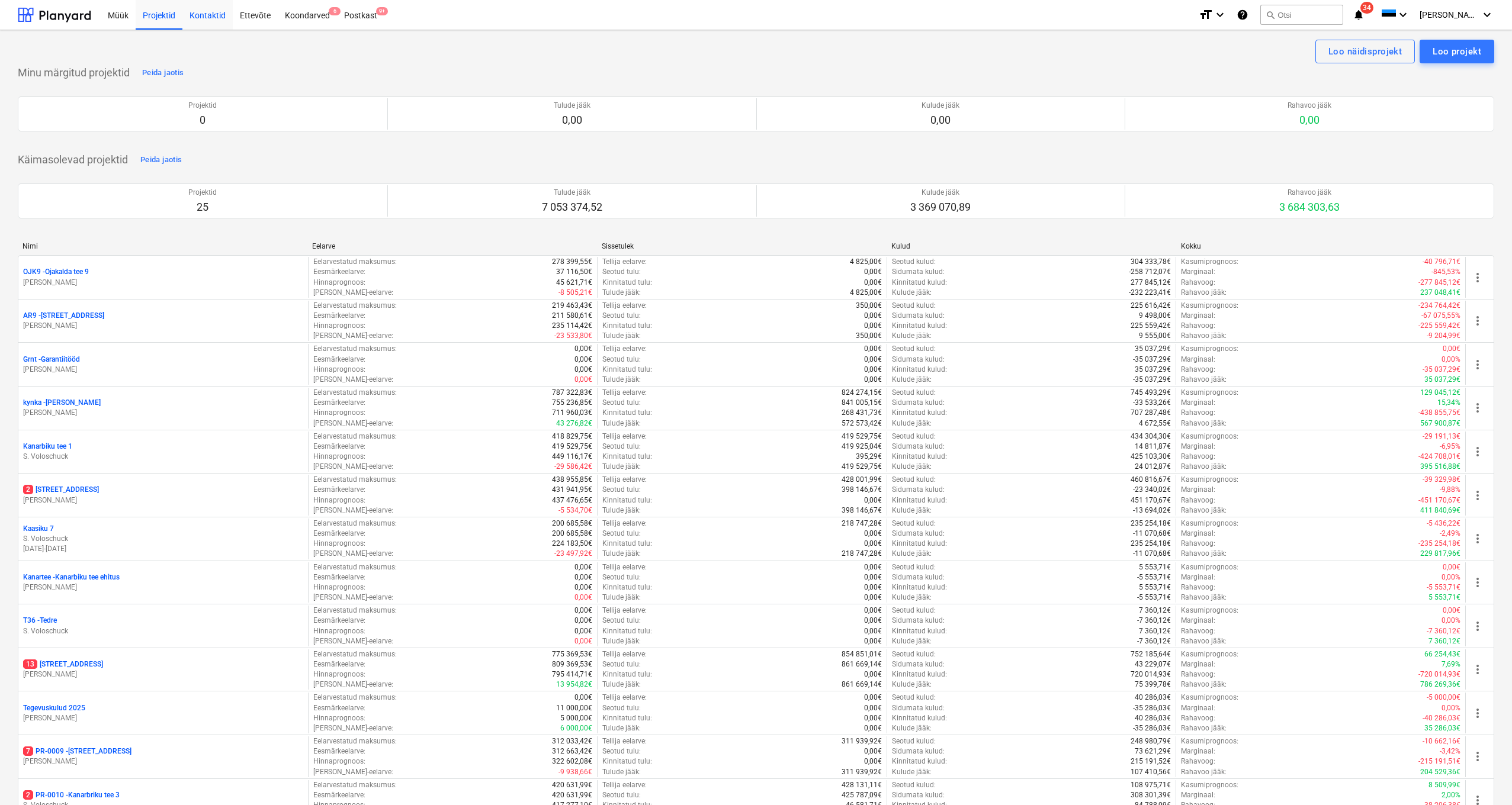
click at [209, 17] on div "Kontaktid" at bounding box center [207, 14] width 50 height 31
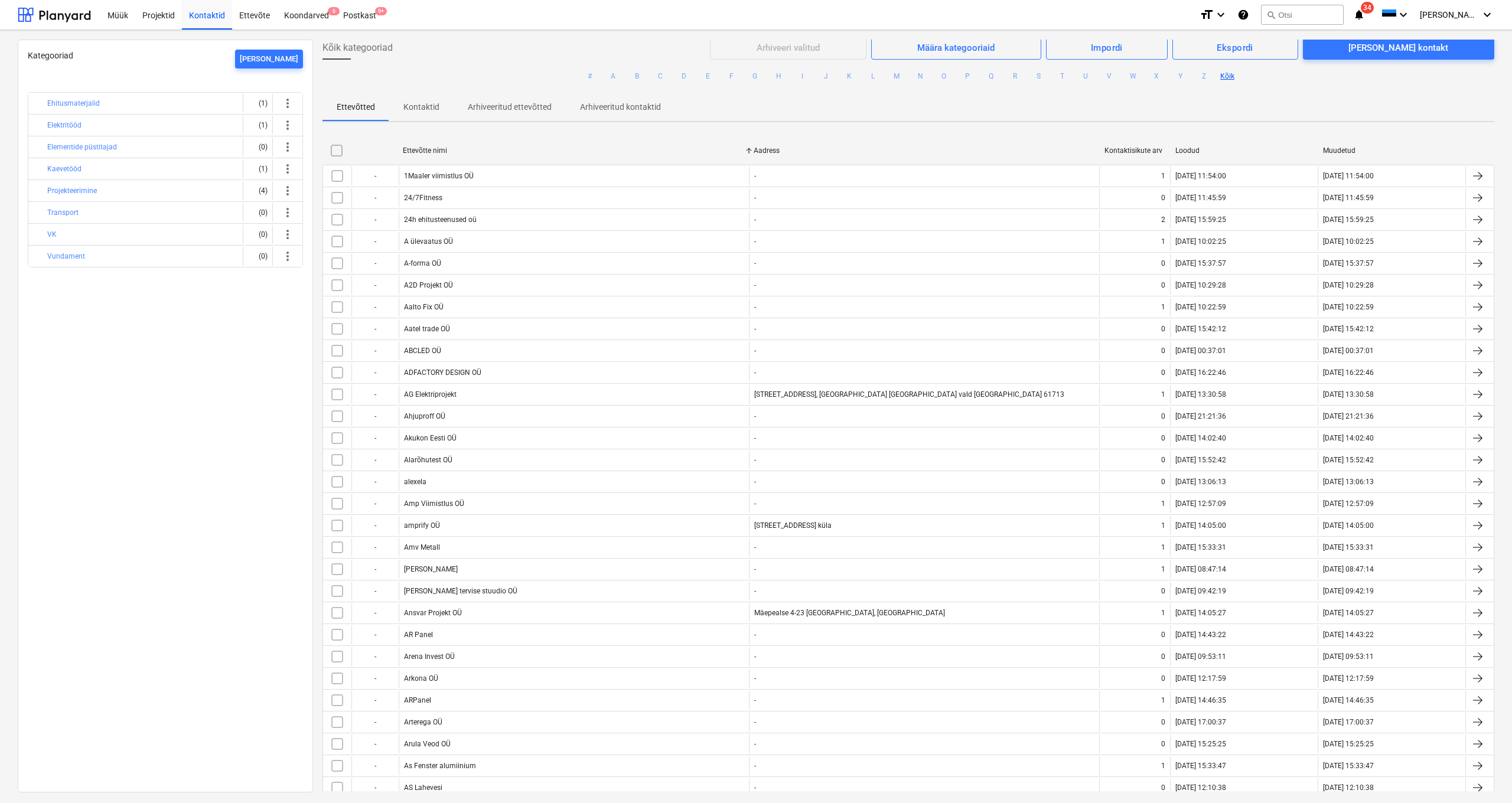
scroll to position [93, 0]
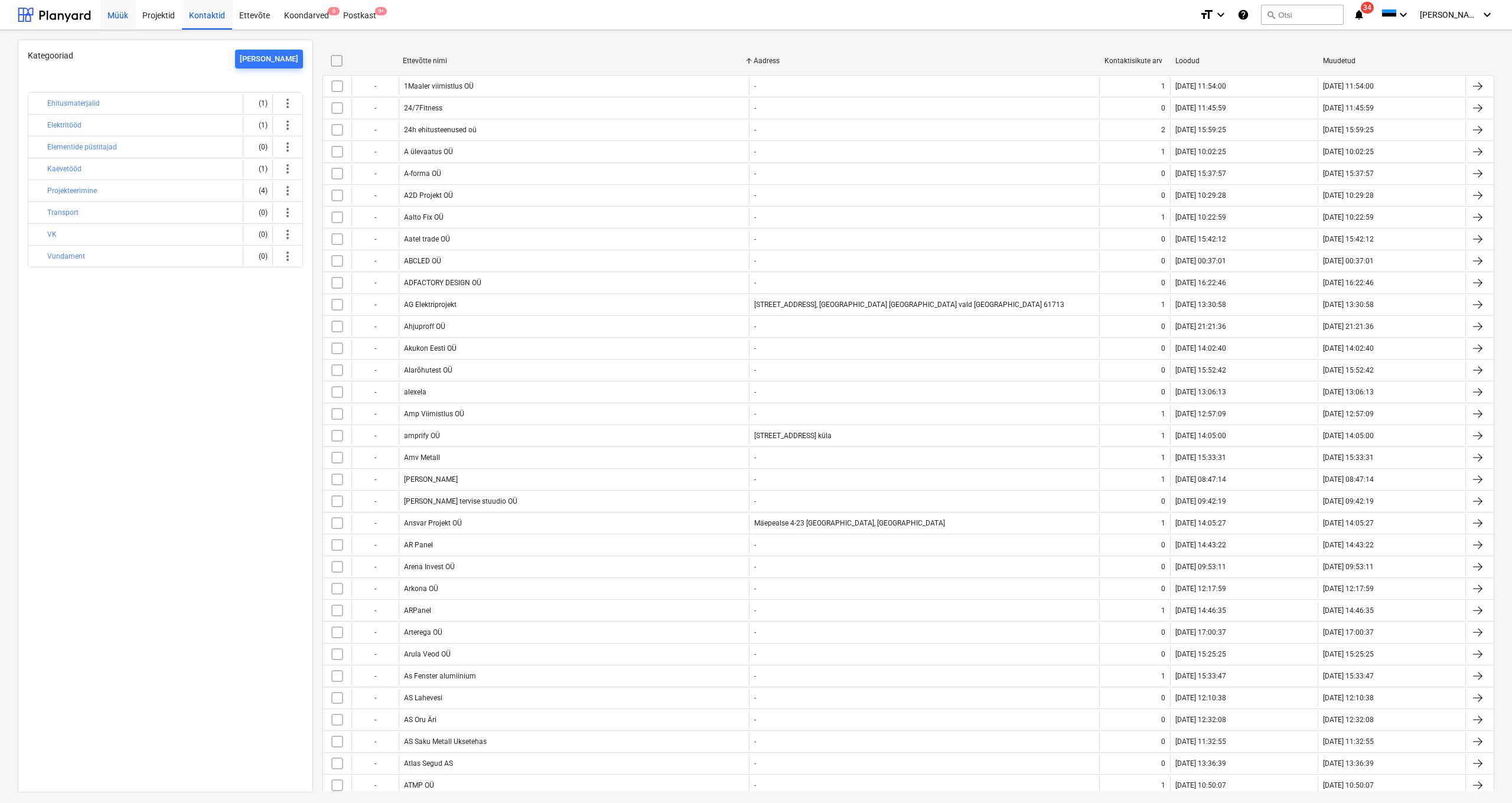
click at [109, 16] on div "Müük" at bounding box center [118, 14] width 35 height 30
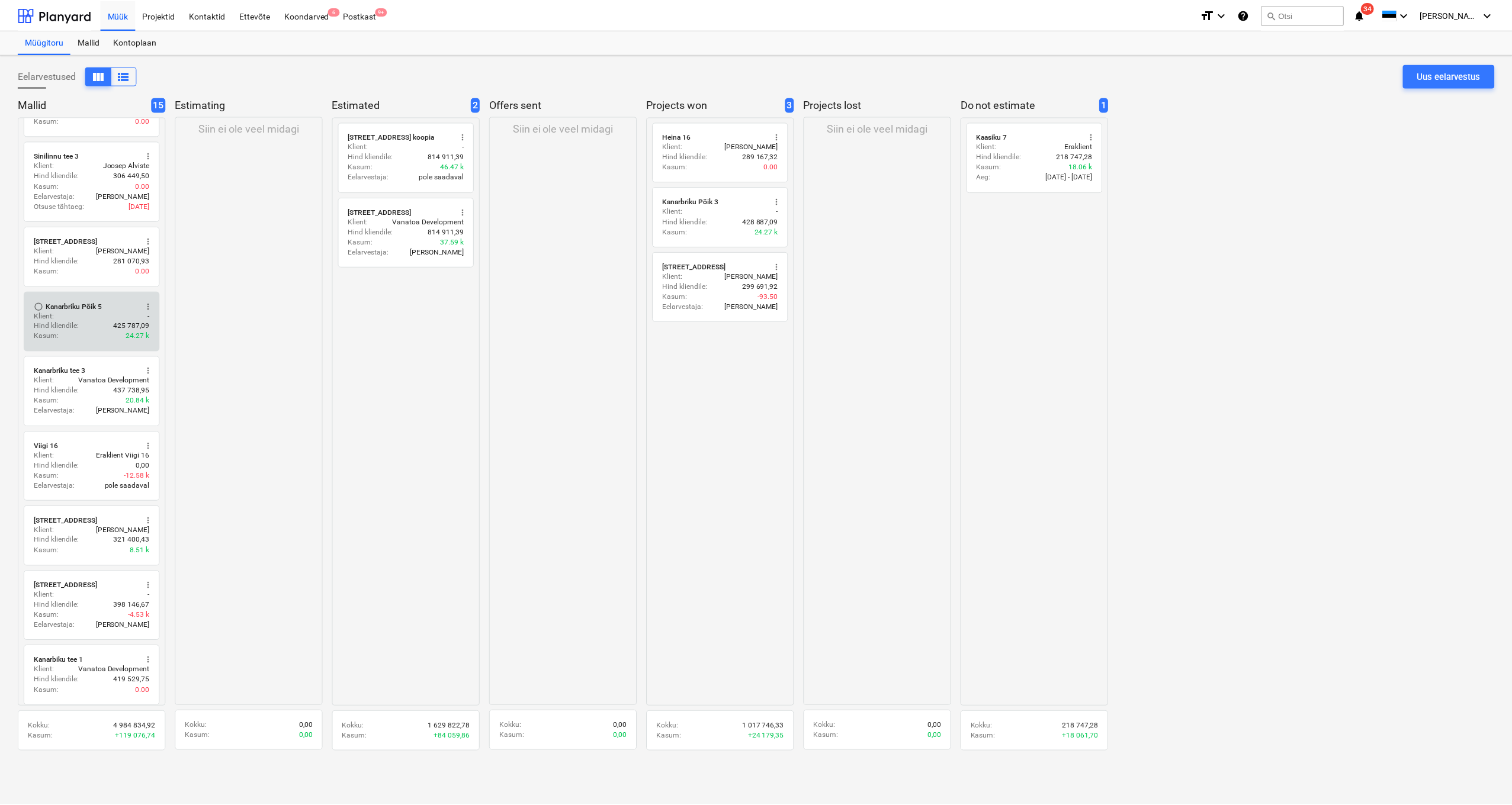
scroll to position [505, 0]
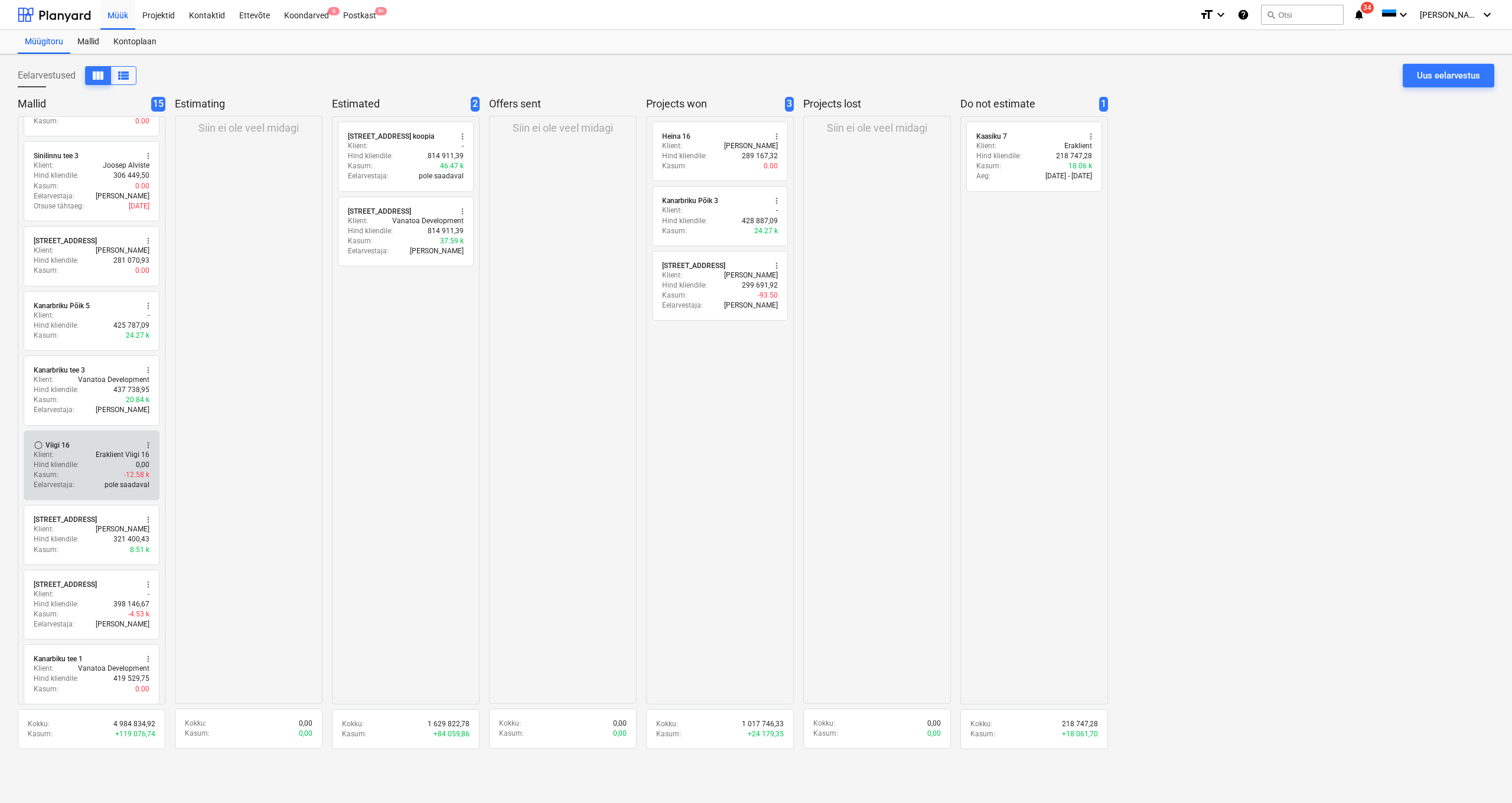
click at [134, 451] on p "Eraklient Viigi 16" at bounding box center [122, 455] width 54 height 10
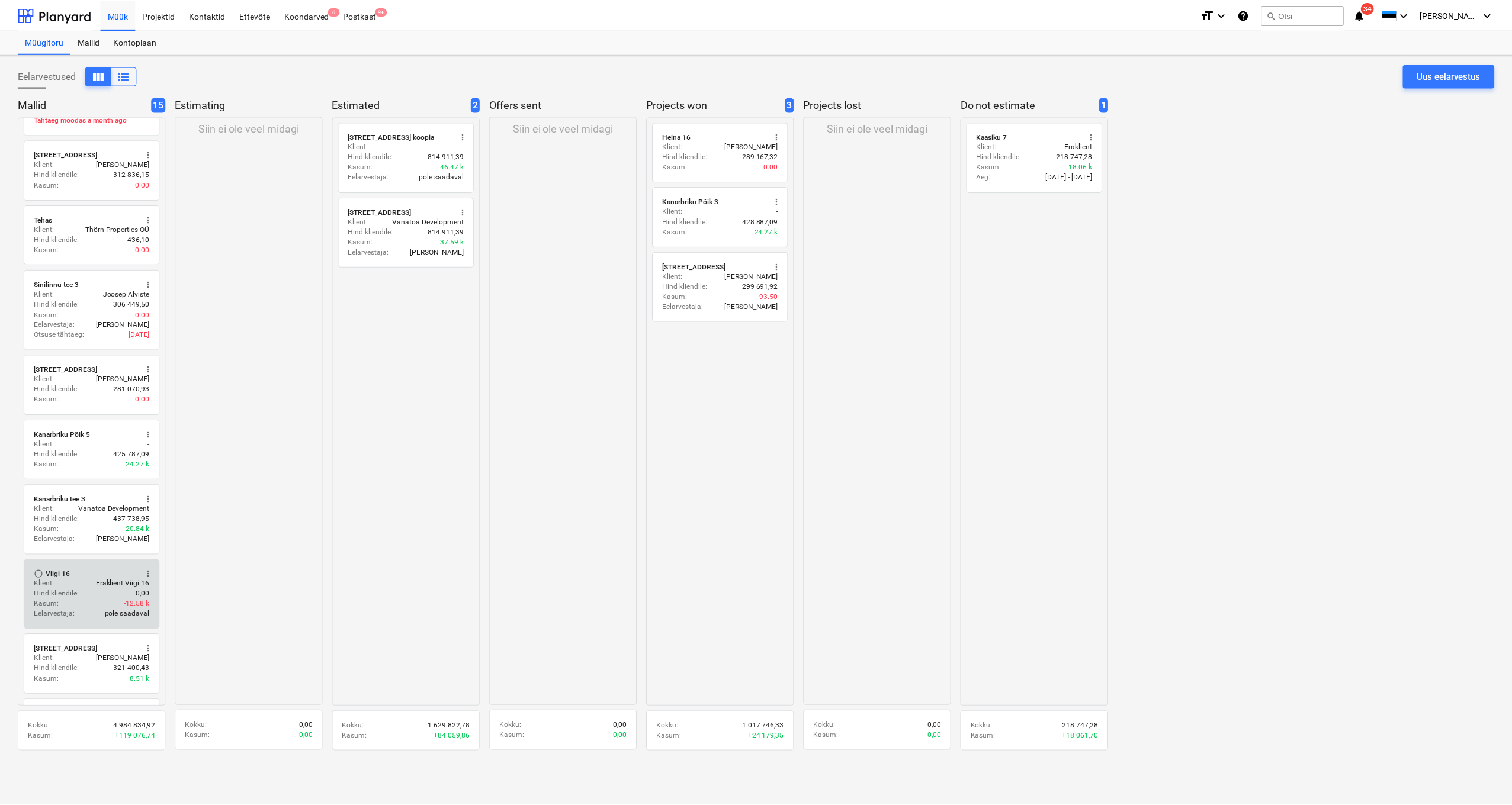
scroll to position [379, 0]
click at [85, 587] on div "Hind kliendile : 0,00" at bounding box center [92, 592] width 116 height 10
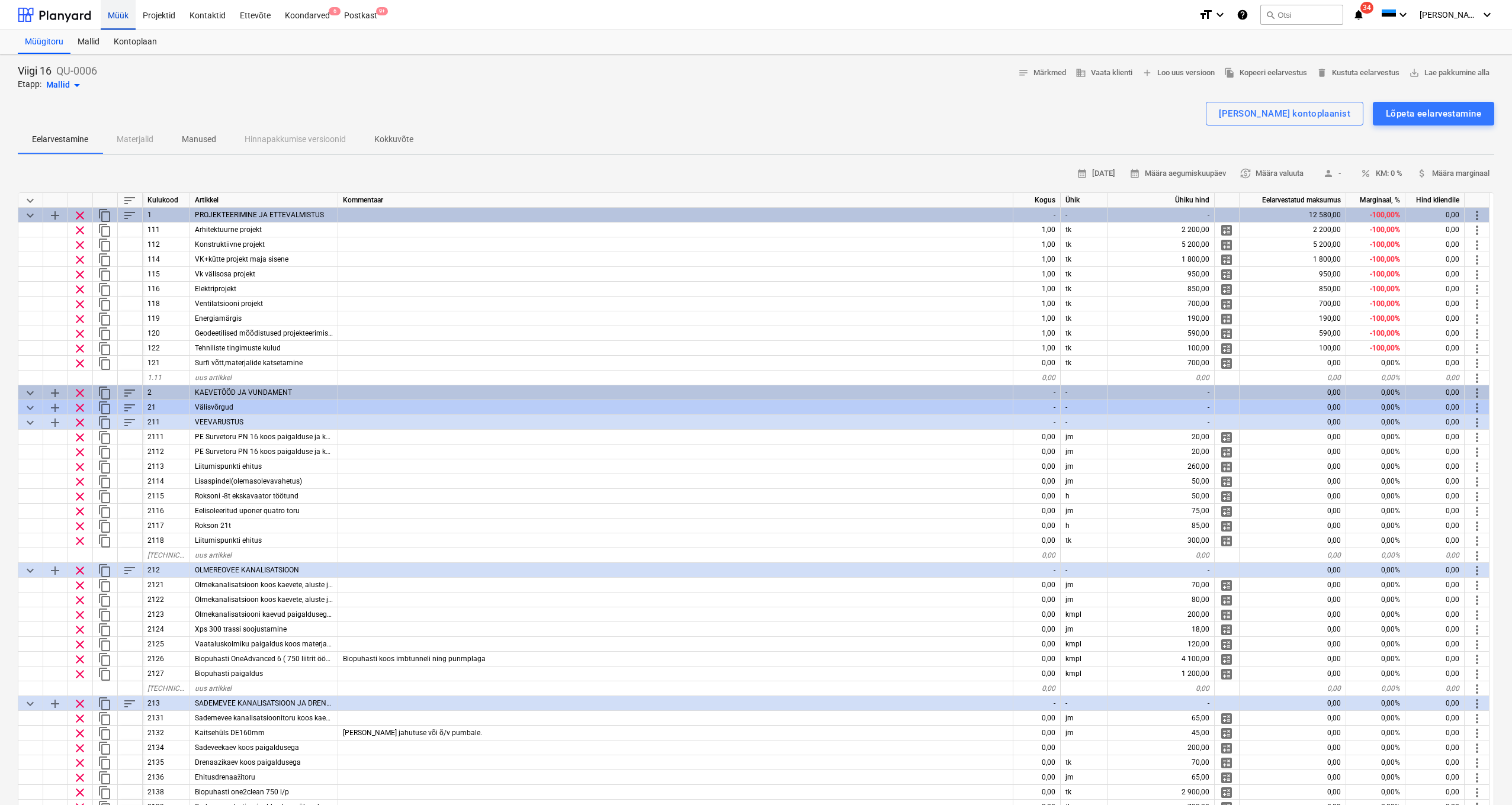
click at [124, 20] on div "Müük" at bounding box center [118, 14] width 35 height 31
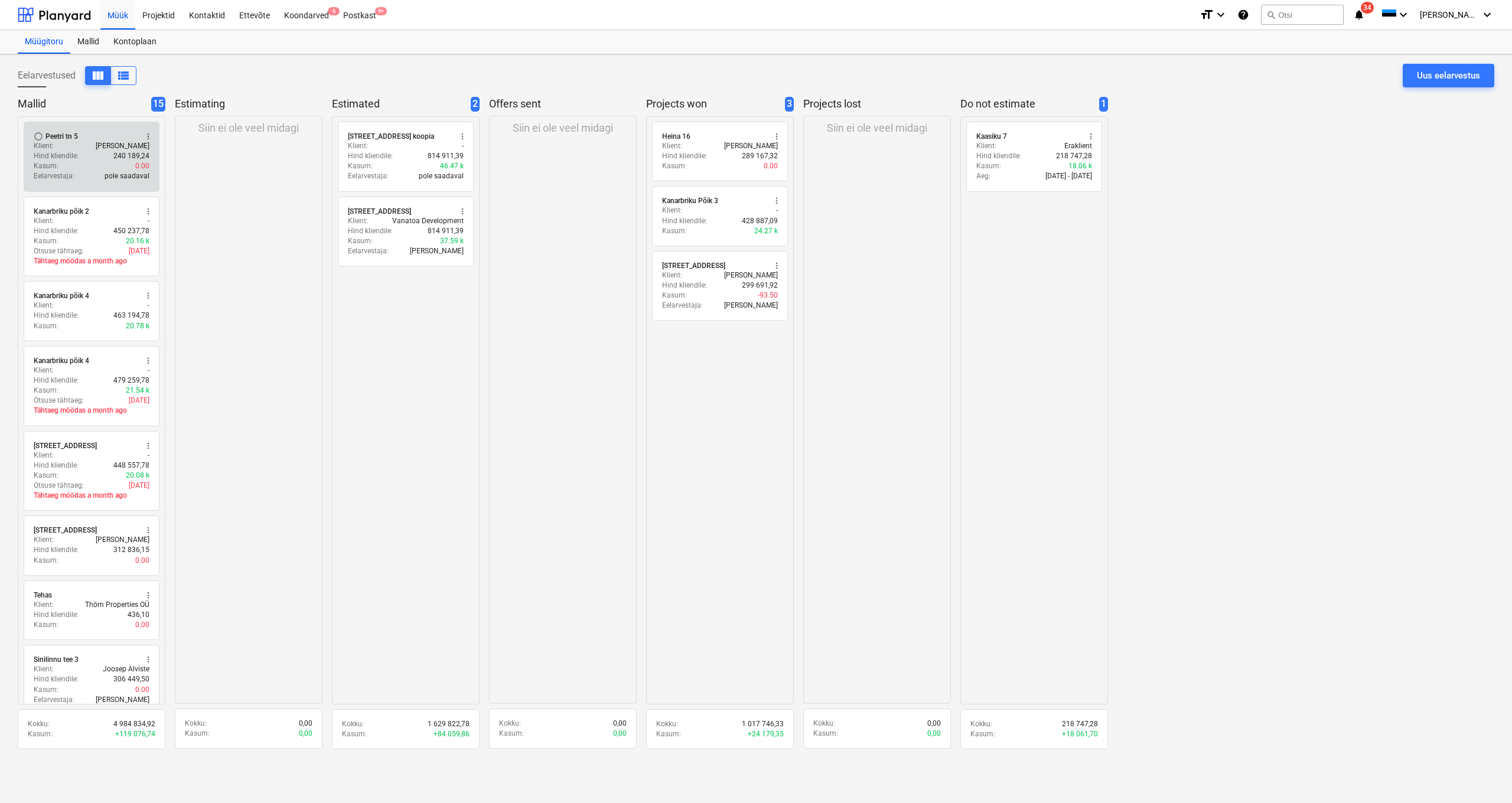
click at [86, 156] on div "Hind kliendile : 240 189,24" at bounding box center [91, 156] width 116 height 10
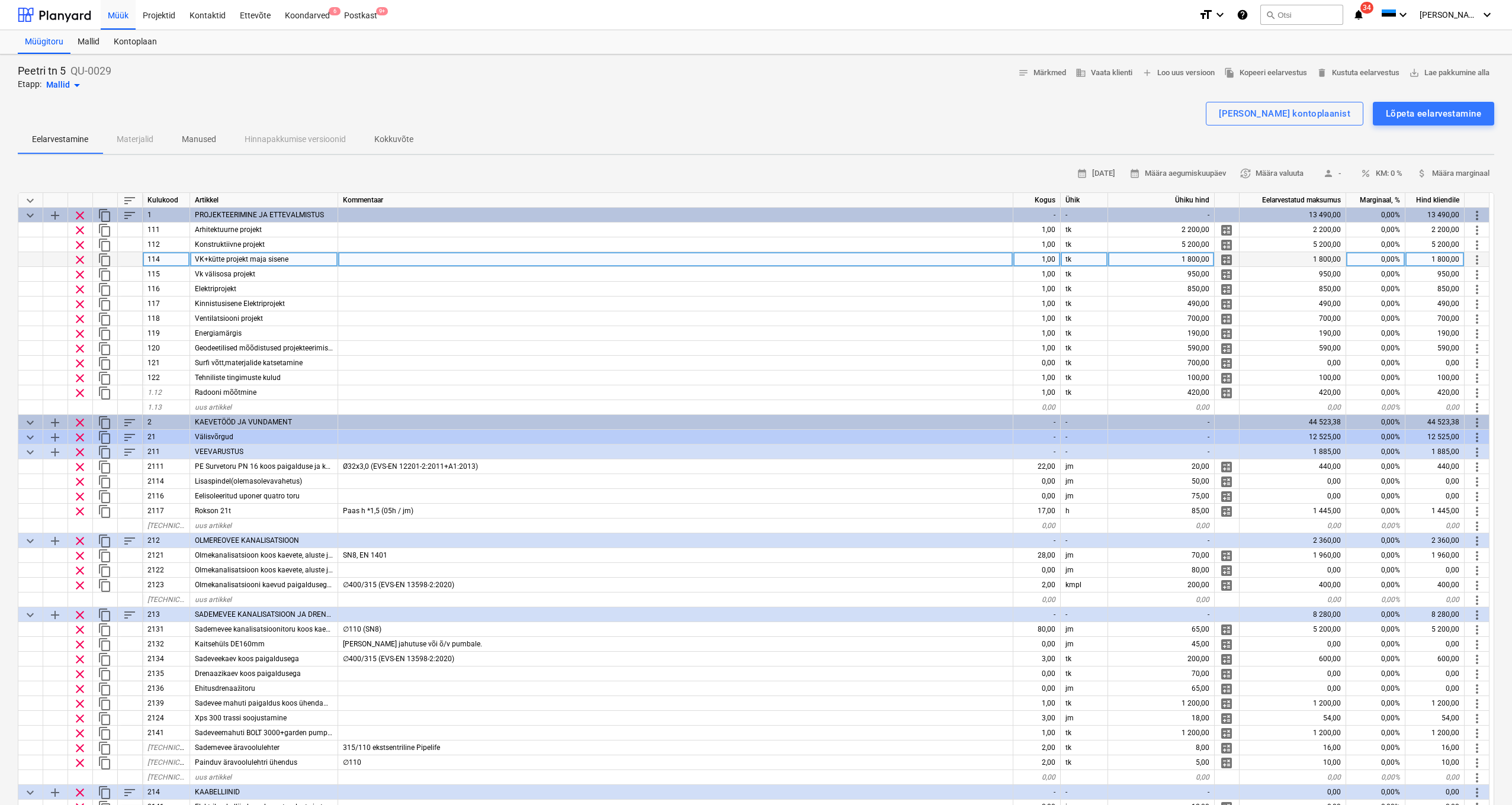
type textarea "x"
